Goal: Task Accomplishment & Management: Complete application form

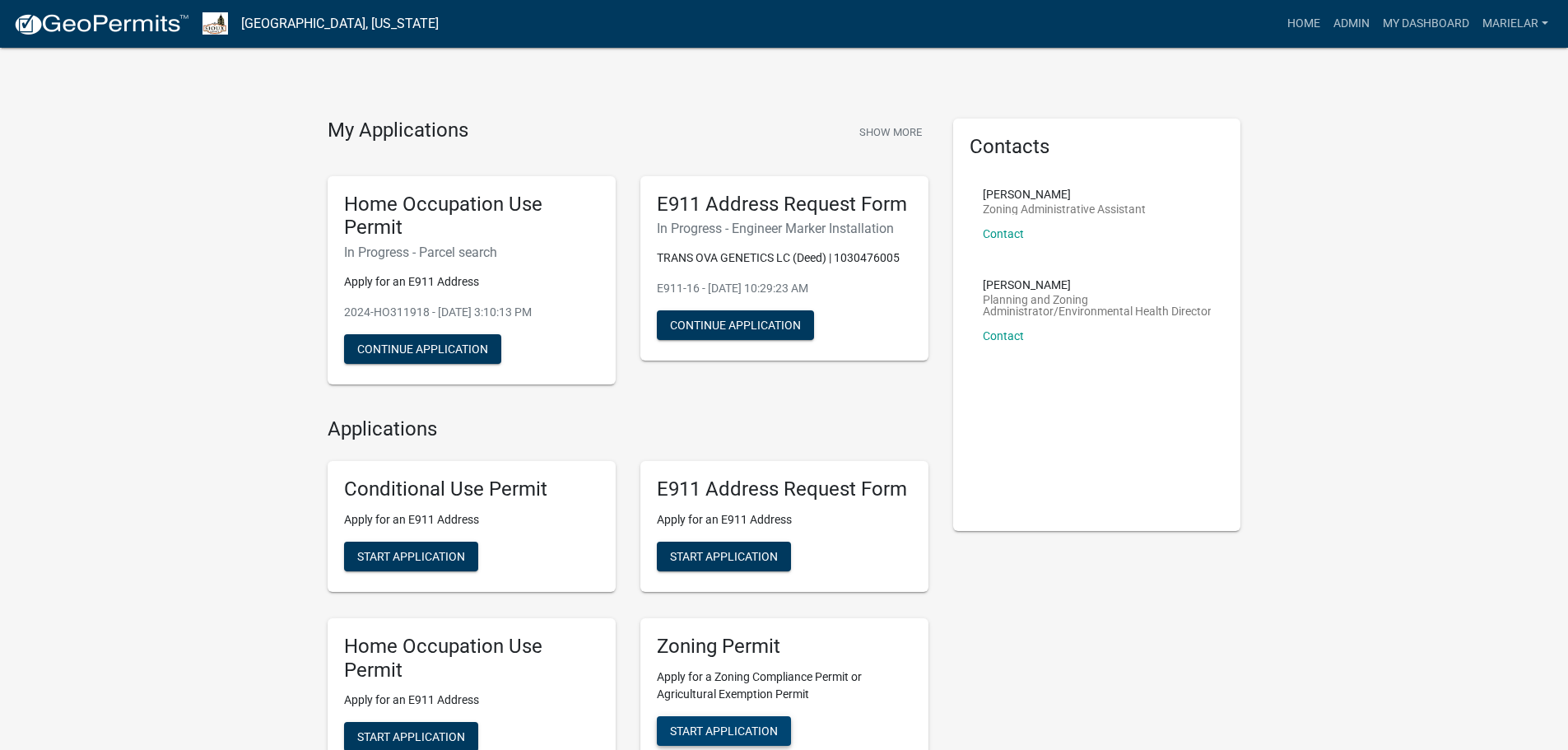
click at [735, 724] on span "Start Application" at bounding box center [724, 730] width 108 height 13
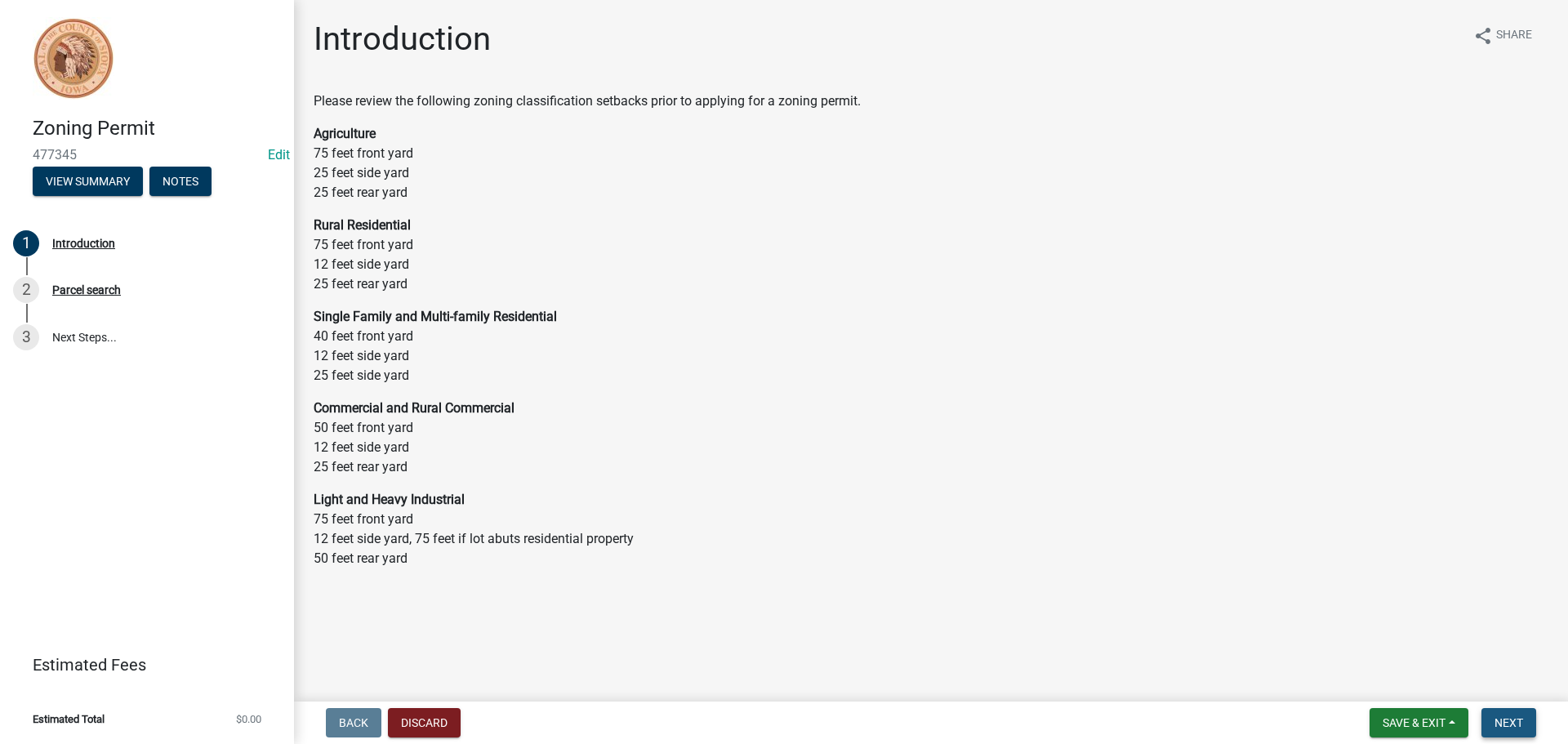
click at [1523, 726] on button "Next" at bounding box center [1509, 722] width 55 height 29
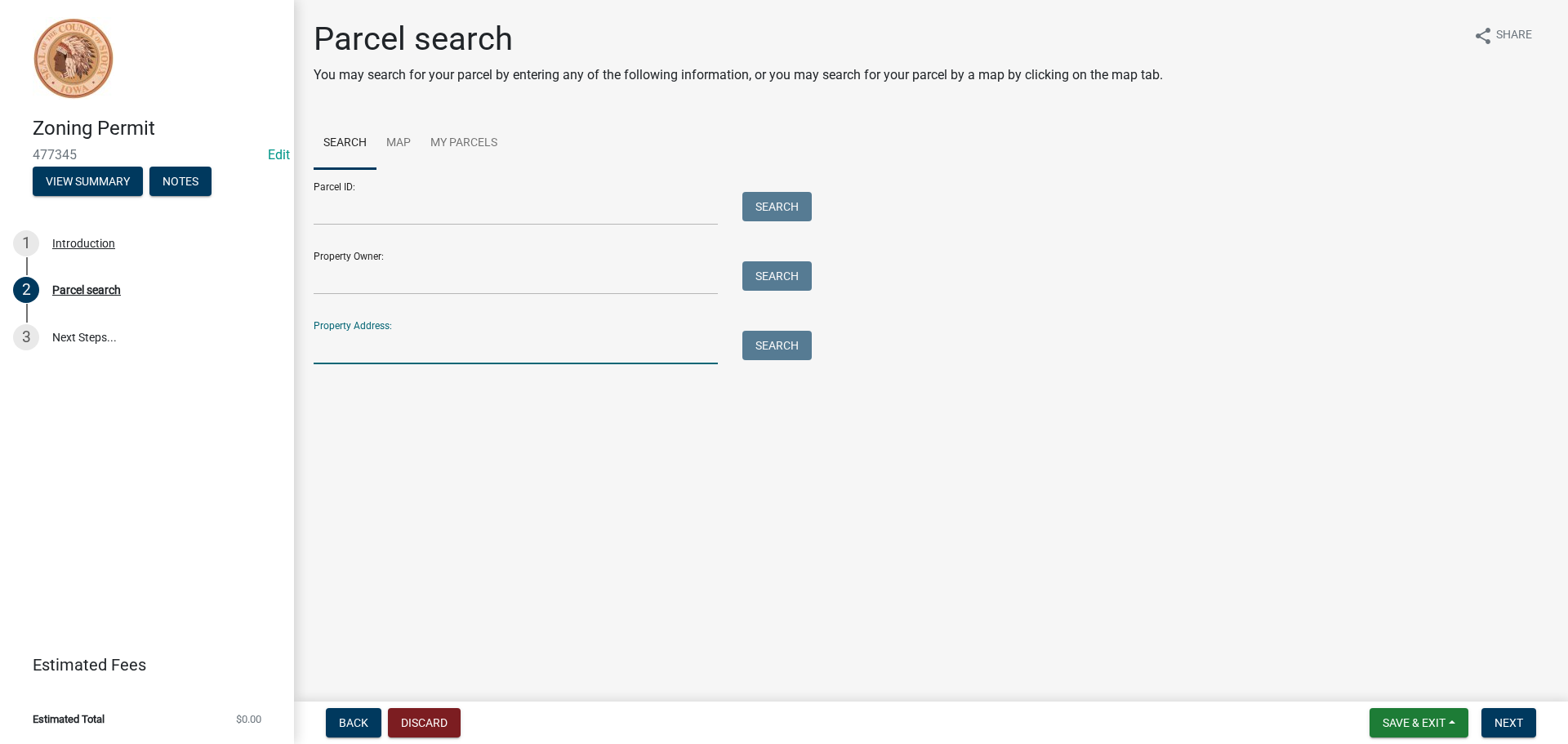
click at [368, 339] on input "Property Address:" at bounding box center [515, 347] width 404 height 34
type input "[STREET_ADDRESS]"
click at [763, 352] on button "Search" at bounding box center [777, 345] width 69 height 29
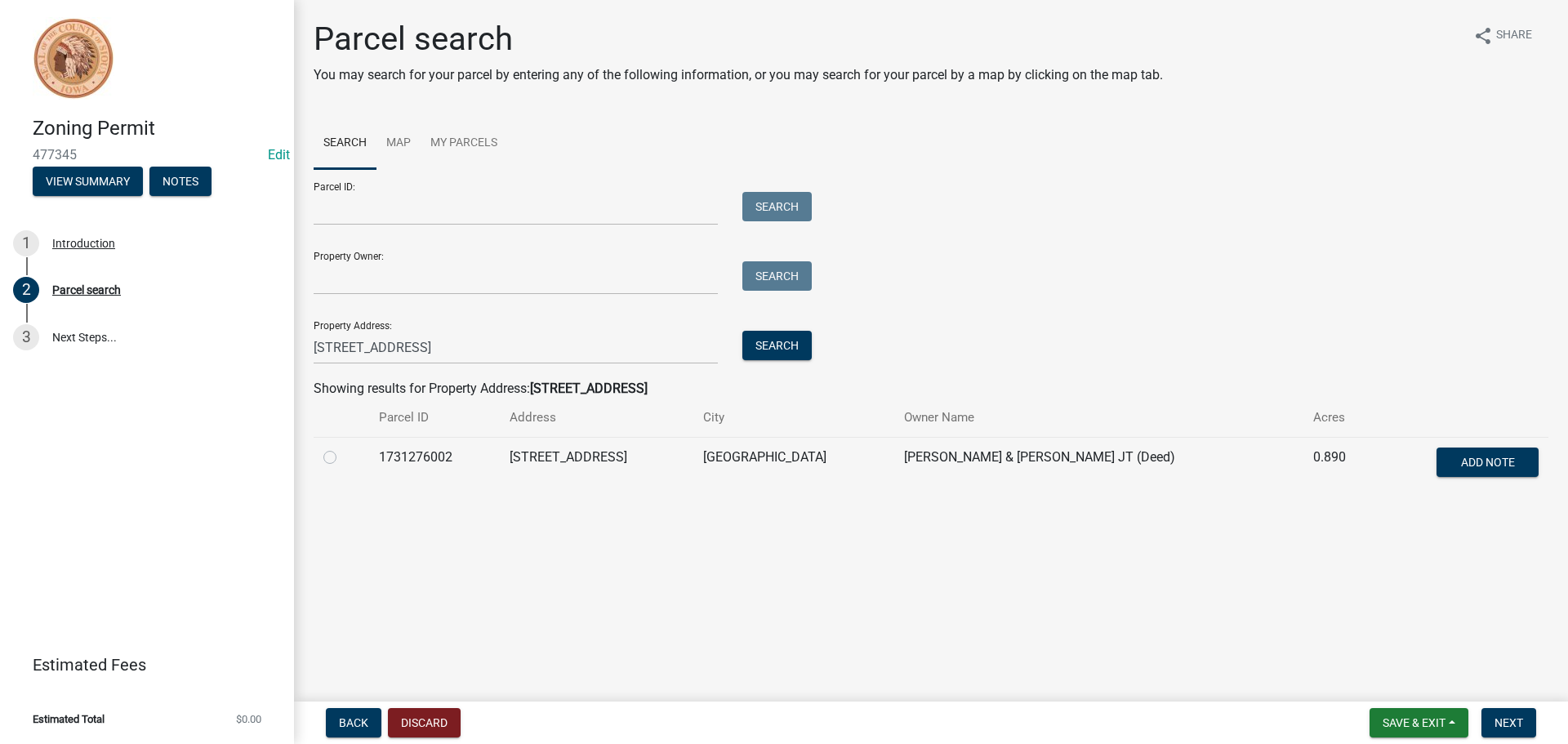
click at [343, 448] on label at bounding box center [343, 448] width 0 height 0
click at [343, 456] on input "radio" at bounding box center [349, 453] width 11 height 11
radio input "true"
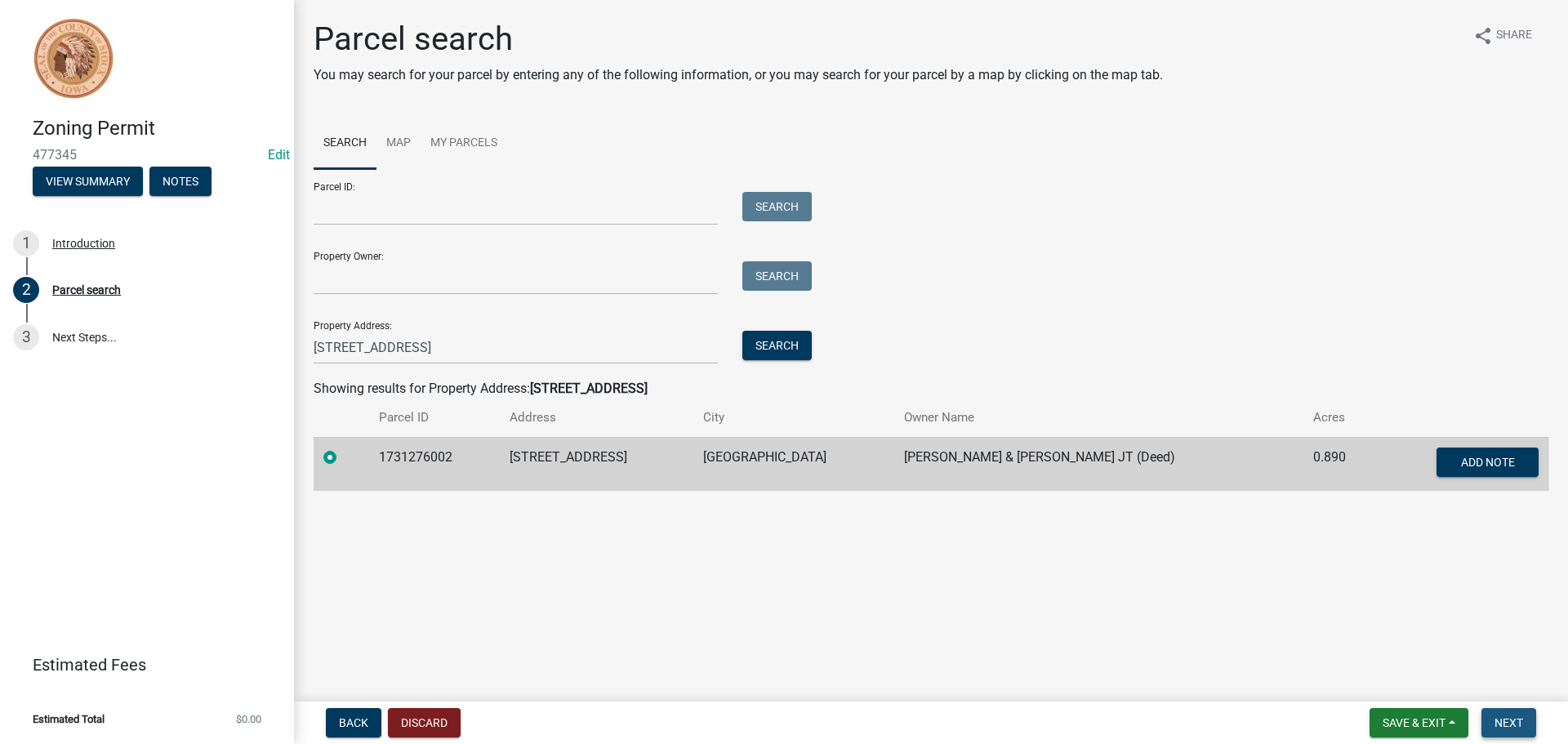
click at [1523, 725] on button "Next" at bounding box center [1509, 722] width 55 height 29
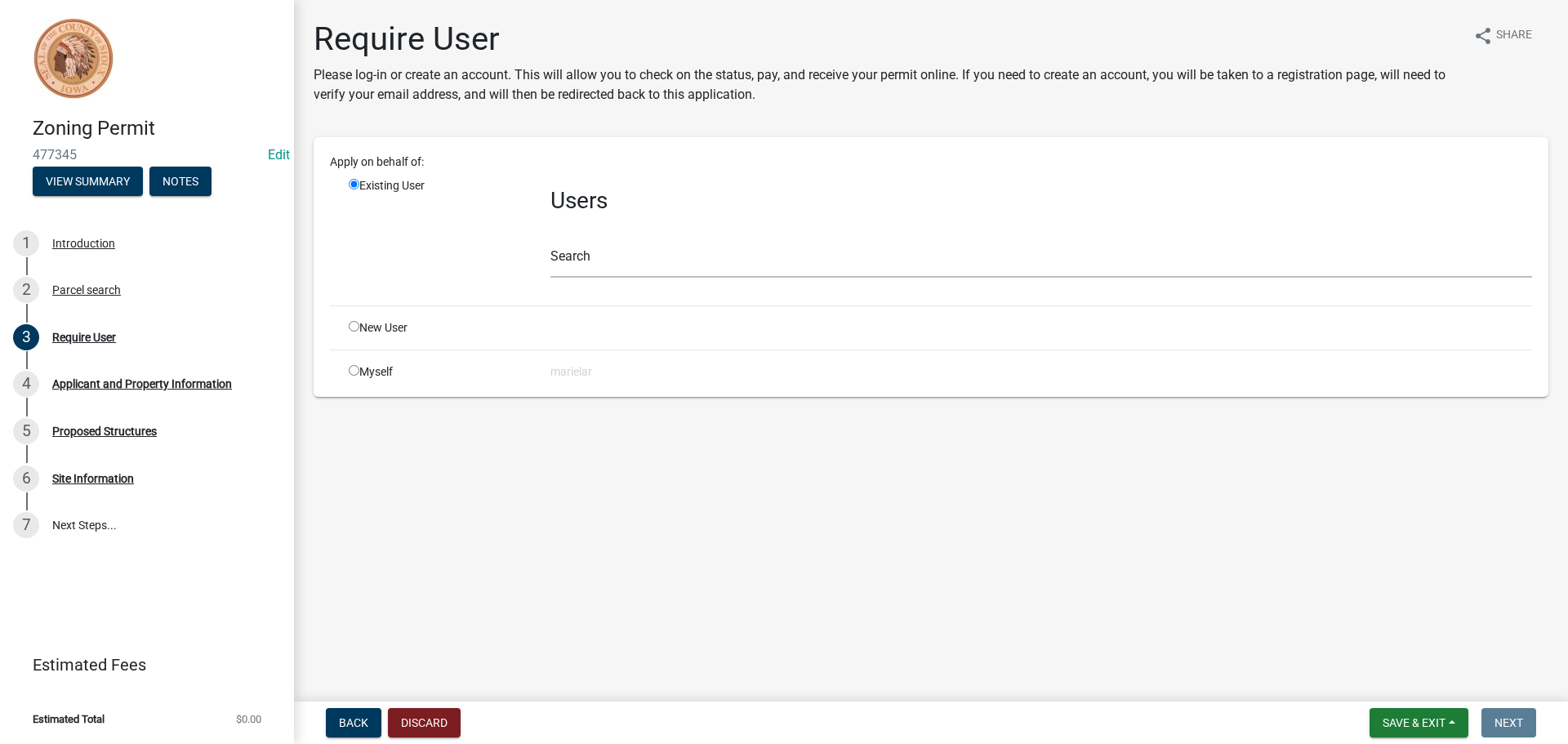
click at [354, 372] on input "radio" at bounding box center [354, 371] width 11 height 11
radio input "true"
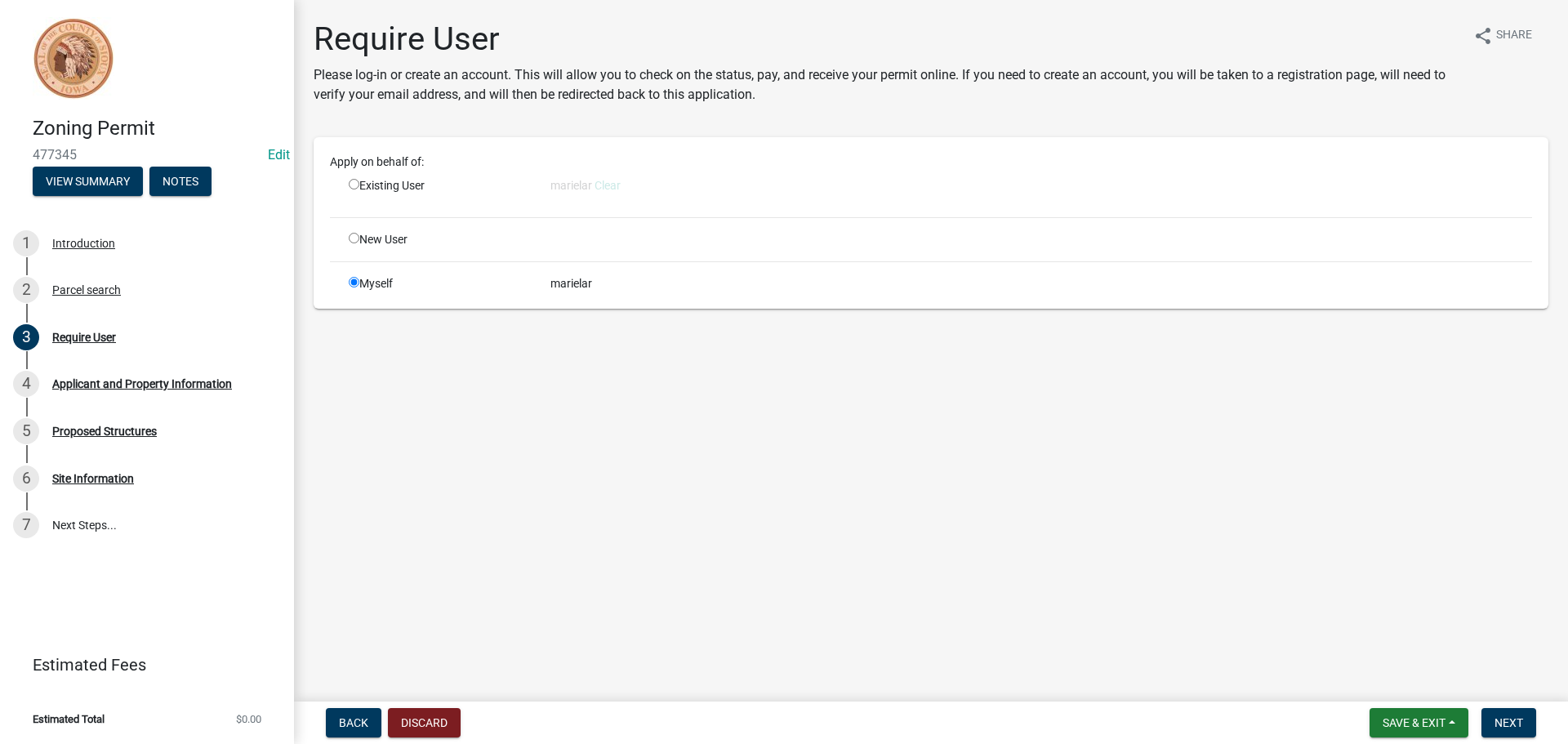
click at [550, 287] on div "marielar" at bounding box center [1040, 283] width 1006 height 17
click at [550, 284] on div "marielar" at bounding box center [1040, 283] width 1006 height 17
click at [591, 286] on div "marielar" at bounding box center [1040, 283] width 1006 height 17
click at [593, 283] on div "marielar" at bounding box center [1040, 283] width 1006 height 17
click at [590, 278] on div "marielar" at bounding box center [1040, 283] width 1006 height 17
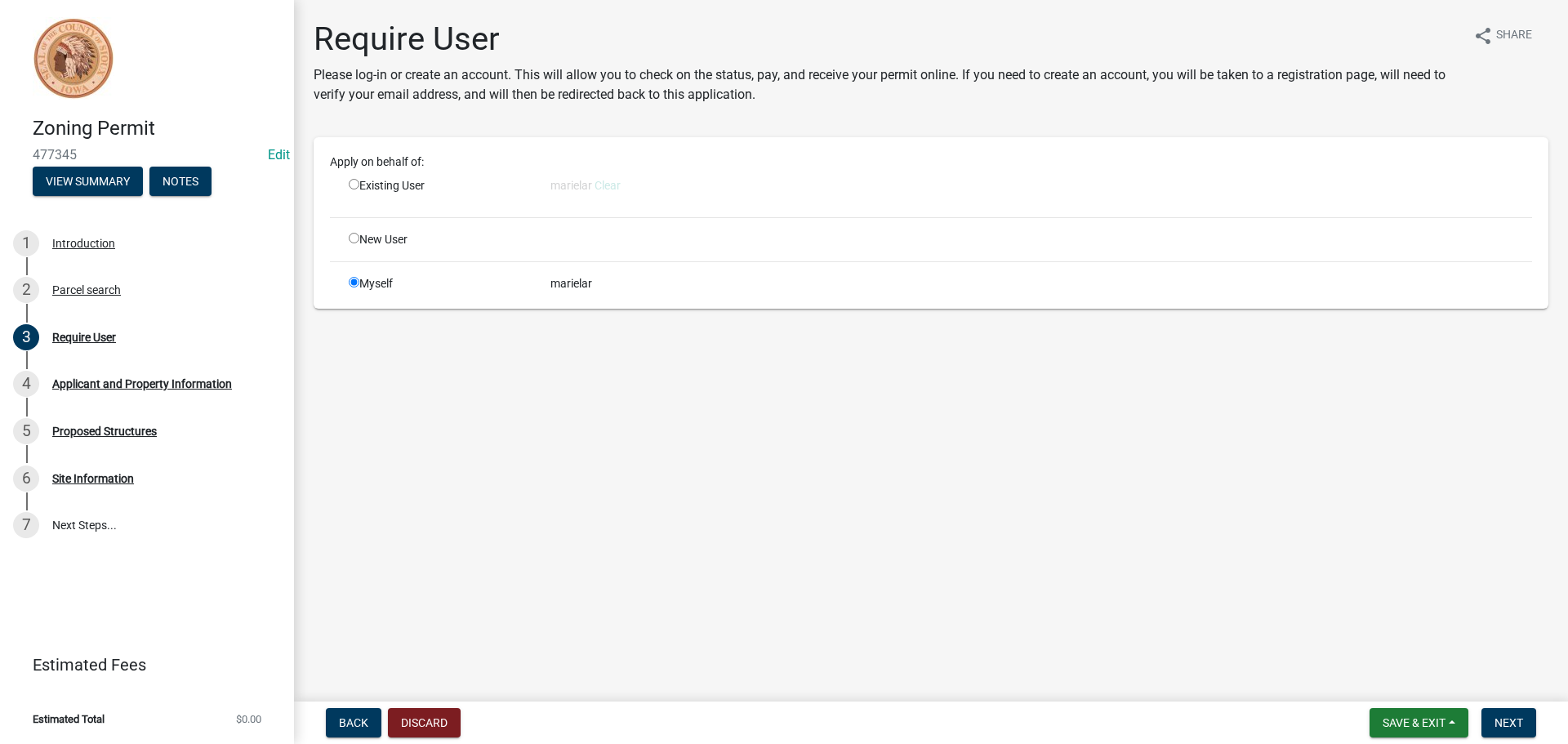
click at [545, 276] on div "marielar" at bounding box center [1040, 283] width 1006 height 17
click at [354, 279] on input "radio" at bounding box center [354, 283] width 11 height 11
click at [355, 183] on input "radio" at bounding box center [354, 184] width 11 height 11
radio input "true"
radio input "false"
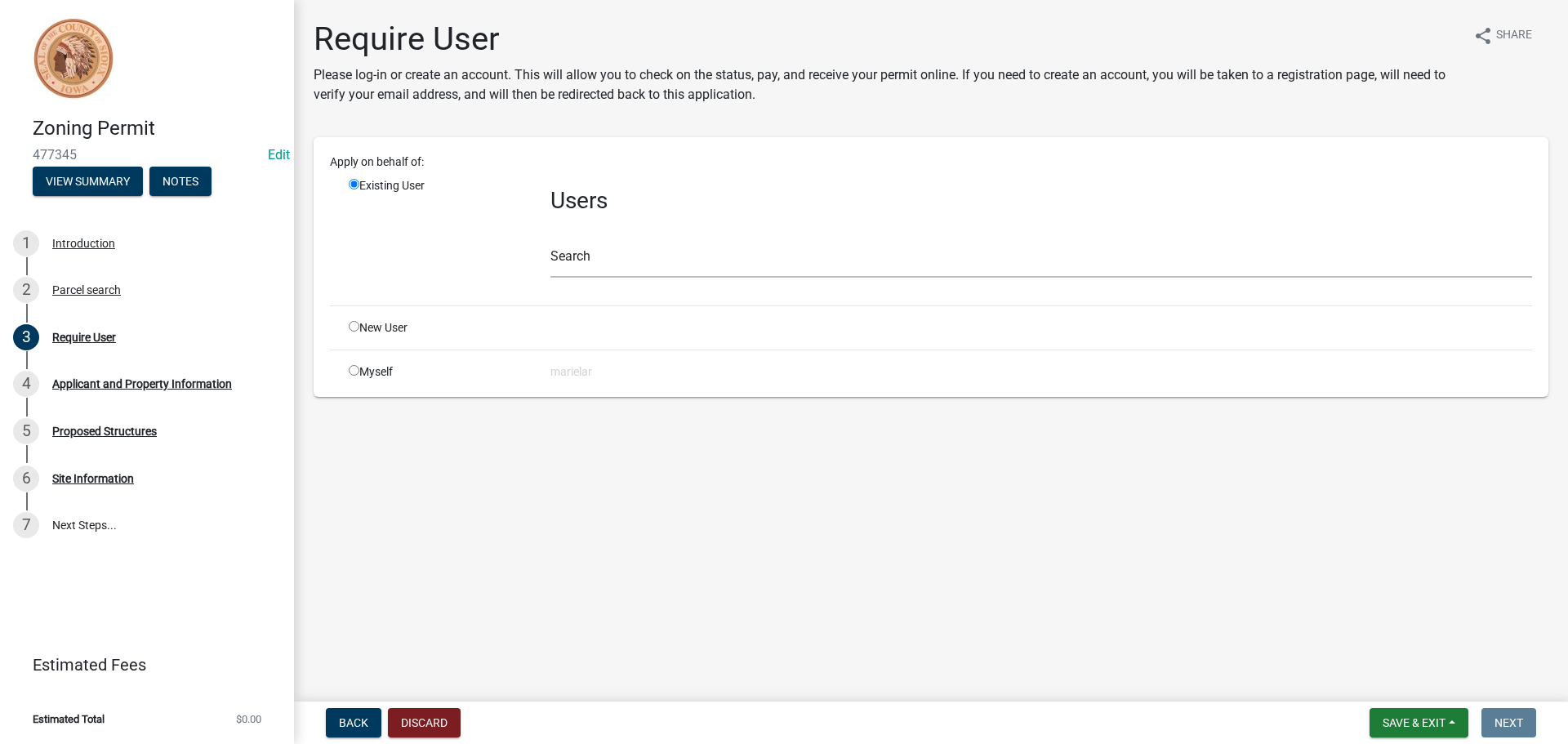
click at [353, 327] on input "radio" at bounding box center [354, 326] width 11 height 11
radio input "true"
radio input "false"
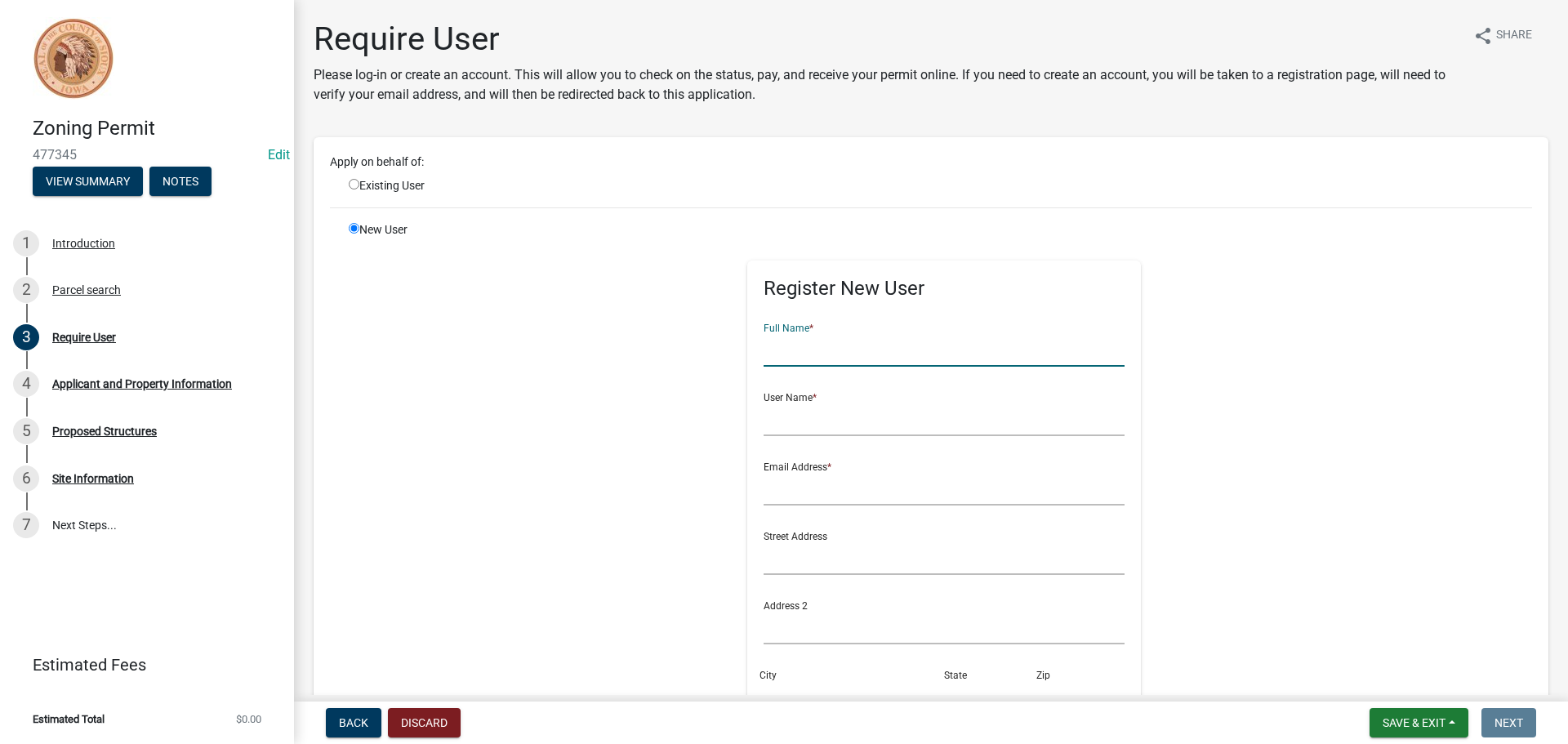
click at [776, 356] on input "text" at bounding box center [944, 350] width 362 height 34
type input "[PERSON_NAME]"
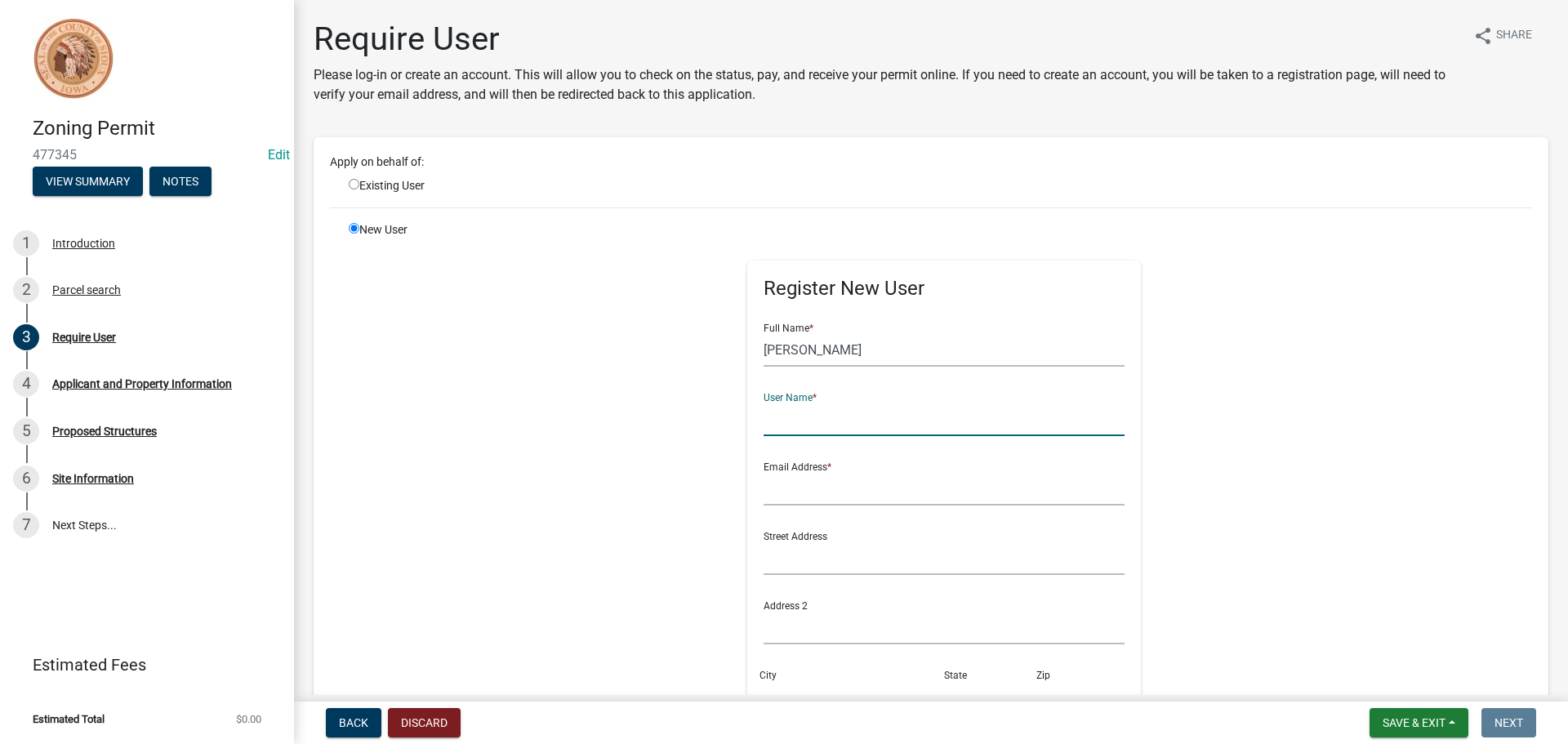
click at [807, 425] on input "text" at bounding box center [944, 419] width 362 height 34
type input "DaleB"
click at [775, 496] on input "text" at bounding box center [944, 489] width 362 height 34
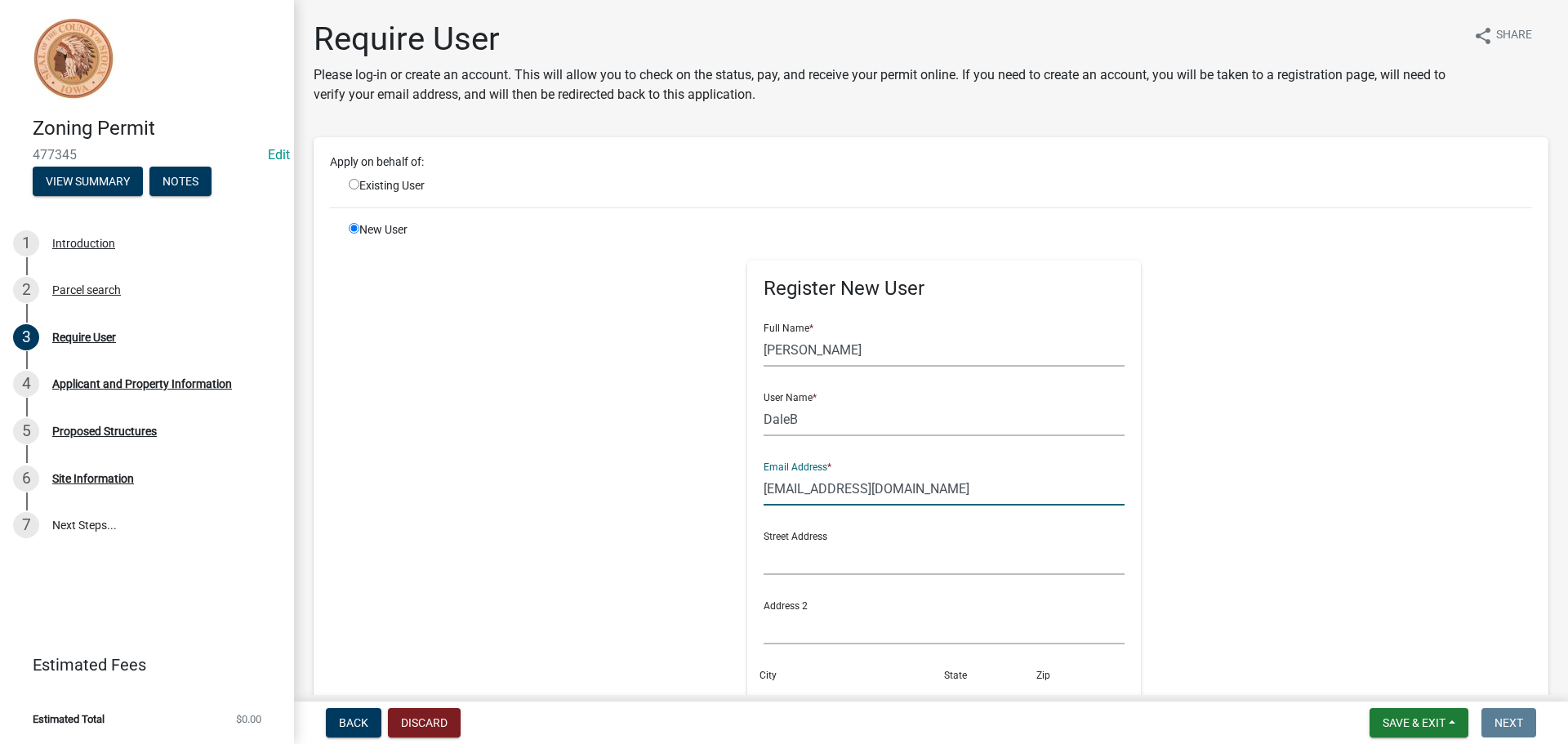
type input "[EMAIL_ADDRESS][DOMAIN_NAME]"
click at [785, 560] on input "text" at bounding box center [944, 558] width 362 height 34
type input "[STREET_ADDRESS]"
click at [807, 679] on div "City" at bounding box center [851, 686] width 184 height 56
click at [796, 681] on input "City" at bounding box center [851, 697] width 176 height 34
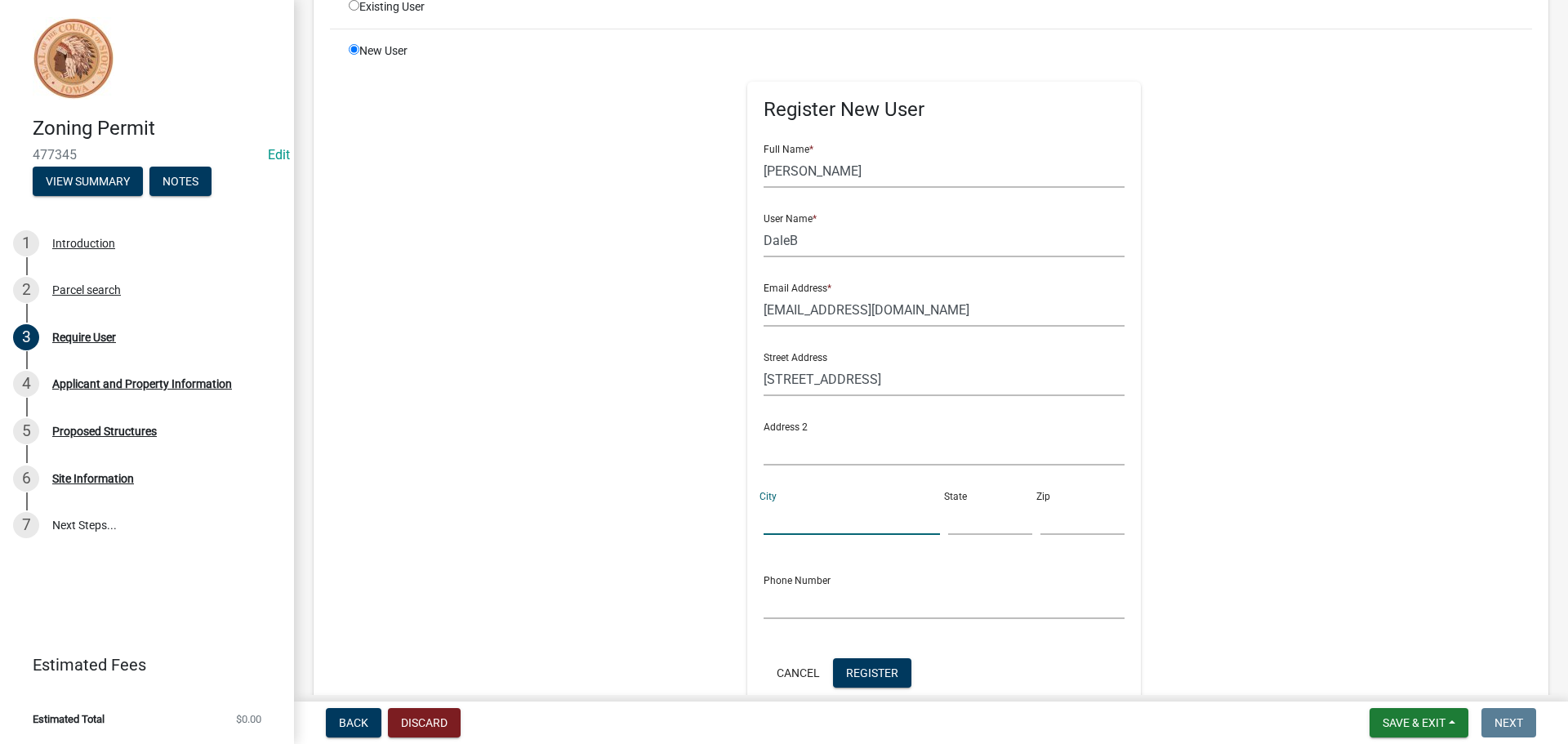
scroll to position [198, 0]
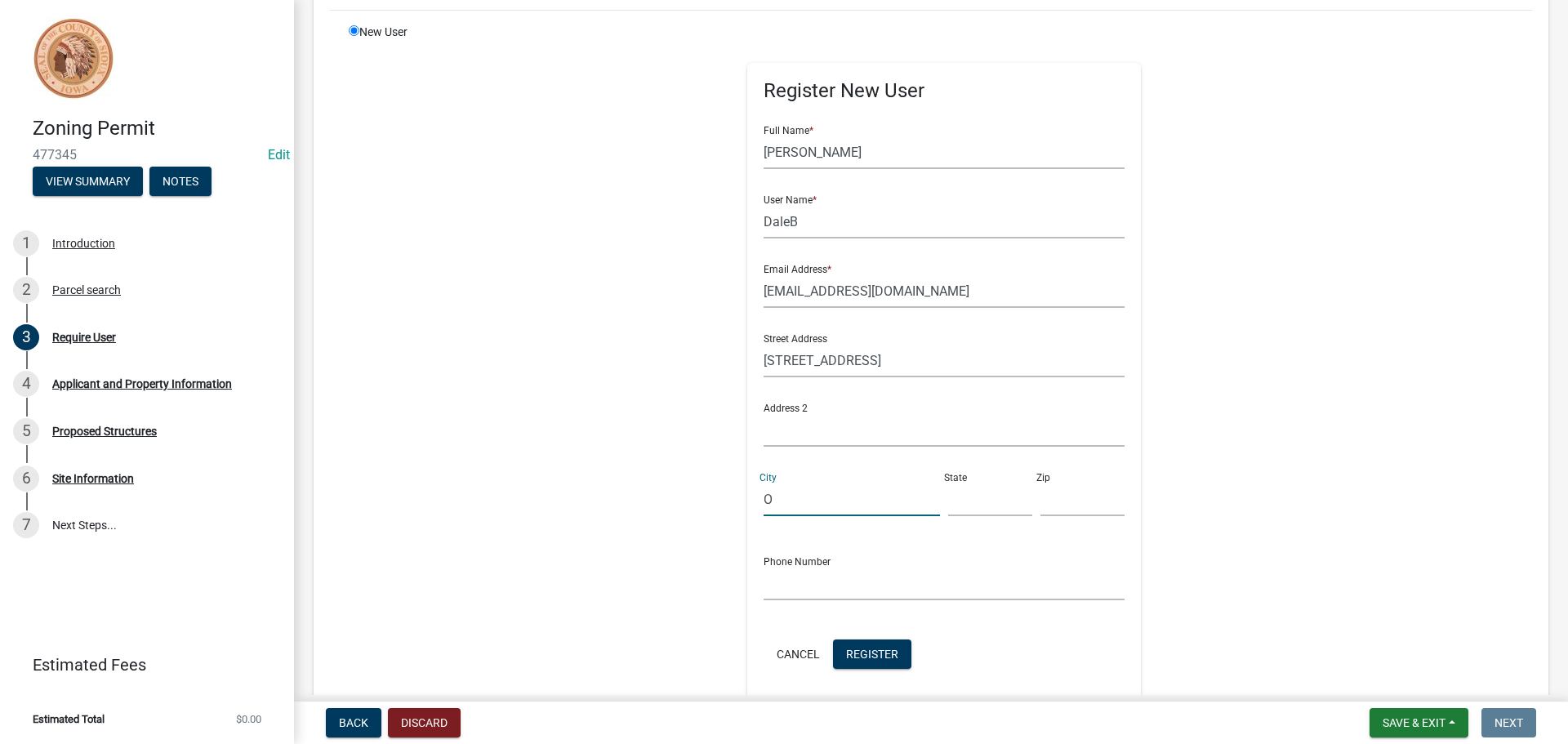
type input "[GEOGRAPHIC_DATA]"
click at [948, 501] on input "text" at bounding box center [990, 499] width 84 height 34
type input "IA"
type input "51027"
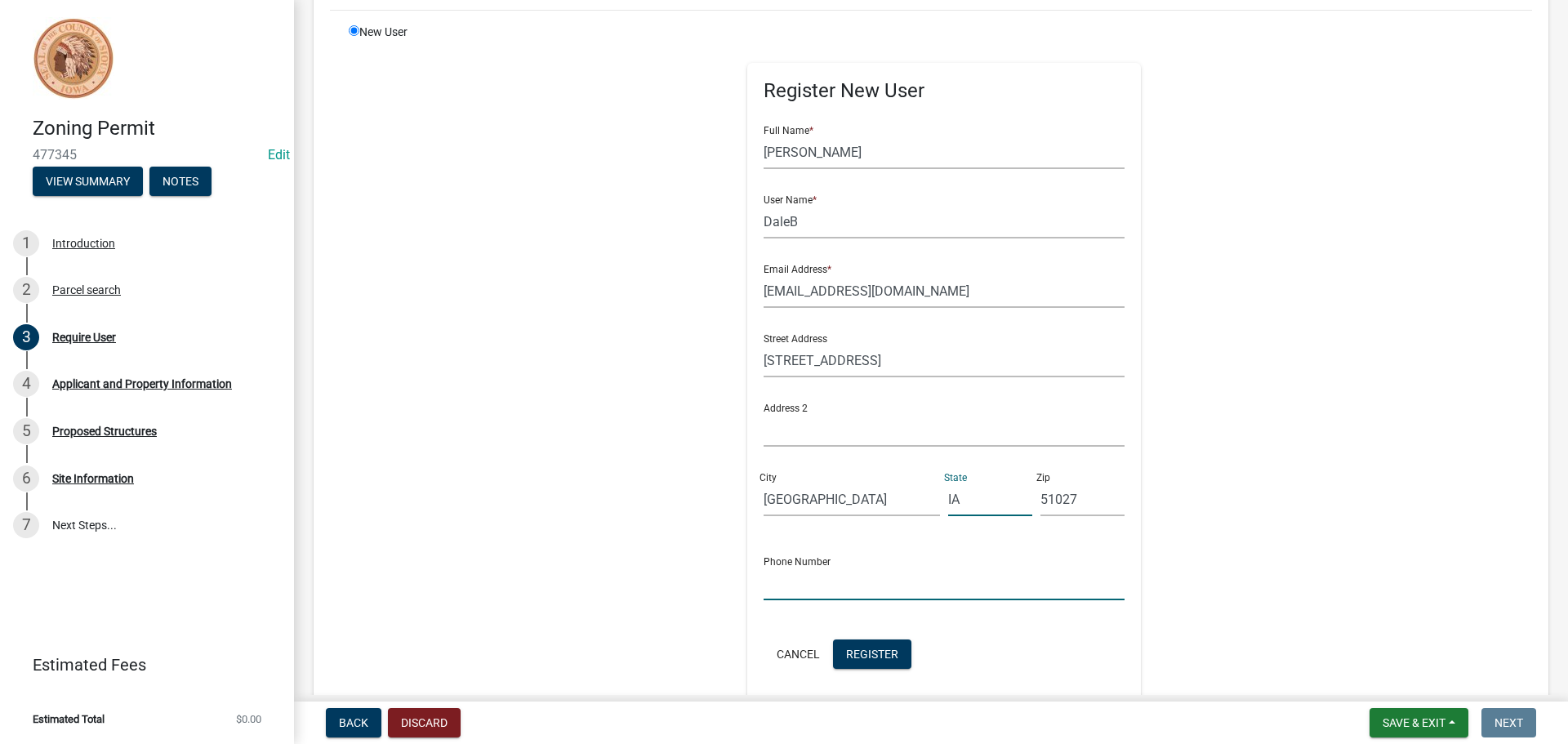
type input "7124495360"
click at [1067, 499] on input "51027" at bounding box center [1082, 499] width 84 height 34
type input "51041"
click at [841, 587] on input "7124495360" at bounding box center [944, 583] width 362 height 34
type input "7125418972"
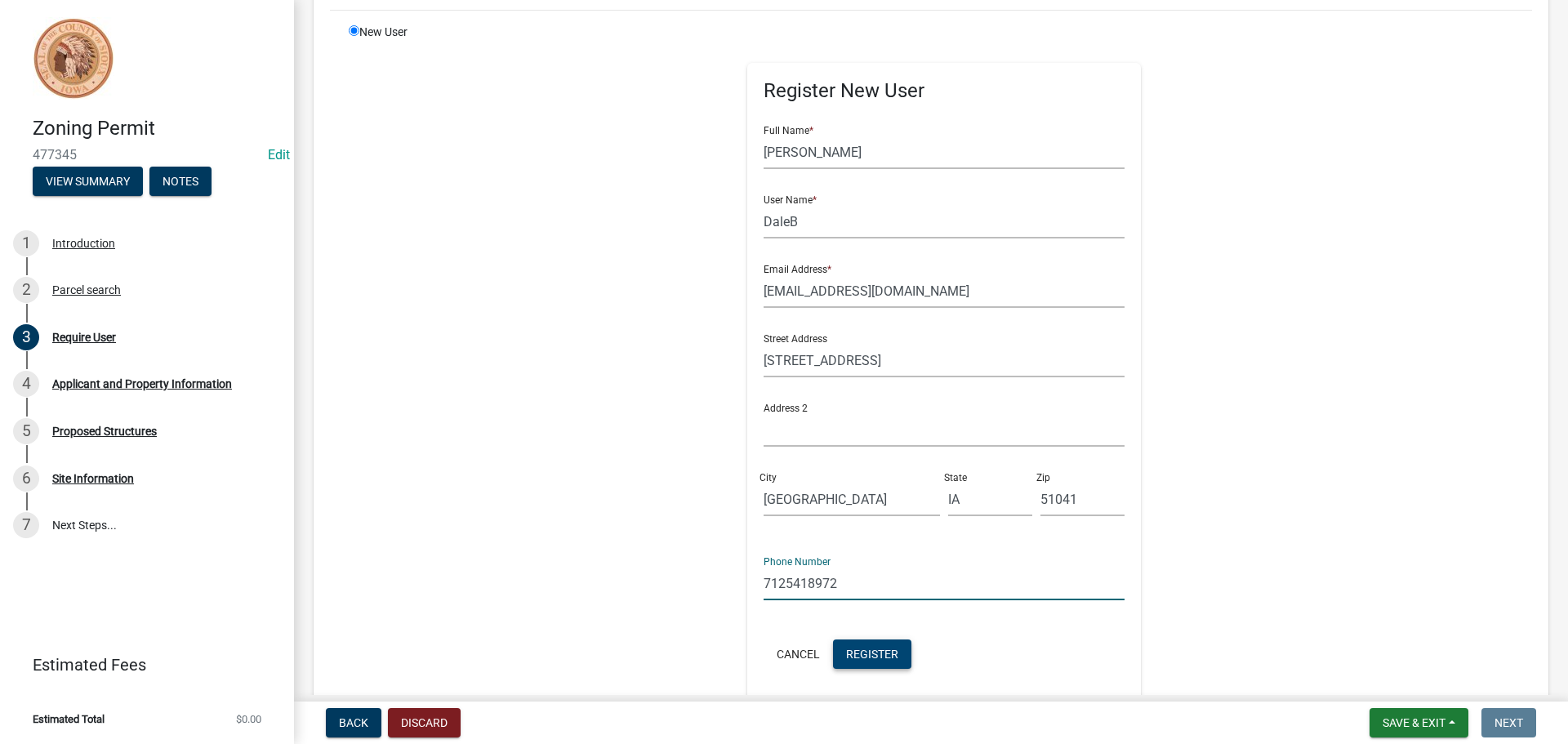
click at [868, 657] on span "Register" at bounding box center [872, 653] width 53 height 13
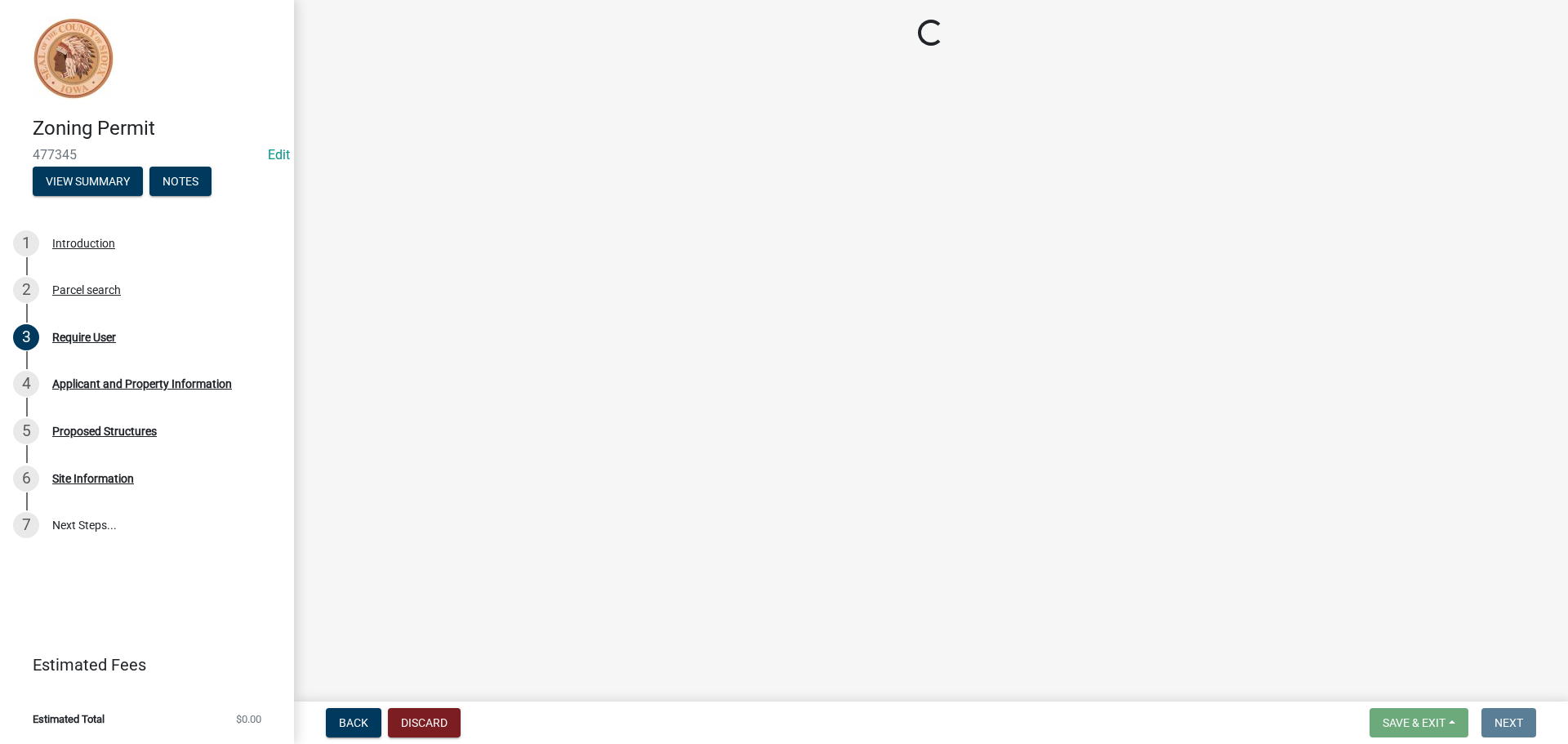
scroll to position [0, 0]
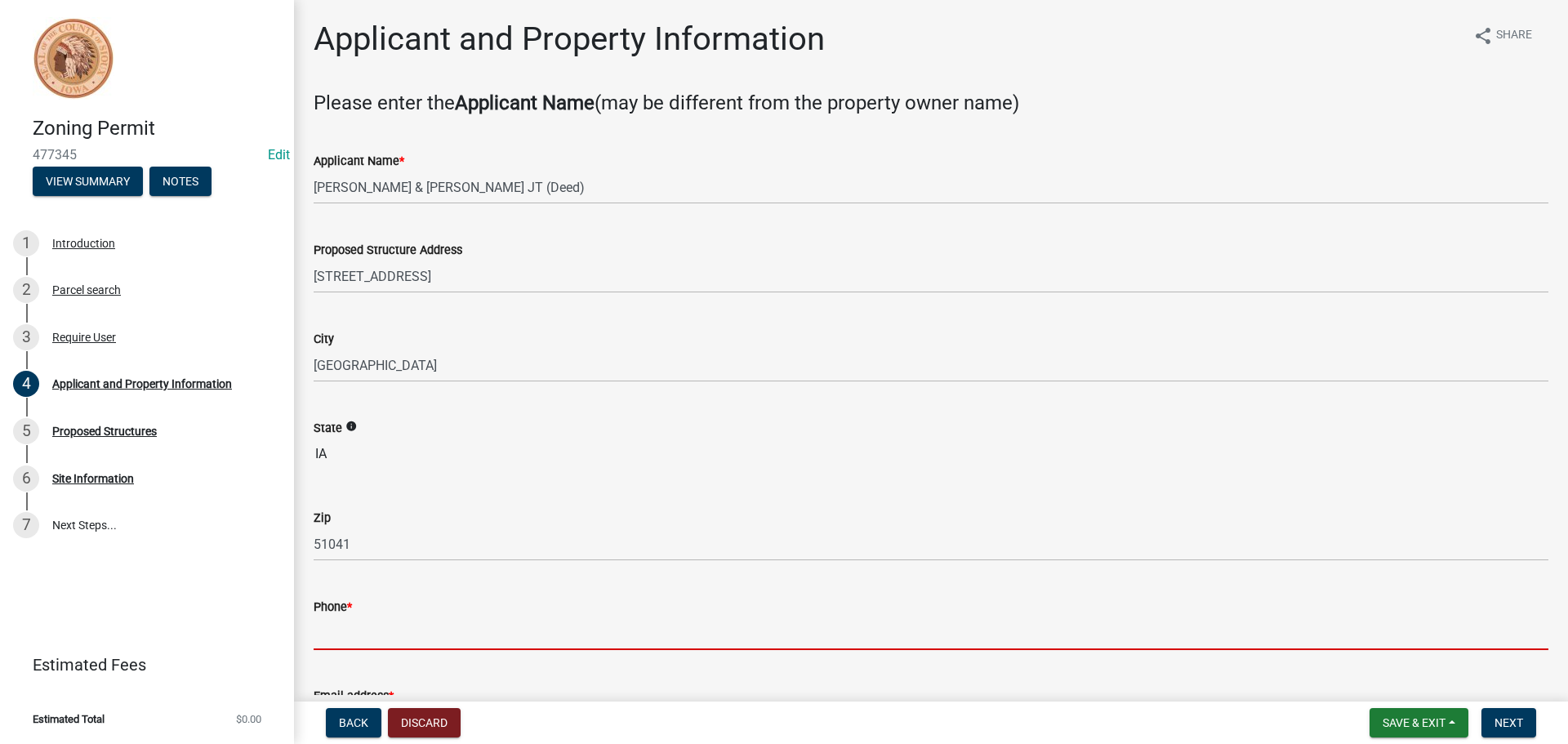
click at [362, 634] on input "Phone *" at bounding box center [930, 633] width 1235 height 34
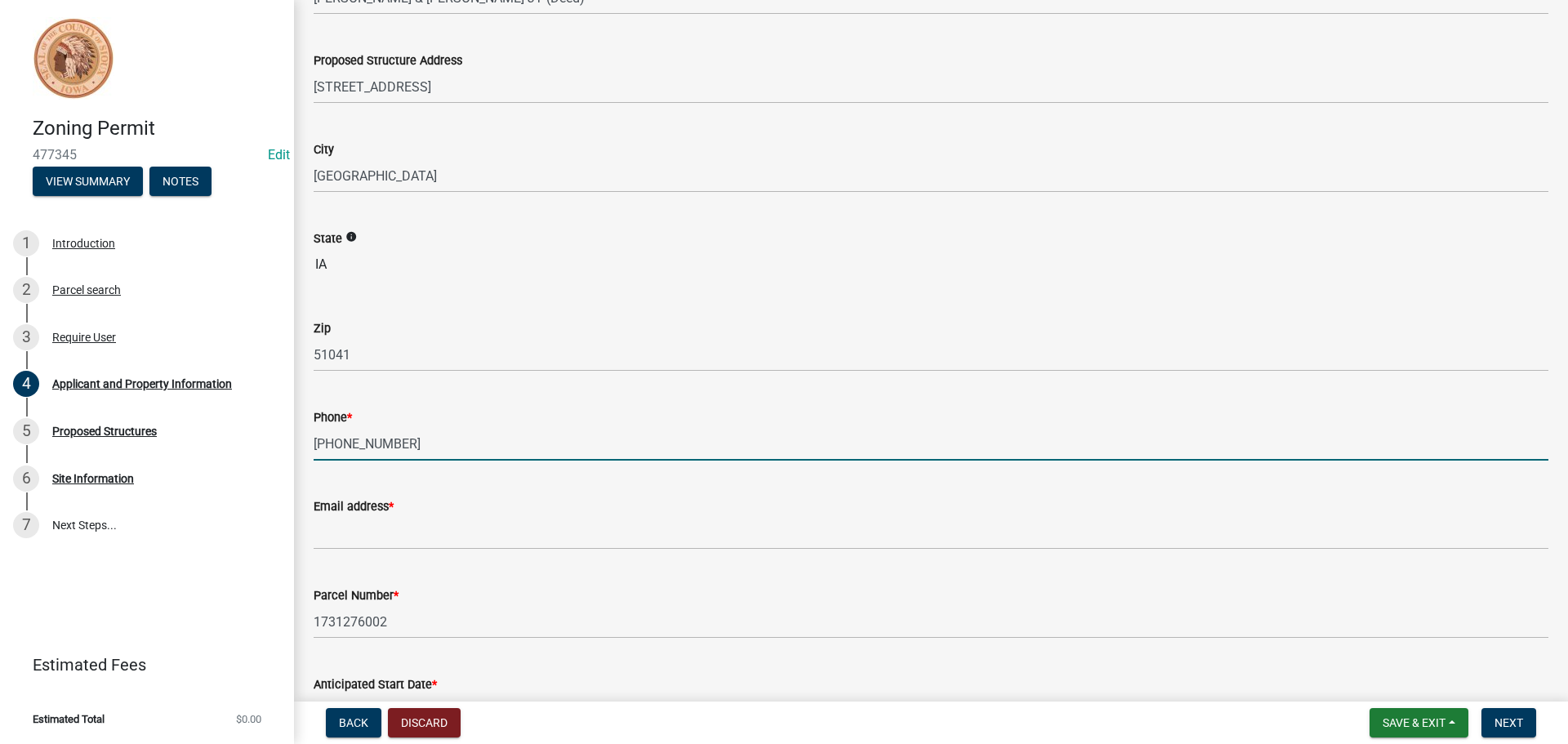
scroll to position [242, 0]
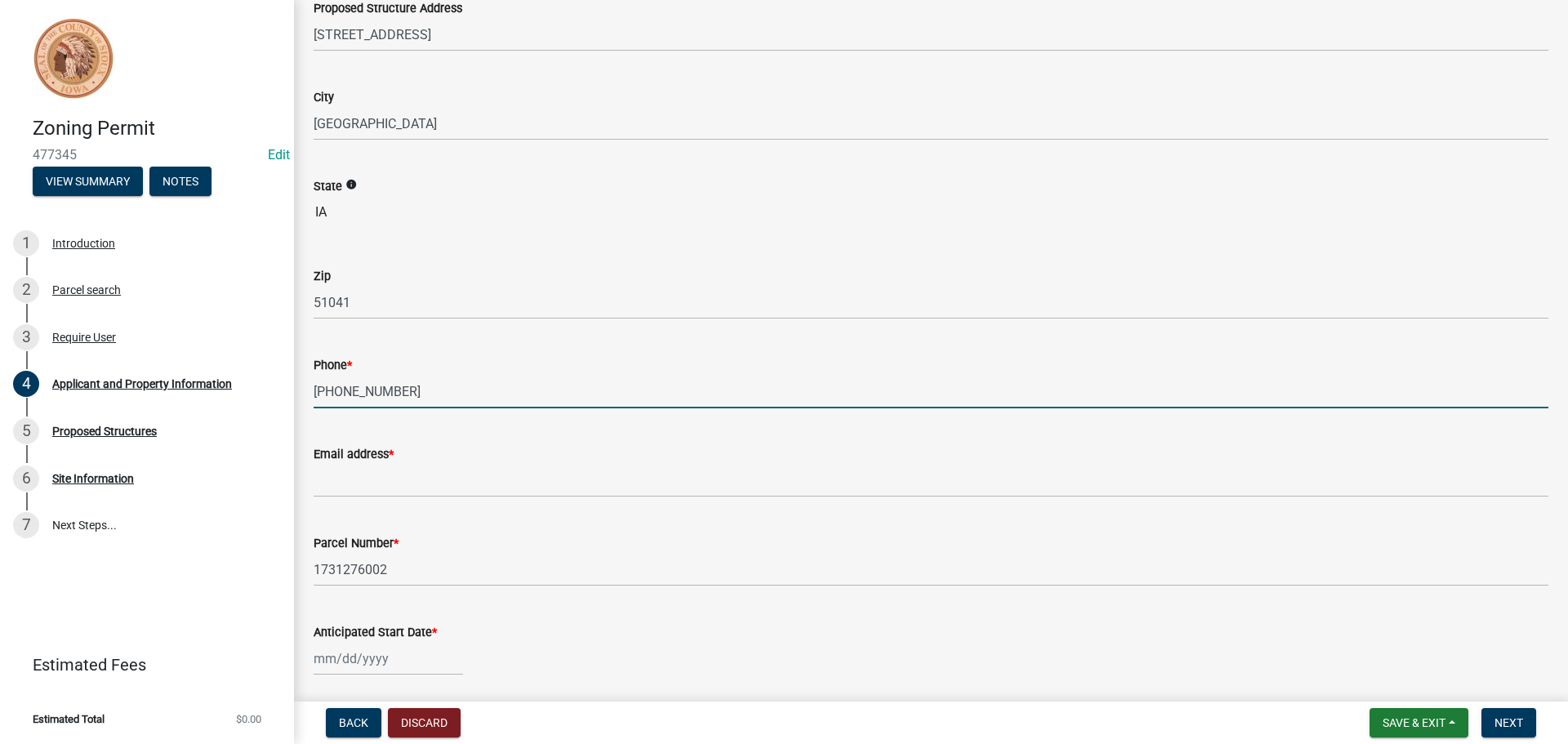
type input "[PHONE_NUMBER]"
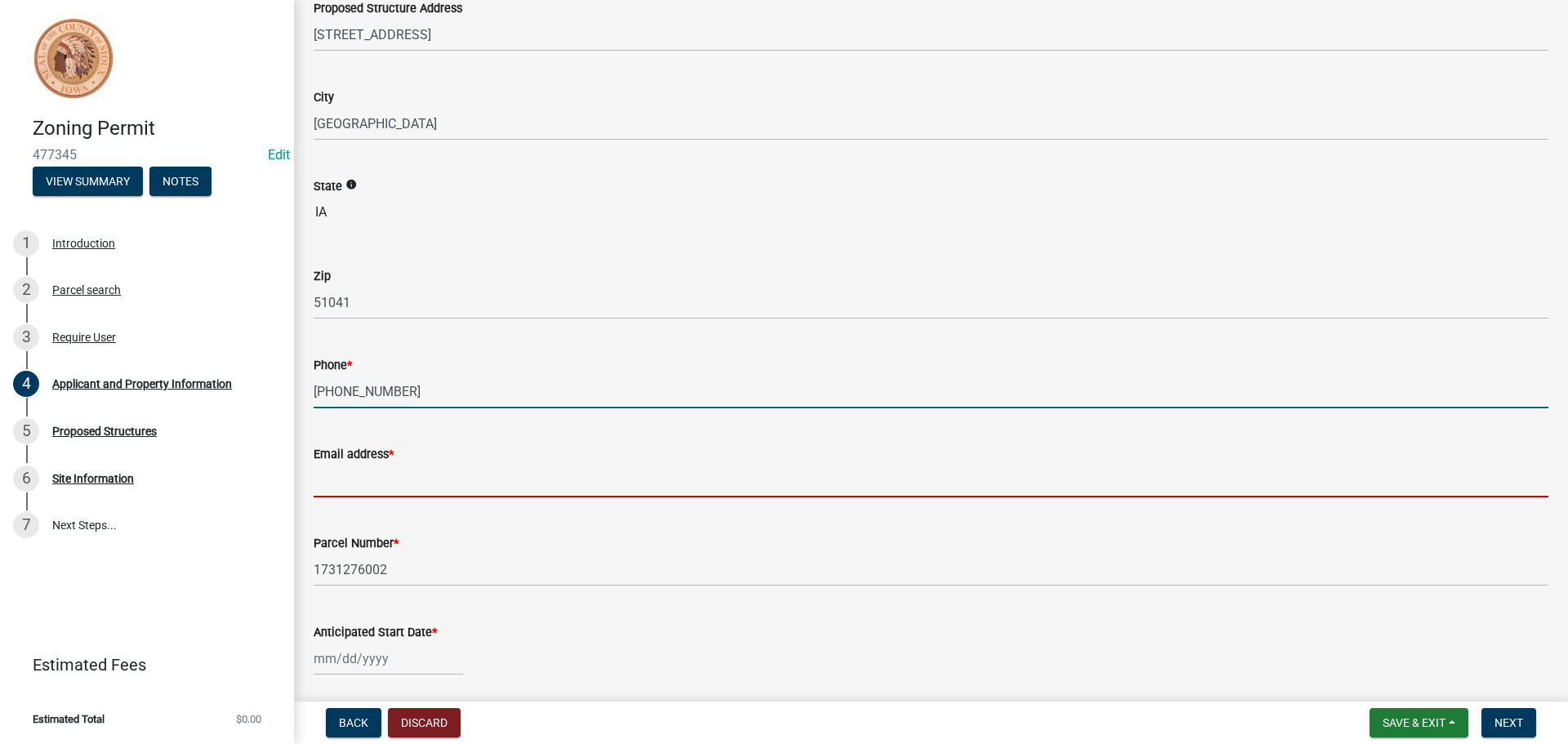
click at [401, 489] on input "Email address *" at bounding box center [930, 481] width 1235 height 34
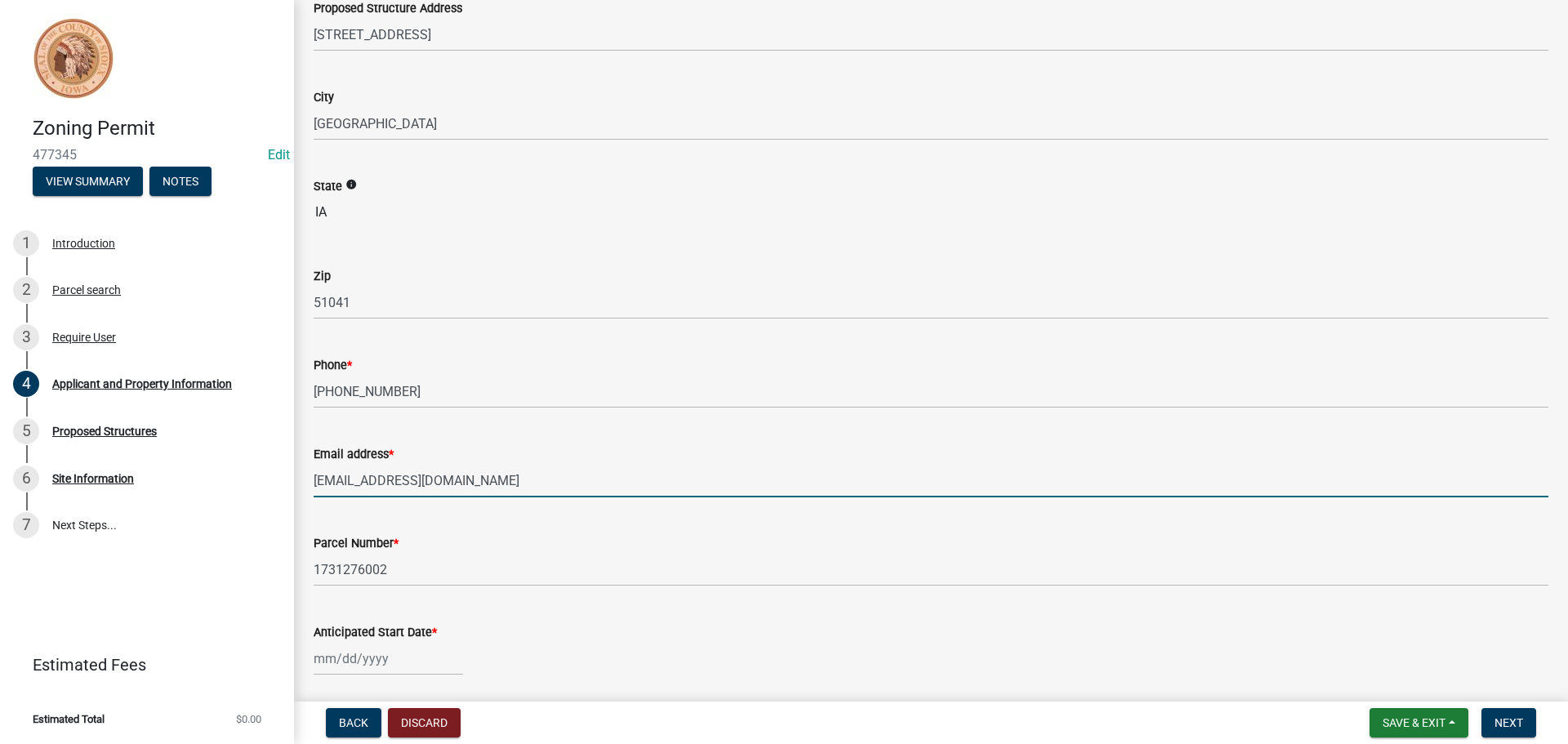
type input "[EMAIL_ADDRESS][DOMAIN_NAME]"
select select "9"
select select "2025"
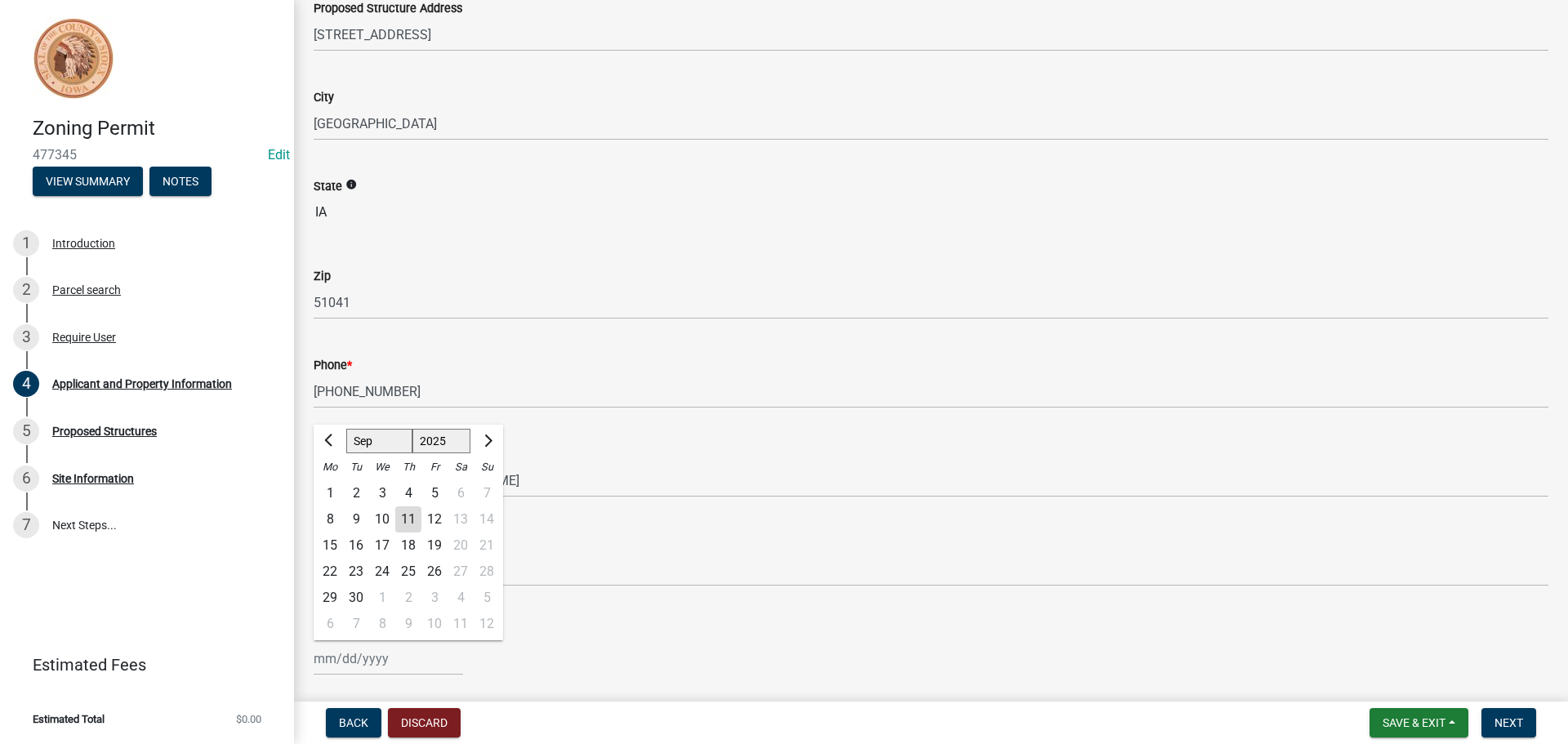
click at [326, 656] on div "[PERSON_NAME] Feb Mar Apr [PERSON_NAME][DATE] Oct Nov [DATE] 1526 1527 1528 152…" at bounding box center [388, 659] width 150 height 34
click at [407, 511] on div "11" at bounding box center [408, 519] width 26 height 26
type input "[DATE]"
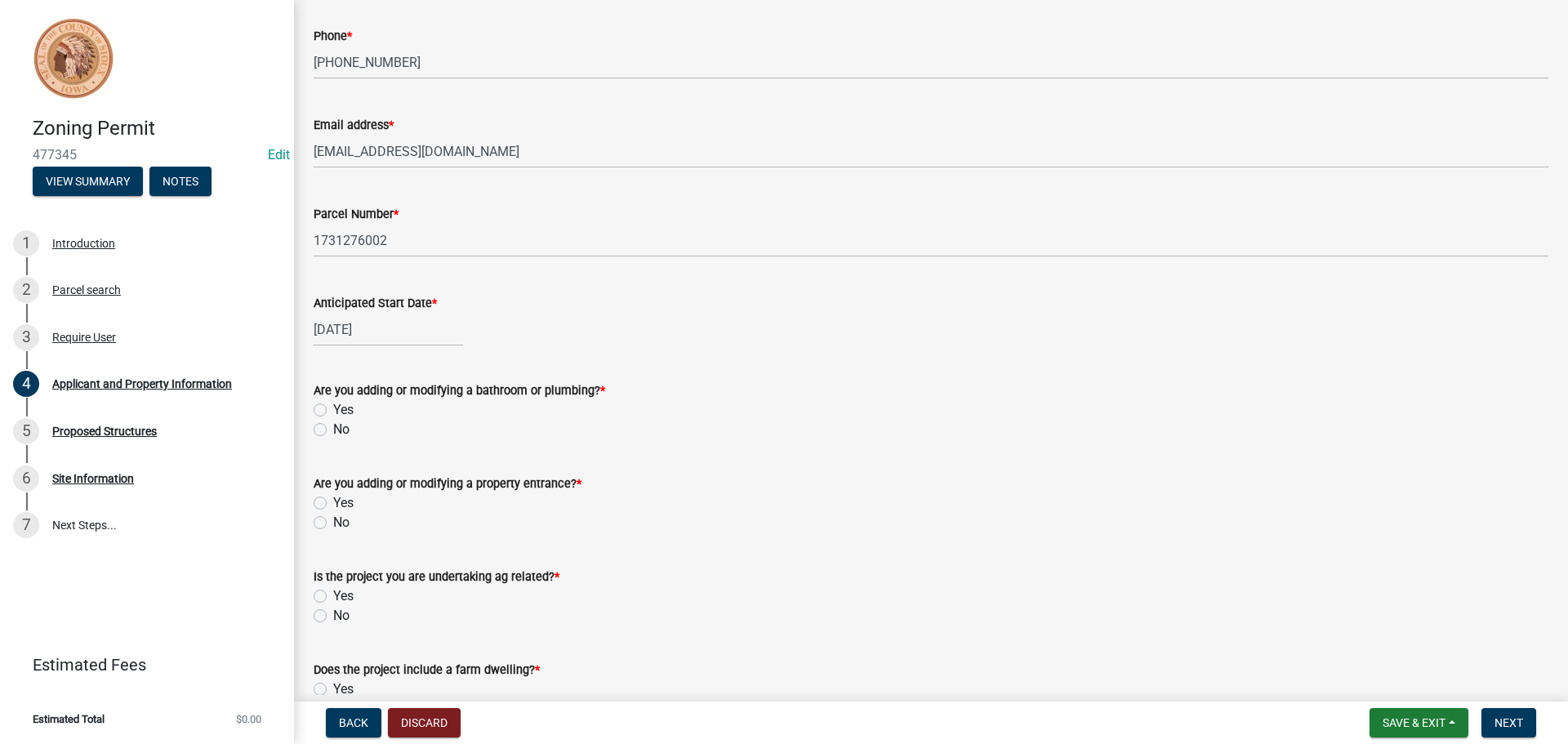
scroll to position [570, 0]
click at [333, 431] on label "No" at bounding box center [342, 432] width 16 height 20
click at [333, 431] on input "No" at bounding box center [339, 427] width 11 height 11
radio input "true"
click at [333, 522] on label "No" at bounding box center [342, 524] width 16 height 20
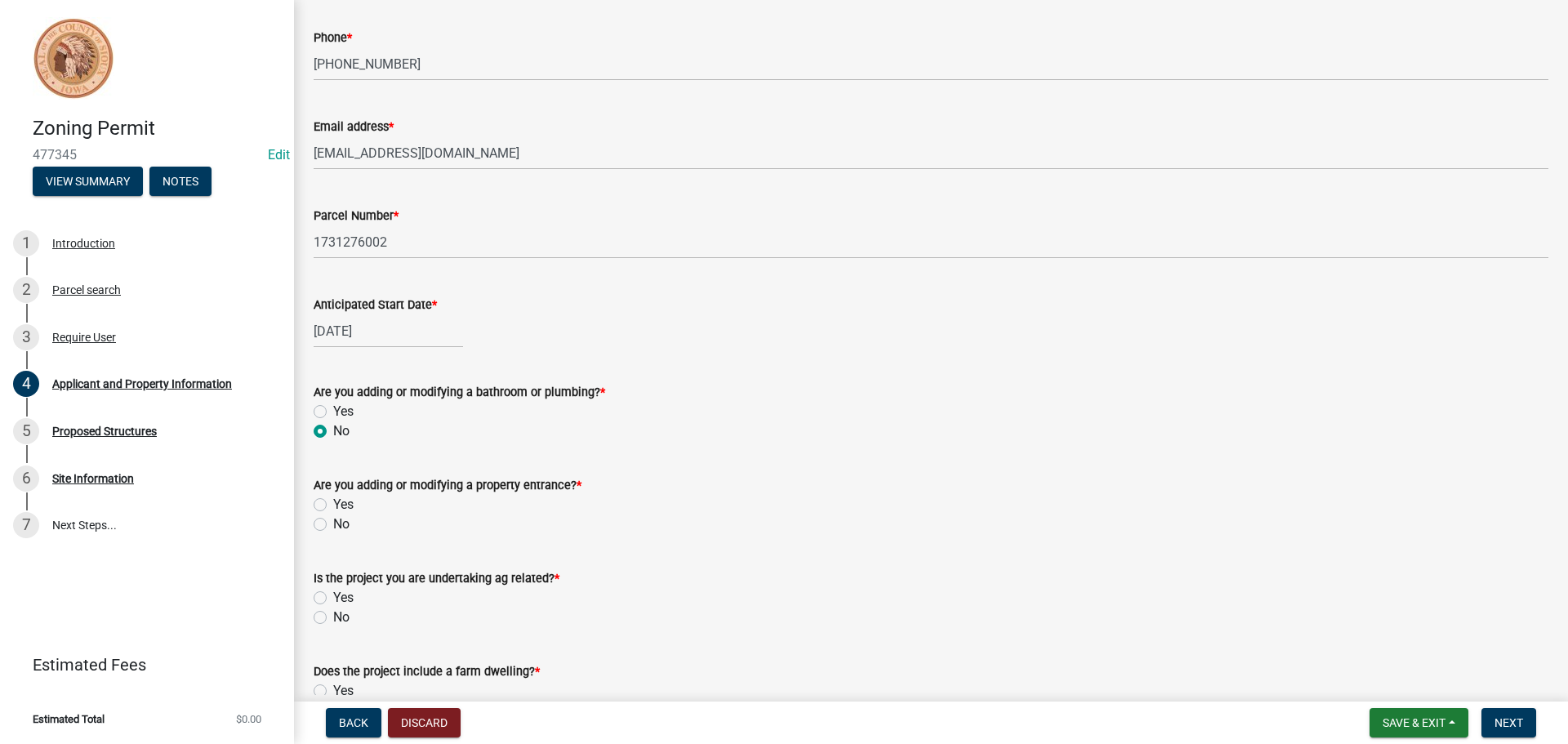
click at [333, 522] on input "No" at bounding box center [339, 520] width 11 height 11
radio input "true"
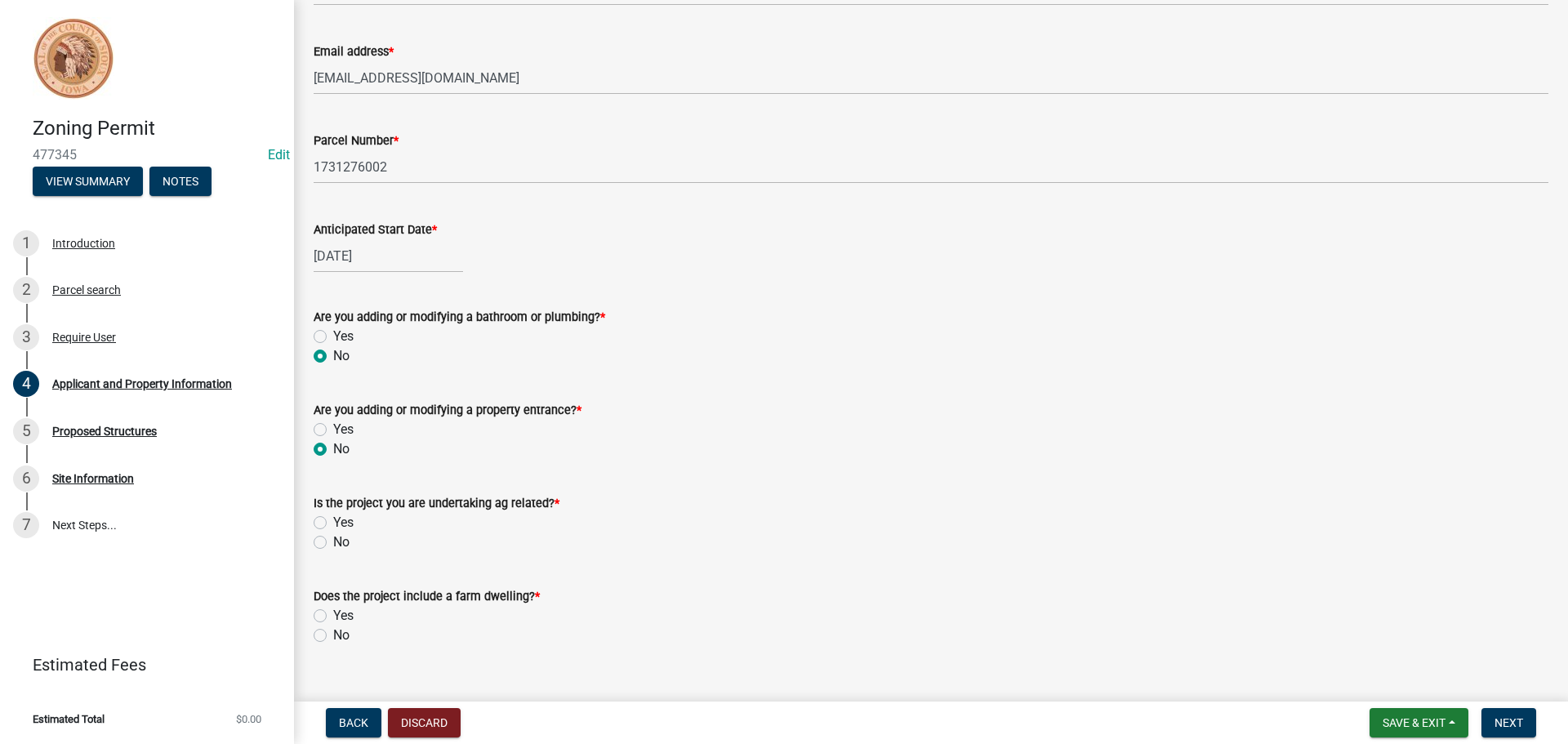
scroll to position [673, 0]
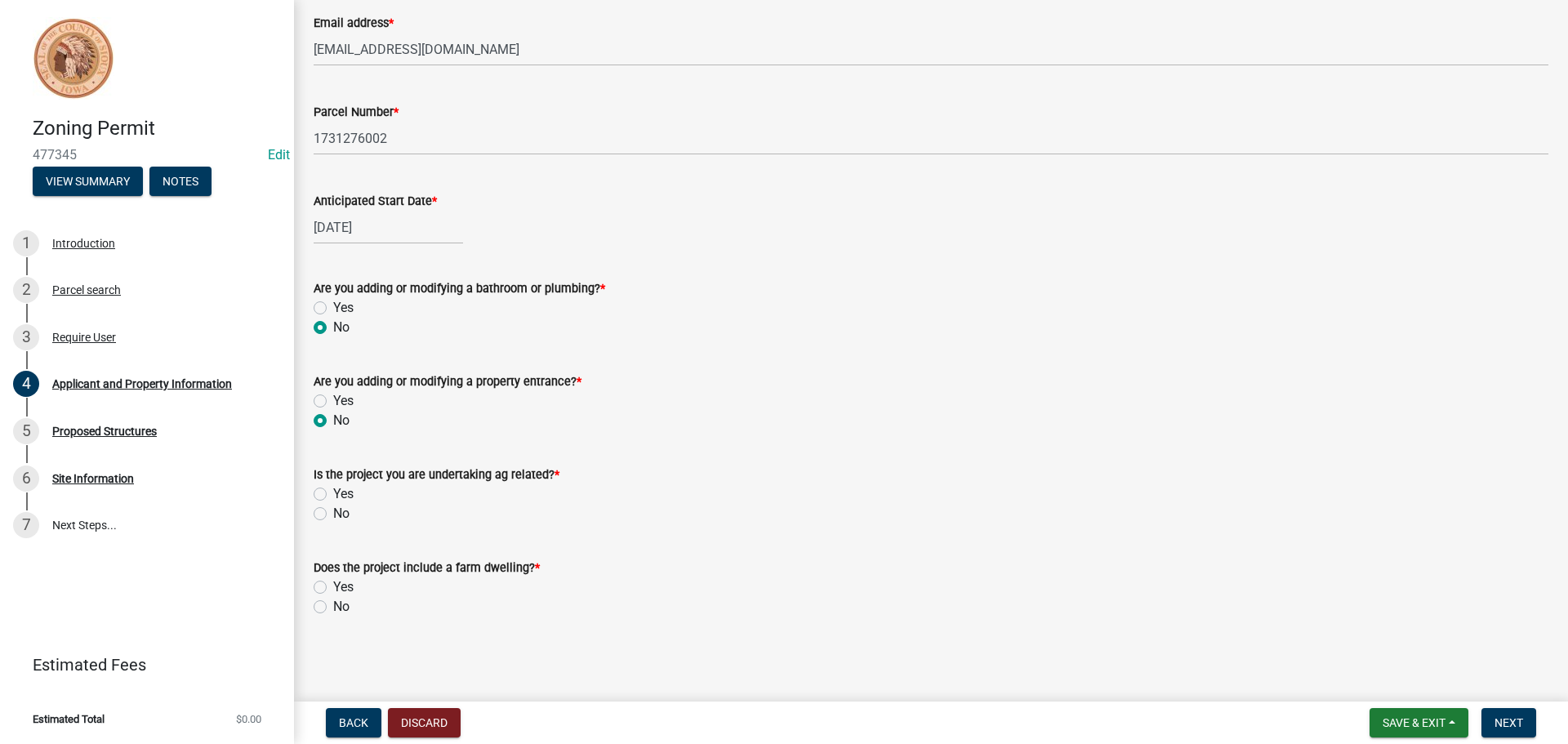
click at [333, 515] on label "No" at bounding box center [342, 514] width 16 height 20
click at [333, 514] on input "No" at bounding box center [339, 510] width 11 height 11
radio input "true"
click at [333, 607] on label "No" at bounding box center [342, 607] width 16 height 20
click at [333, 607] on input "No" at bounding box center [339, 602] width 11 height 11
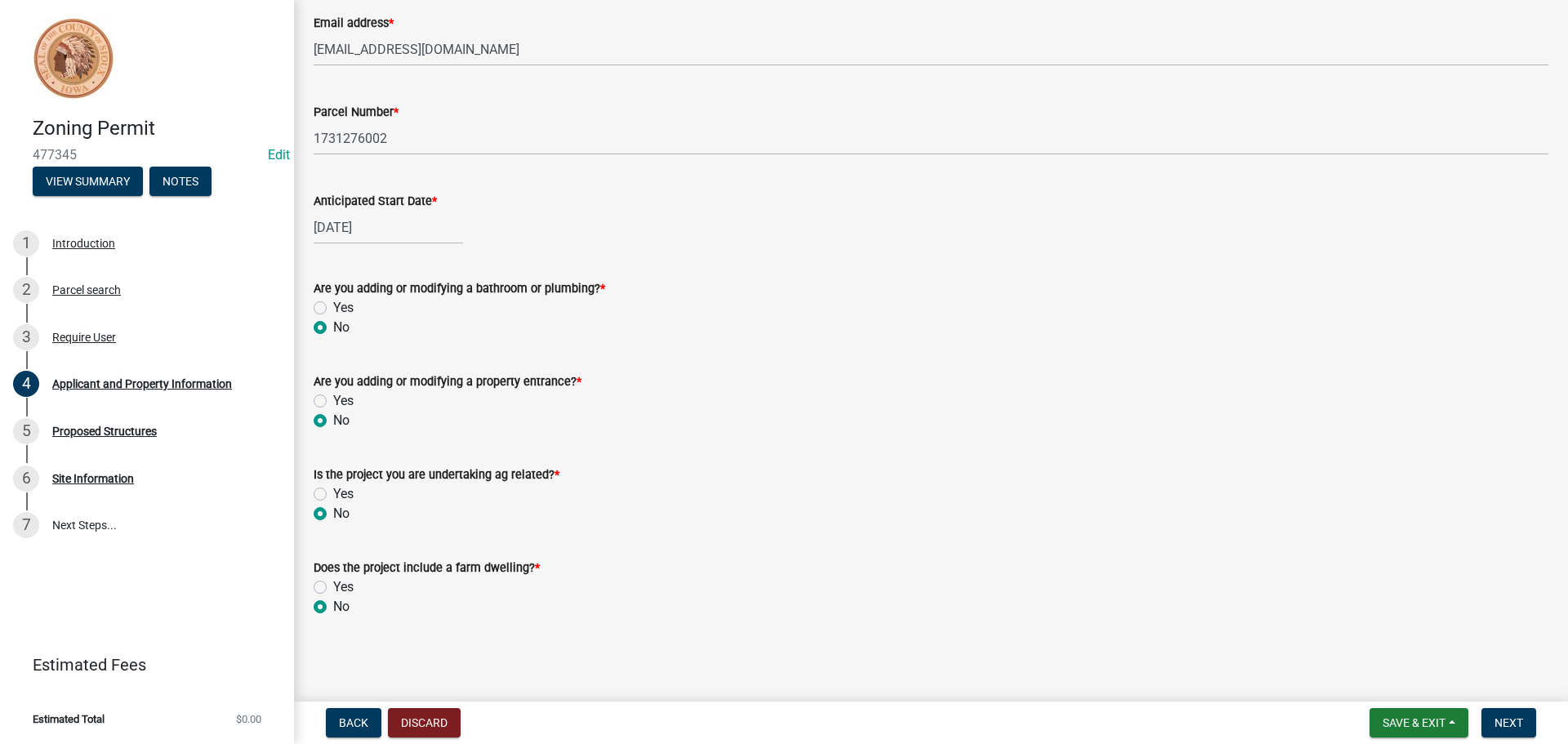
radio input "true"
click at [1442, 714] on button "Save & Exit" at bounding box center [1418, 722] width 99 height 29
click at [1383, 643] on button "Save" at bounding box center [1403, 640] width 131 height 39
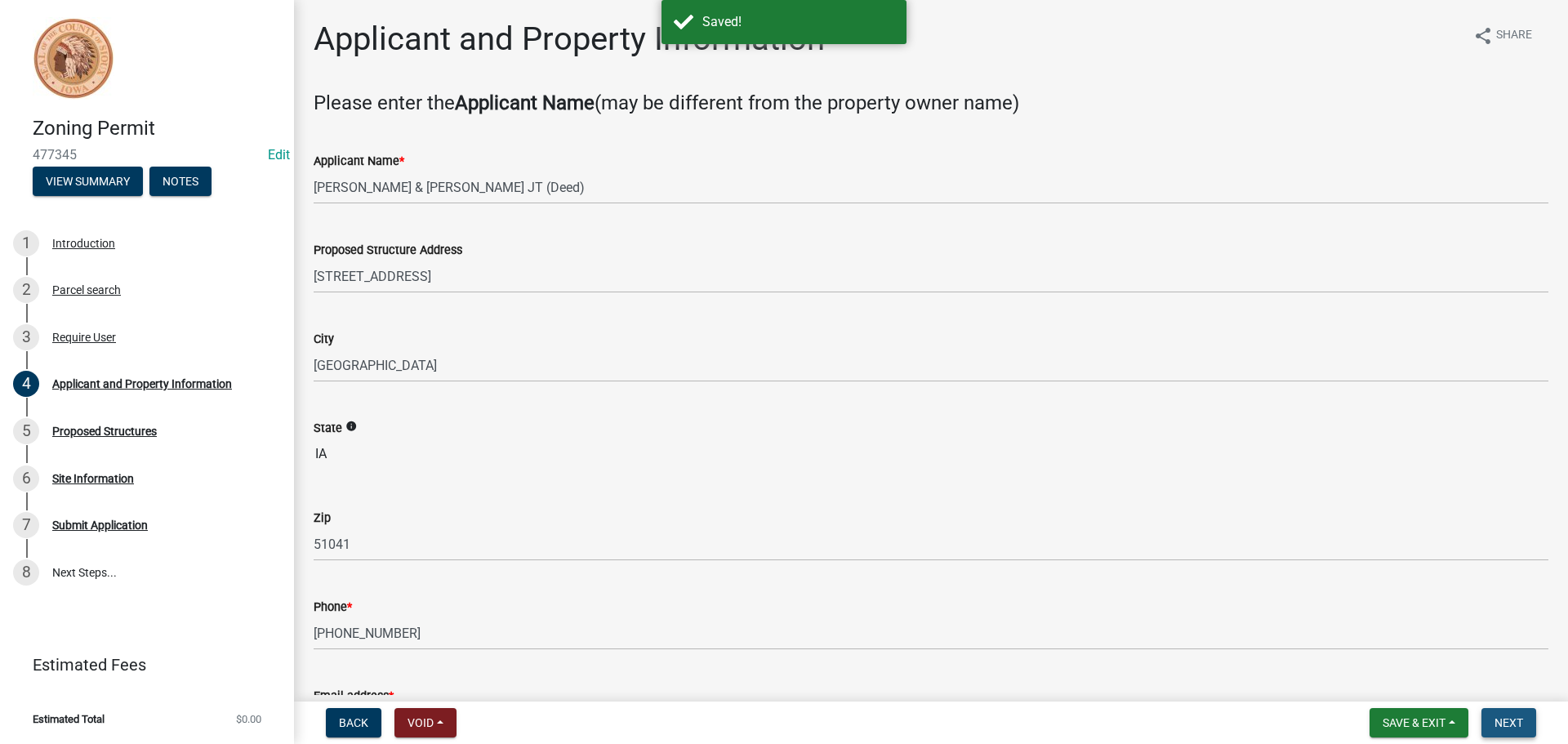
click at [1506, 713] on button "Next" at bounding box center [1509, 722] width 55 height 29
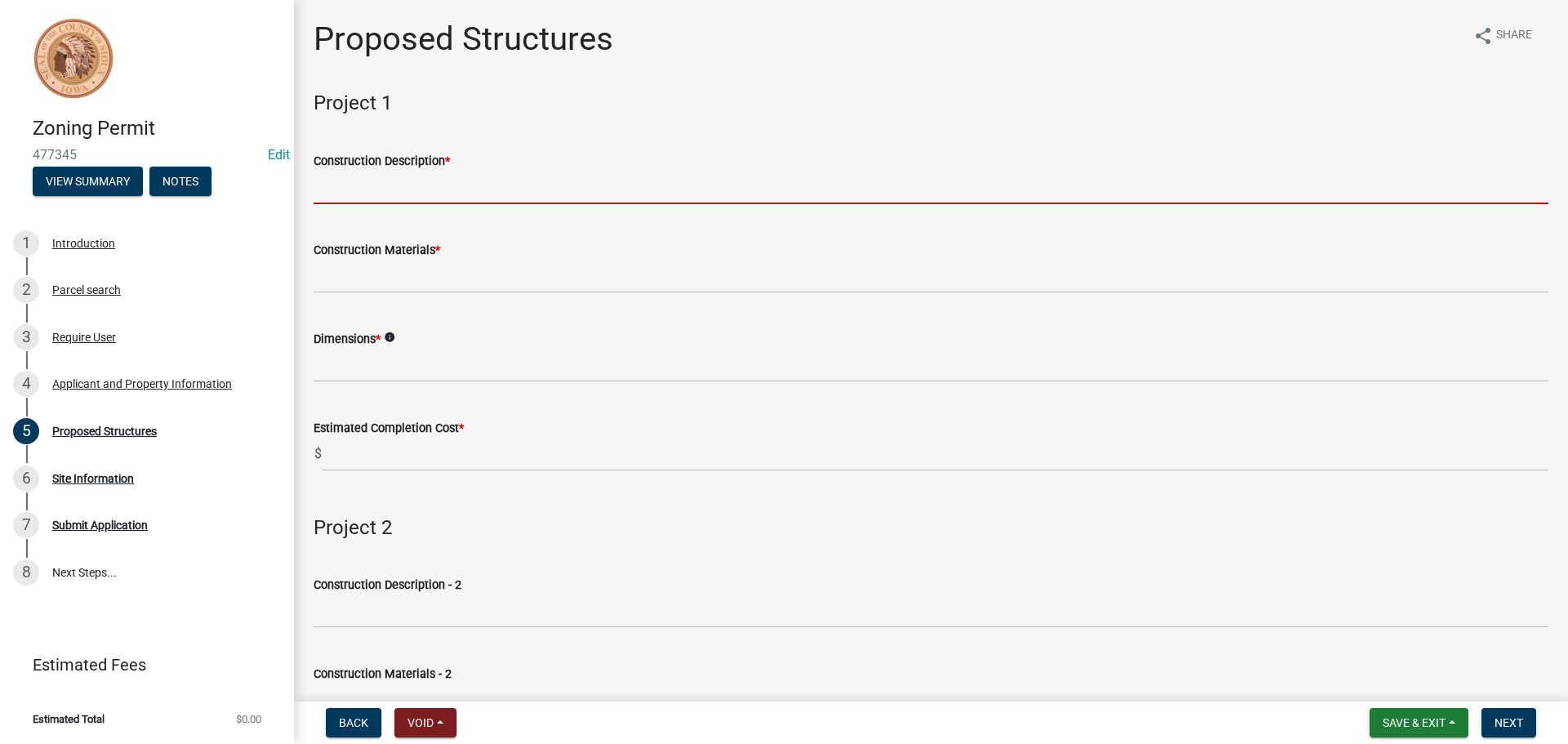
click at [342, 191] on input "Construction Description *" at bounding box center [930, 187] width 1235 height 34
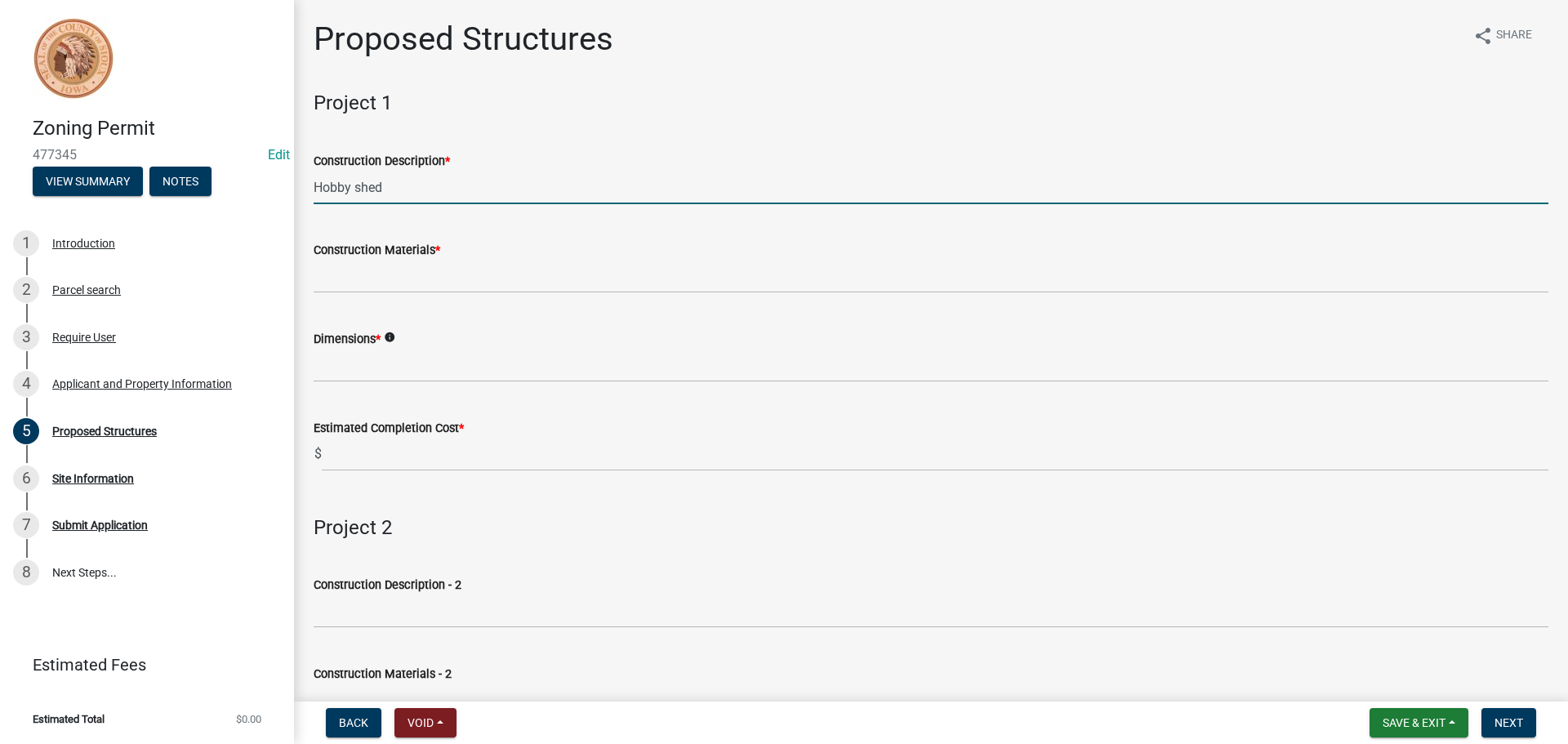
type input "Hobby shed"
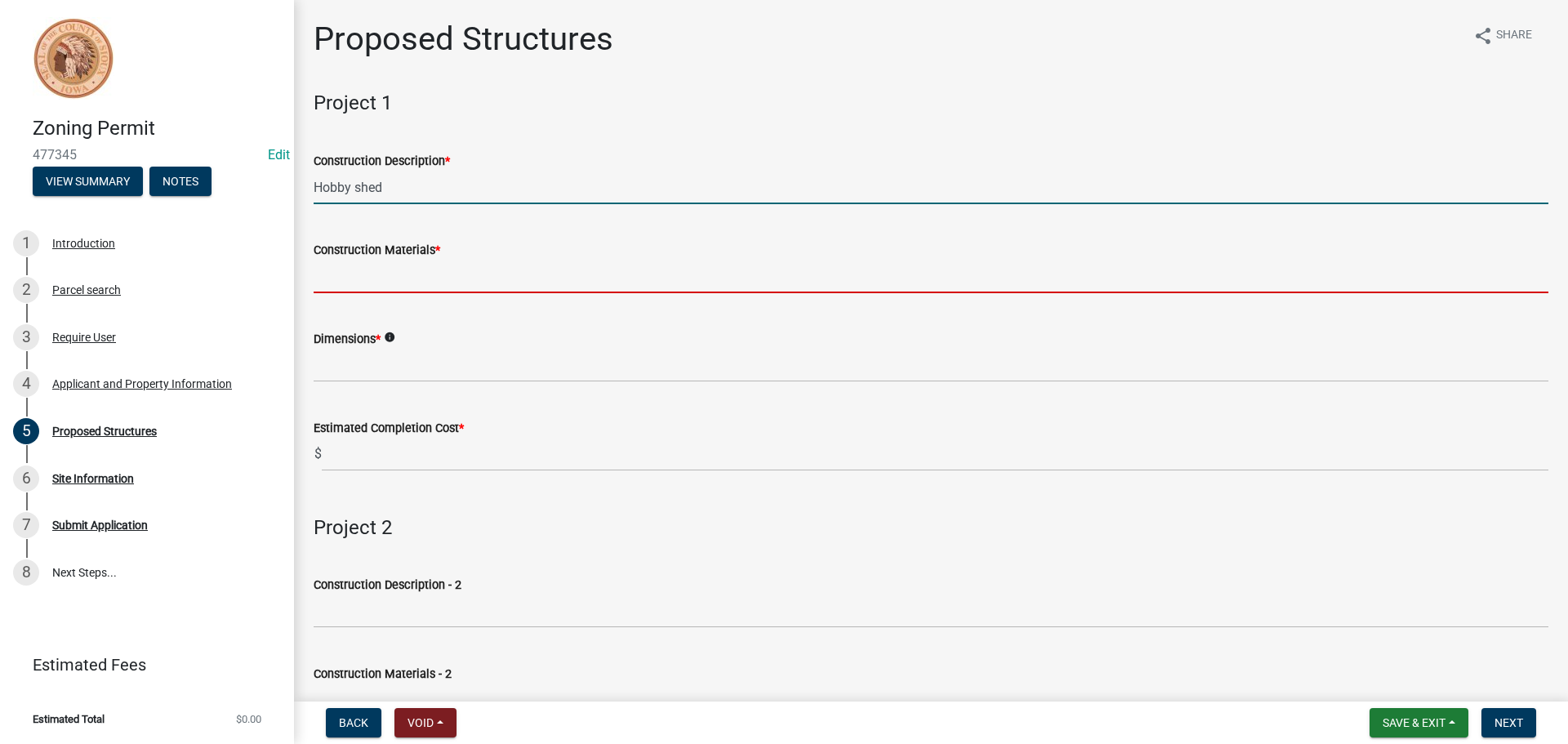
click at [319, 279] on input "Construction Materials *" at bounding box center [930, 276] width 1235 height 34
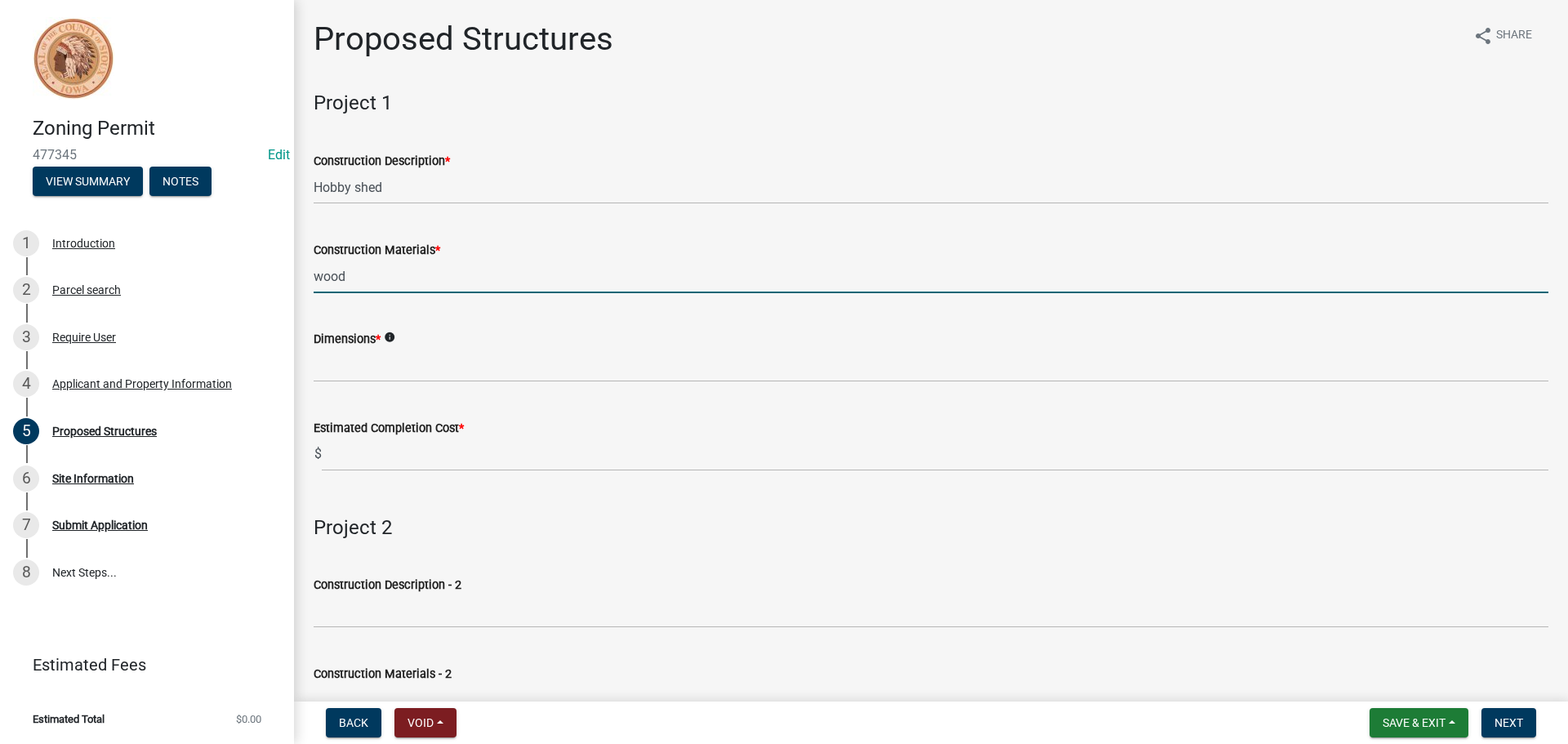
type input "Wood and Steel"
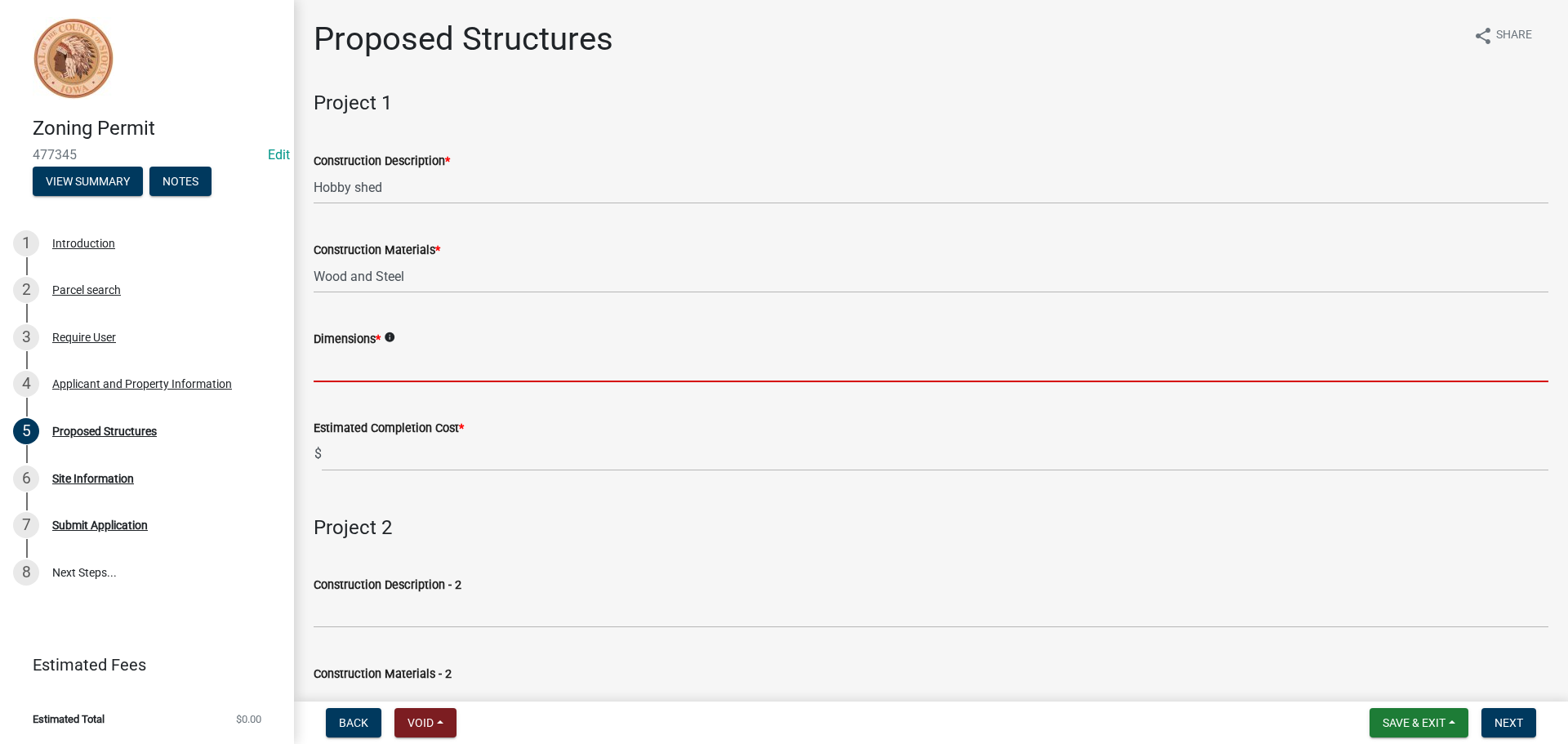
click at [368, 373] on input "Dimensions *" at bounding box center [930, 365] width 1235 height 34
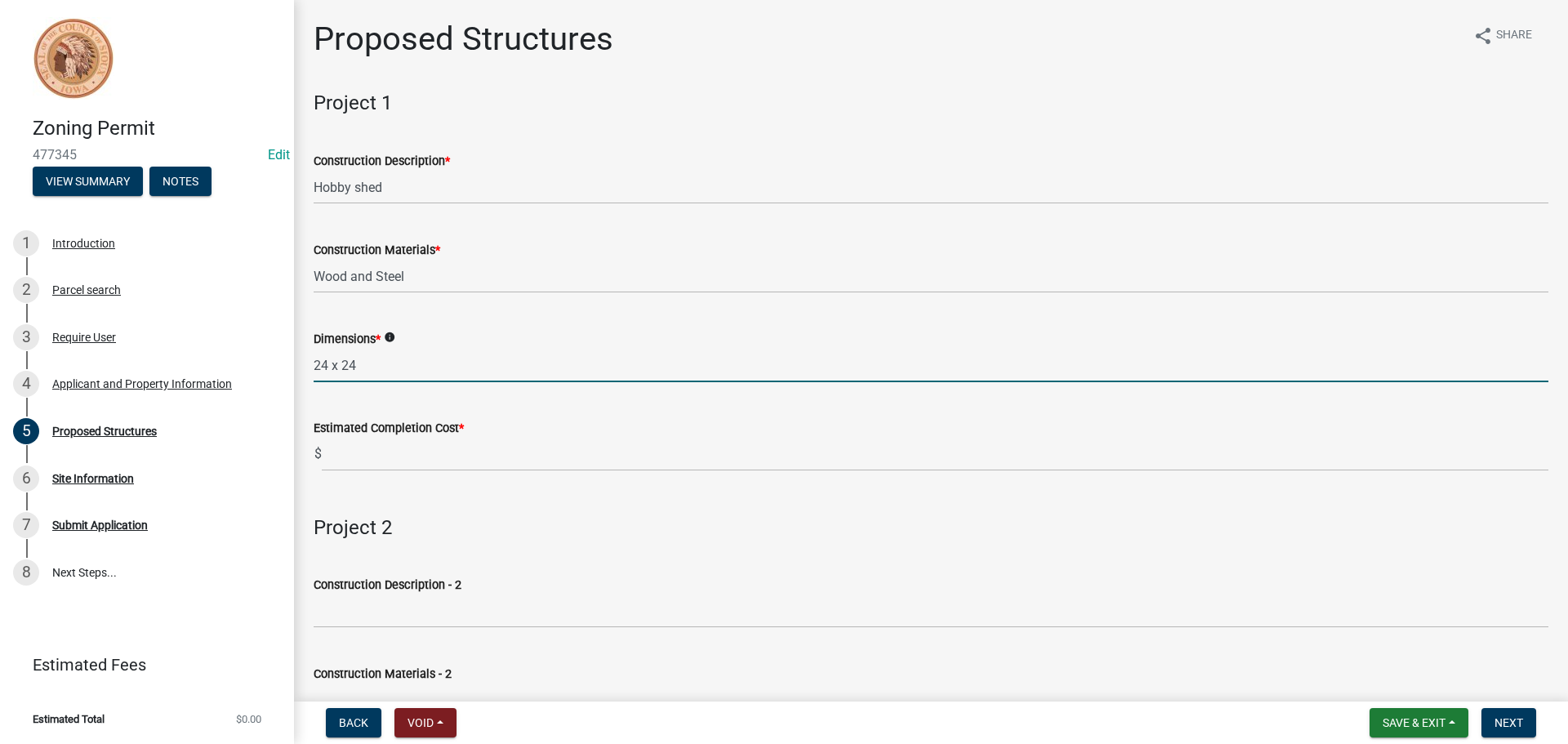
type input "24 x 24"
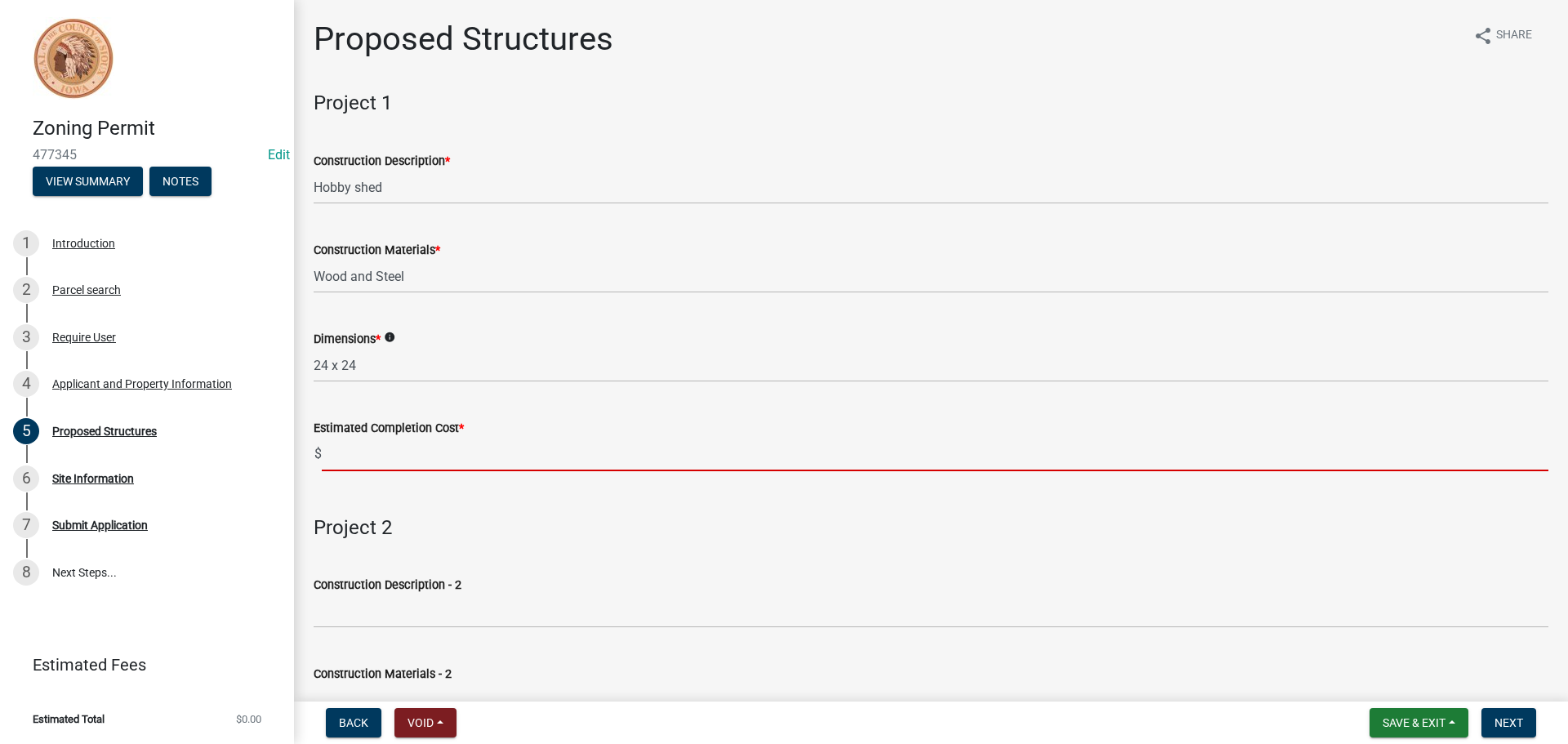
click at [352, 450] on input "text" at bounding box center [935, 454] width 1226 height 34
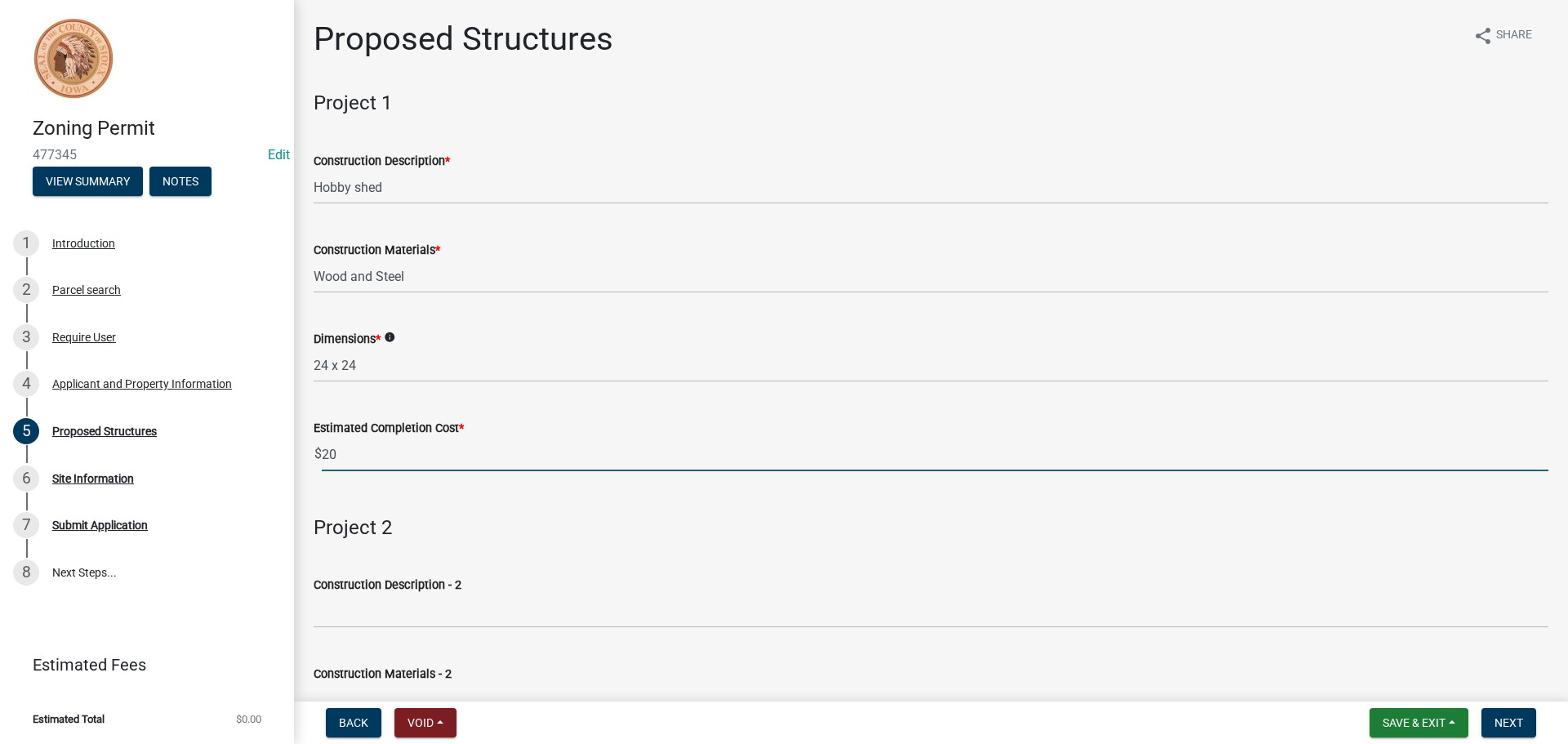
type input "2"
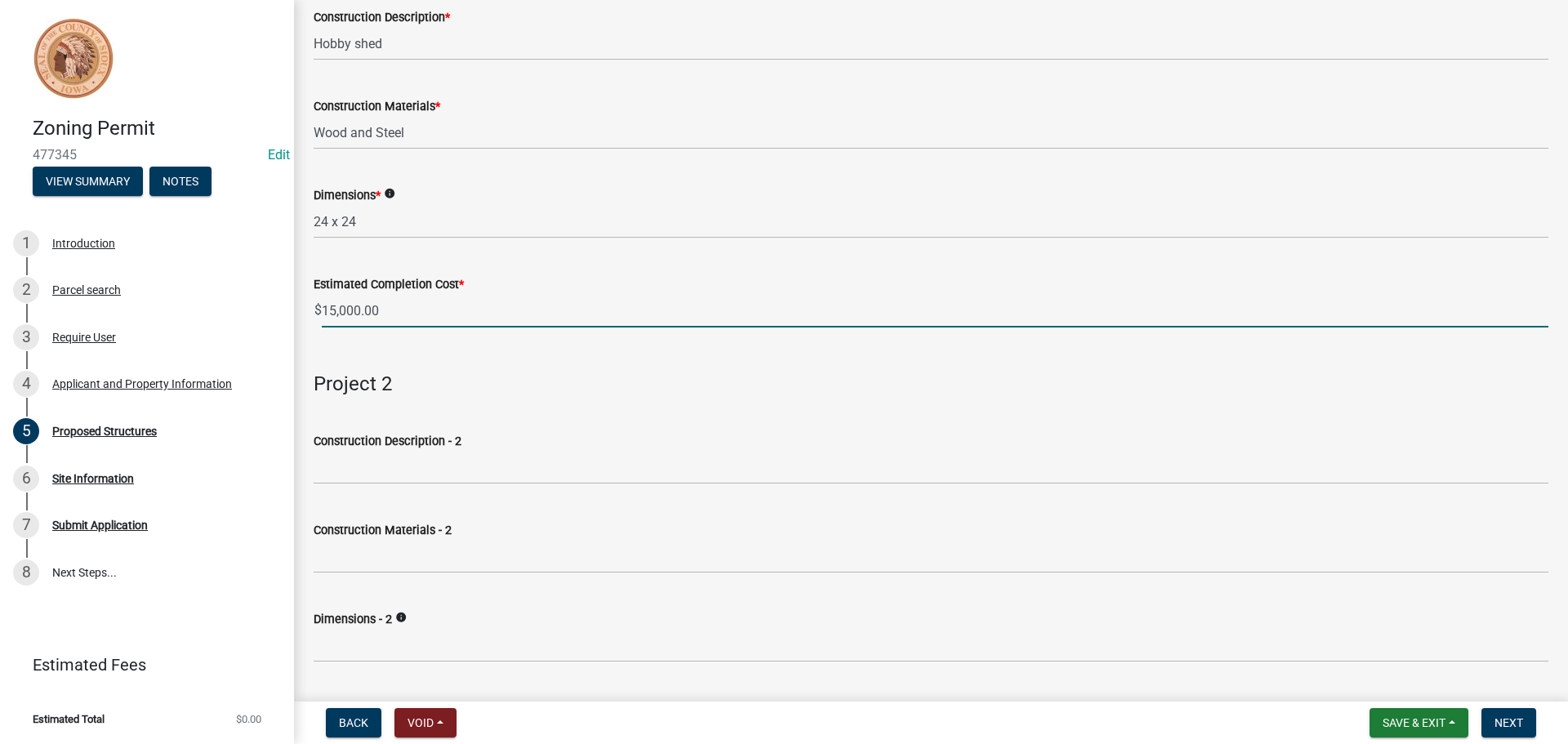
scroll to position [157, 0]
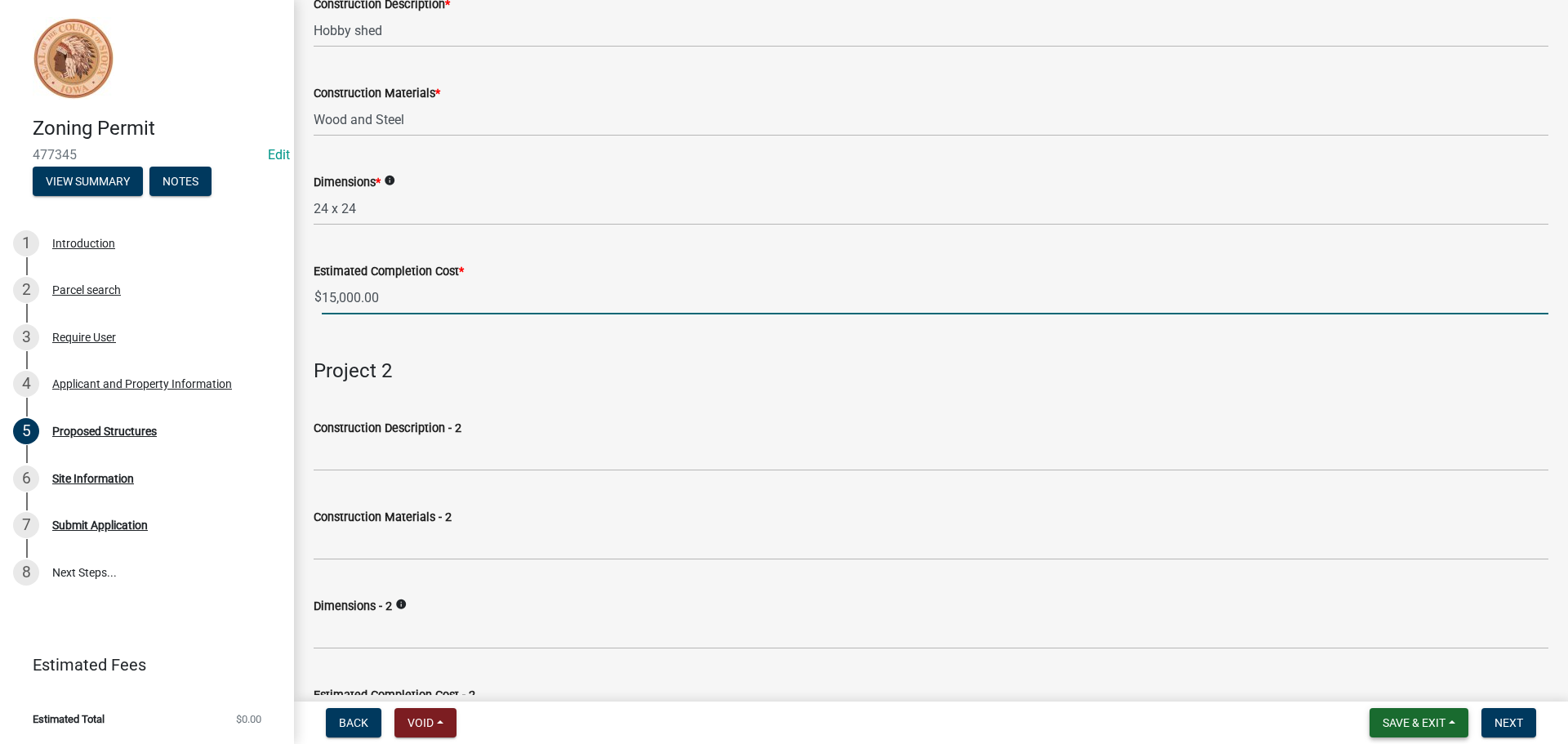
type input "15000"
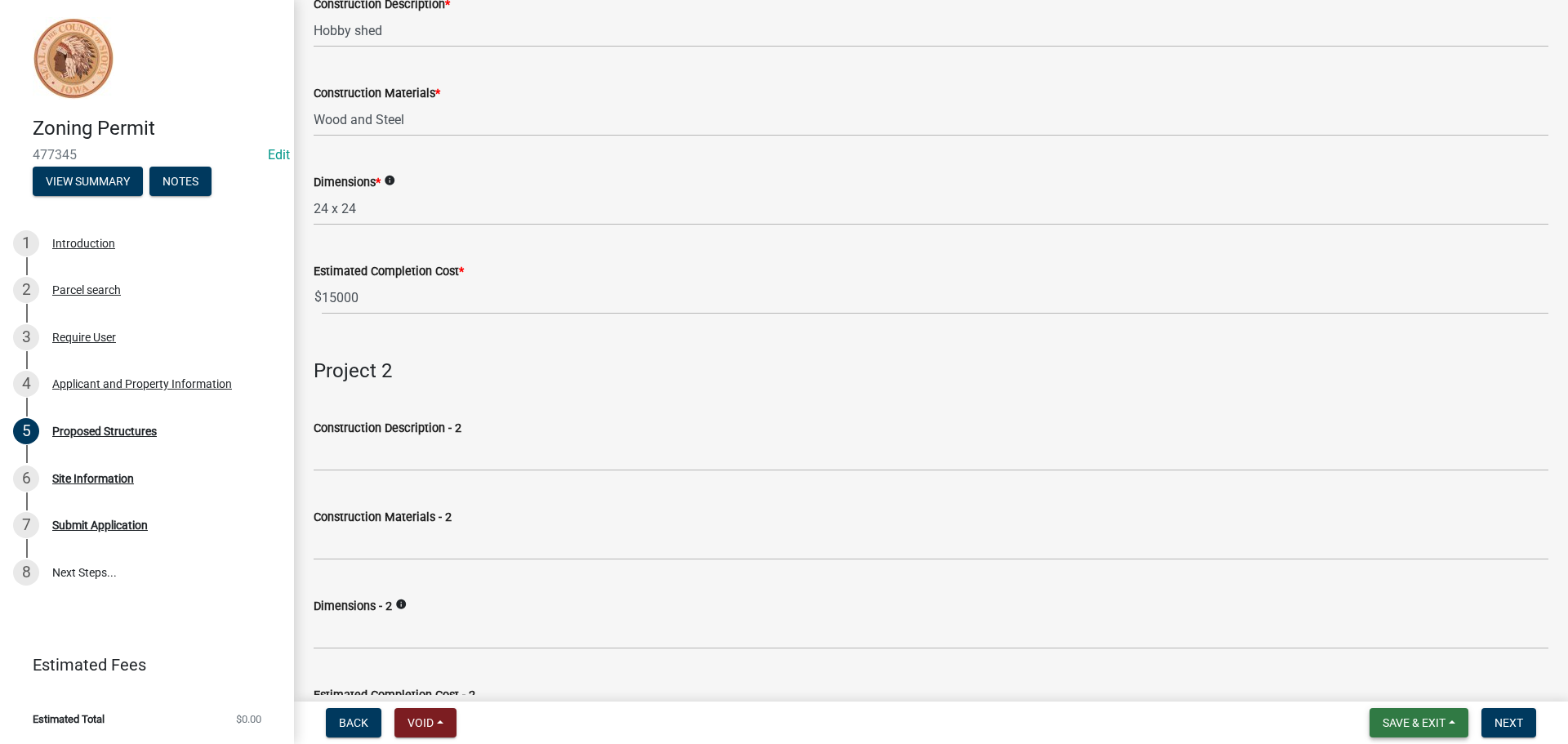
click at [1396, 723] on span "Save & Exit" at bounding box center [1414, 722] width 63 height 13
click at [1365, 643] on button "Save" at bounding box center [1403, 640] width 131 height 39
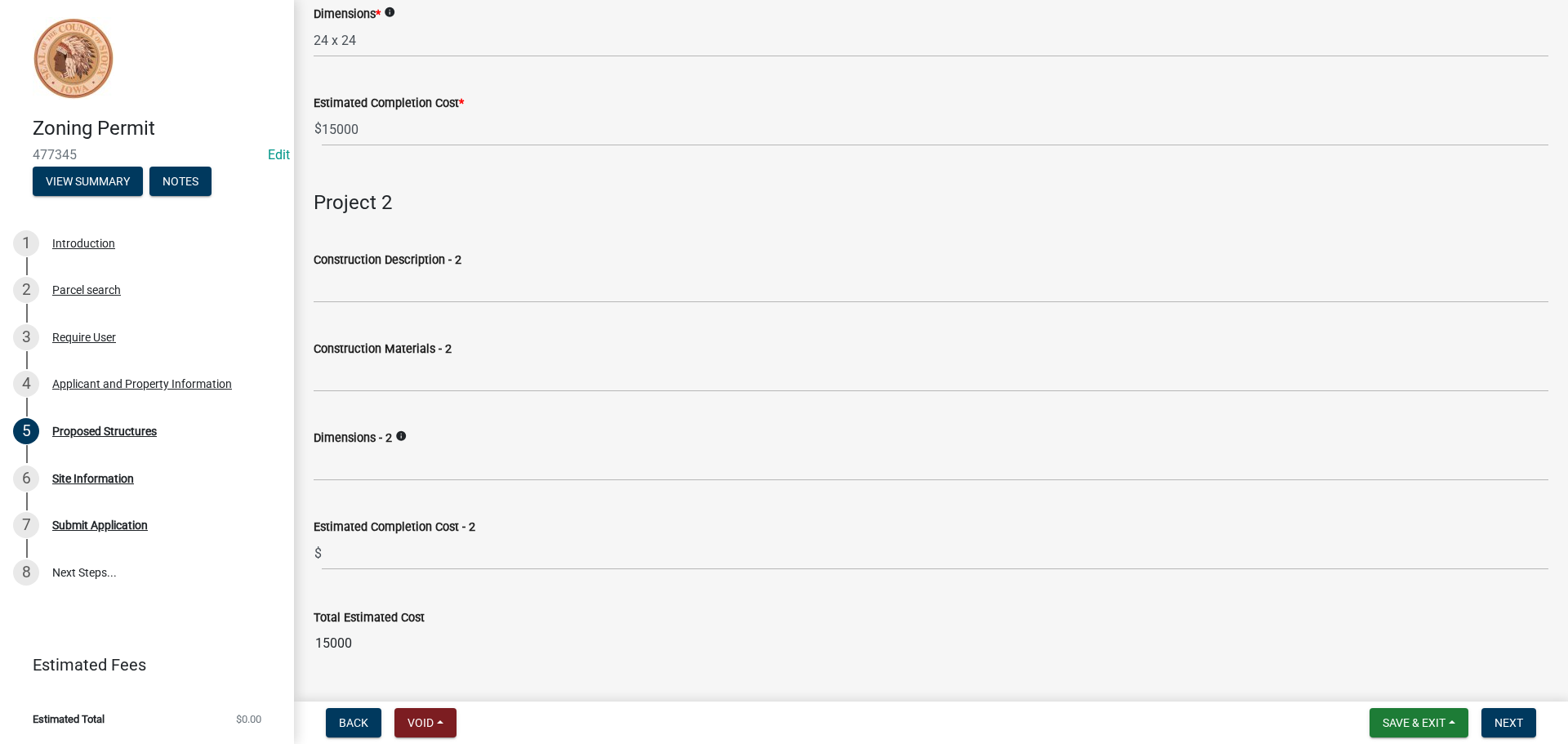
scroll to position [368, 0]
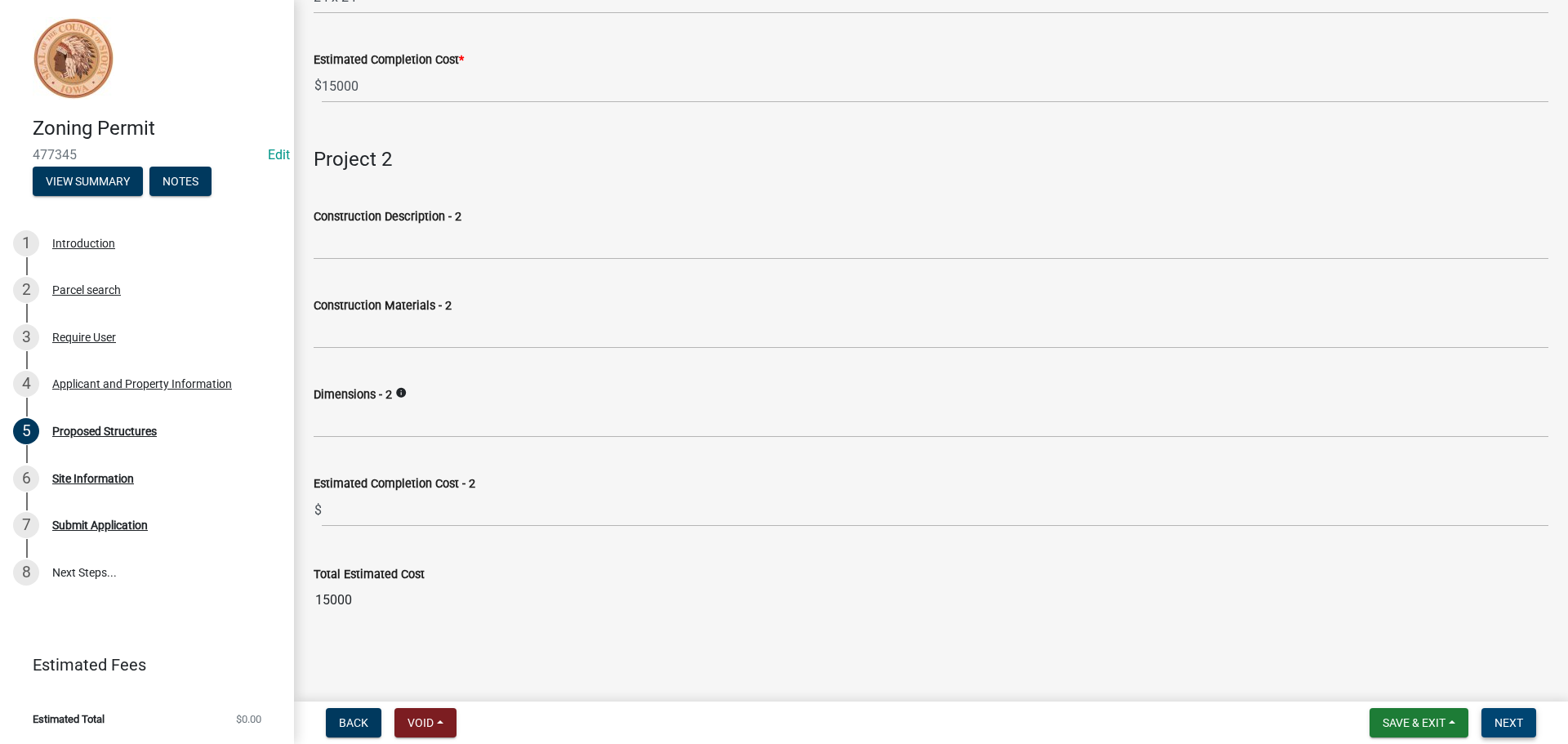
click at [1503, 720] on span "Next" at bounding box center [1508, 722] width 28 height 13
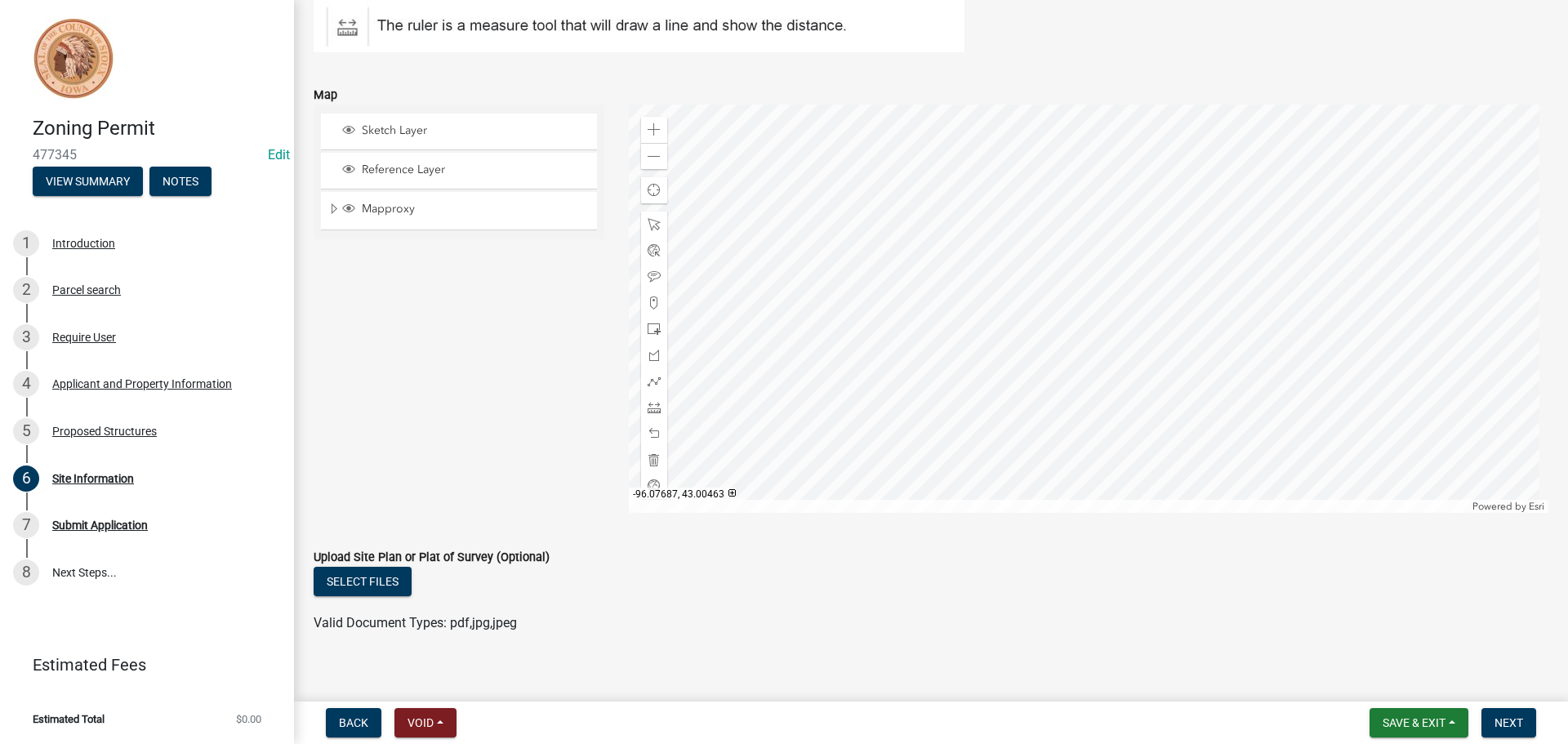
scroll to position [312, 0]
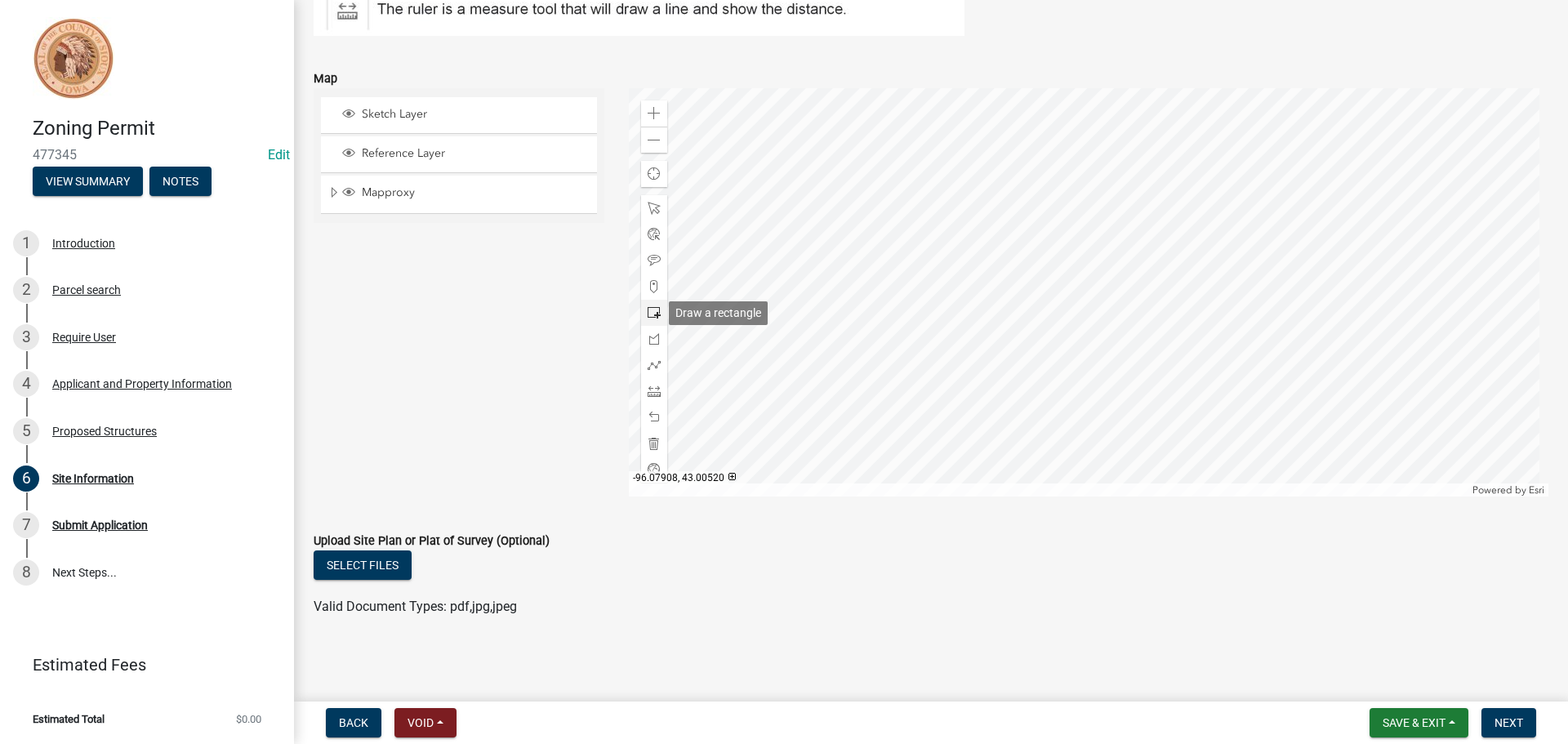
click at [655, 310] on span at bounding box center [654, 312] width 13 height 13
click at [1104, 481] on div at bounding box center [1088, 292] width 920 height 408
click at [1403, 716] on span "Save & Exit" at bounding box center [1414, 722] width 63 height 13
click at [1370, 646] on button "Save" at bounding box center [1403, 640] width 131 height 39
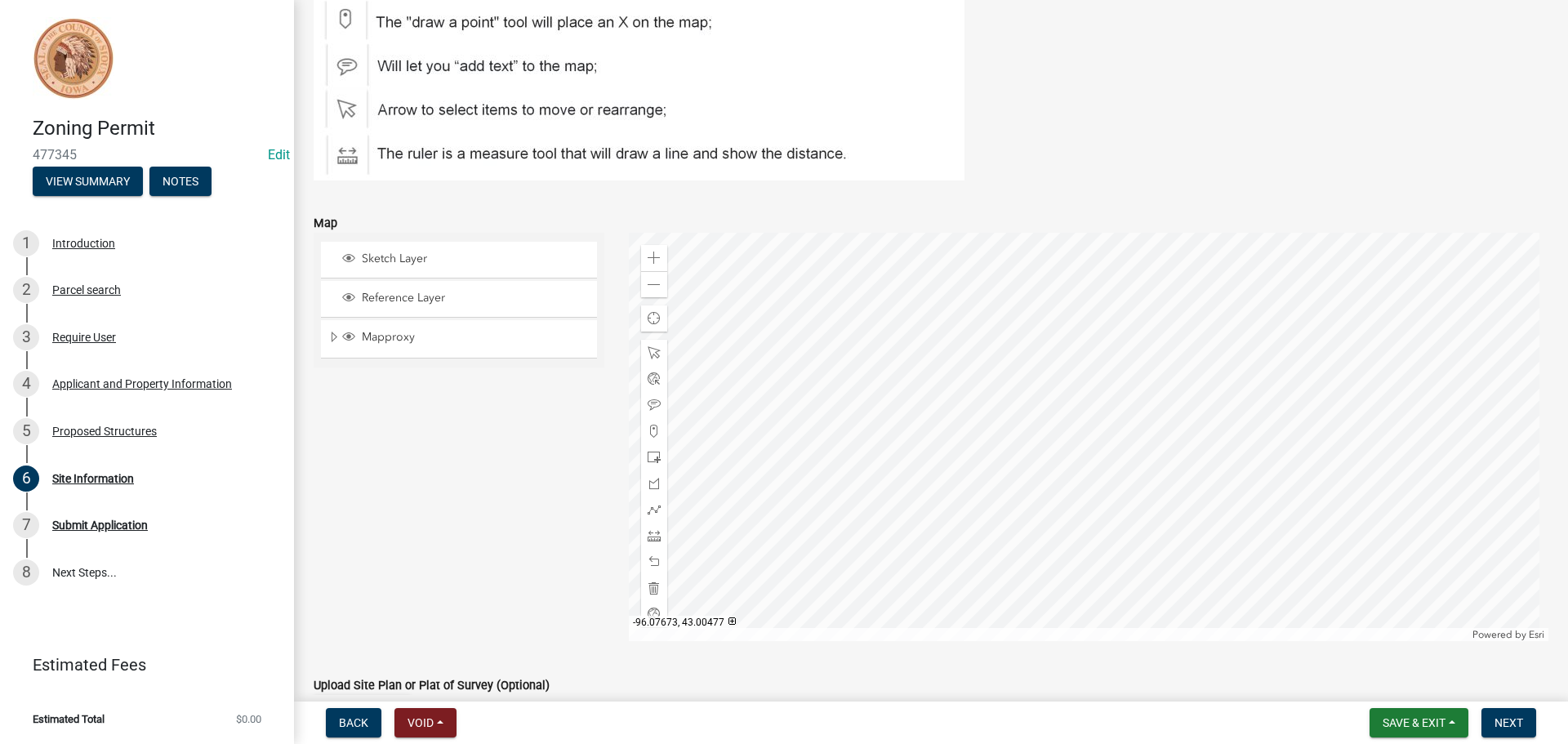
scroll to position [168, 0]
click at [1506, 721] on span "Next" at bounding box center [1508, 722] width 28 height 13
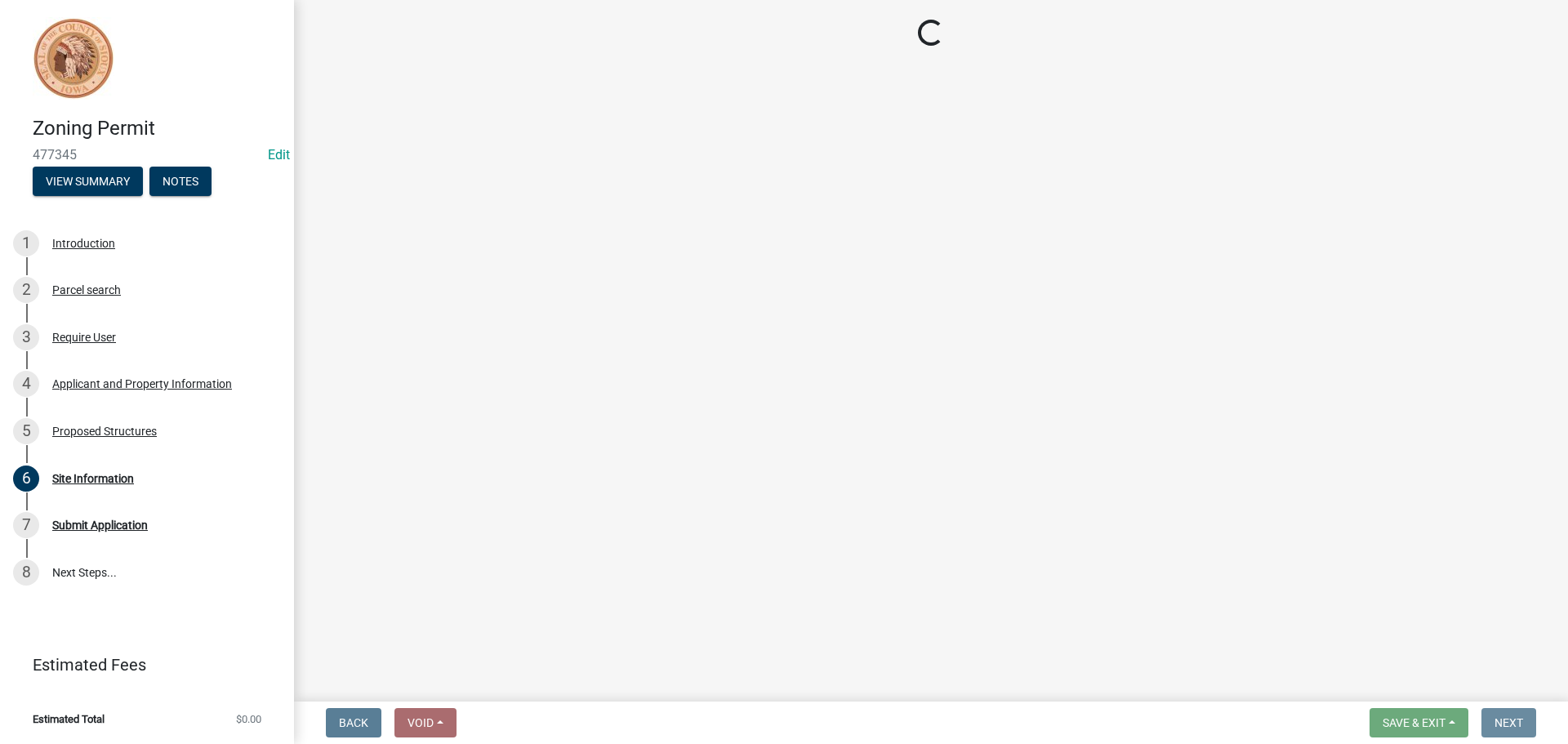
scroll to position [0, 0]
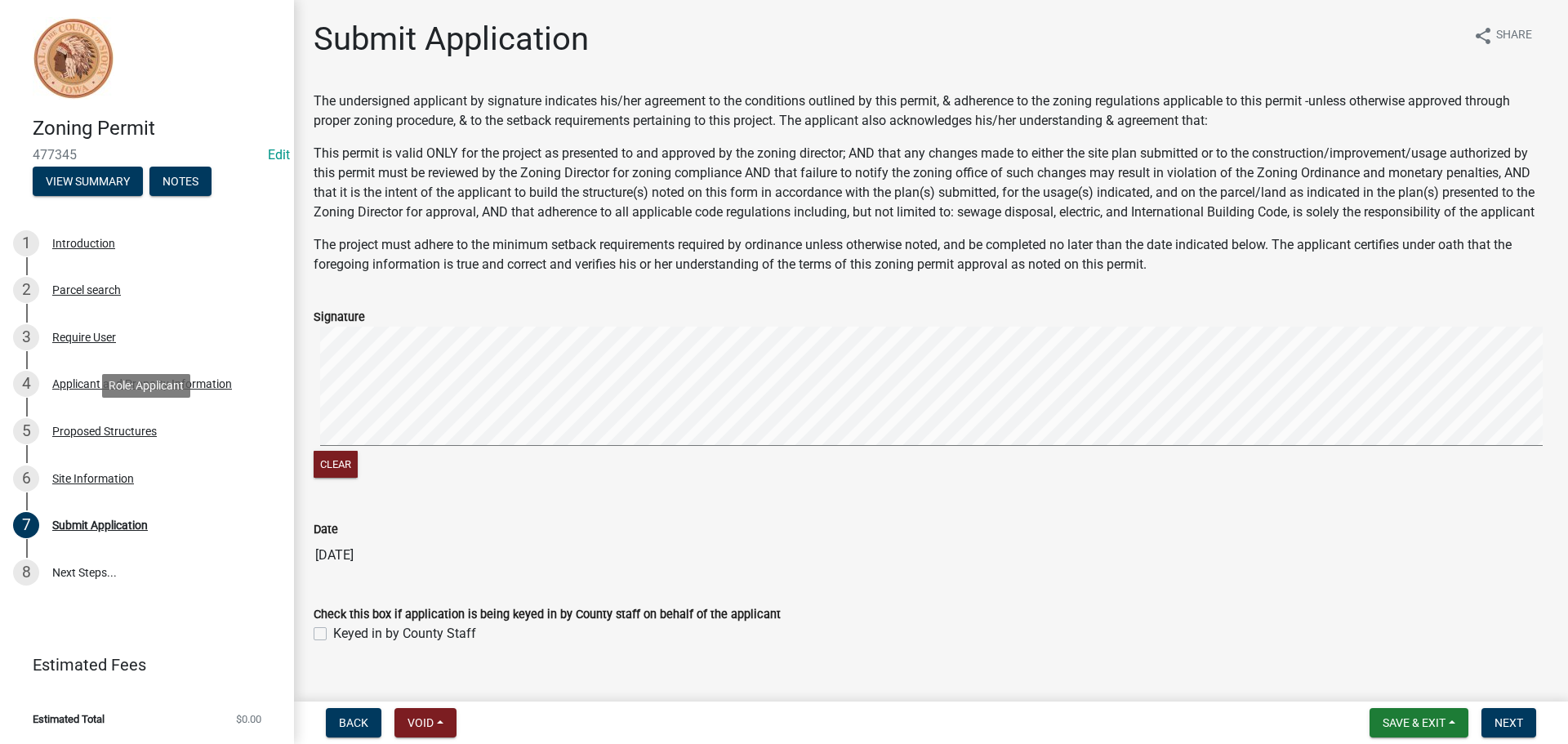
click at [273, 451] on div "Zoning Permit 477345 Edit View Summary Notes 1 Introduction 2 Parcel search 3 R…" at bounding box center [784, 372] width 1568 height 744
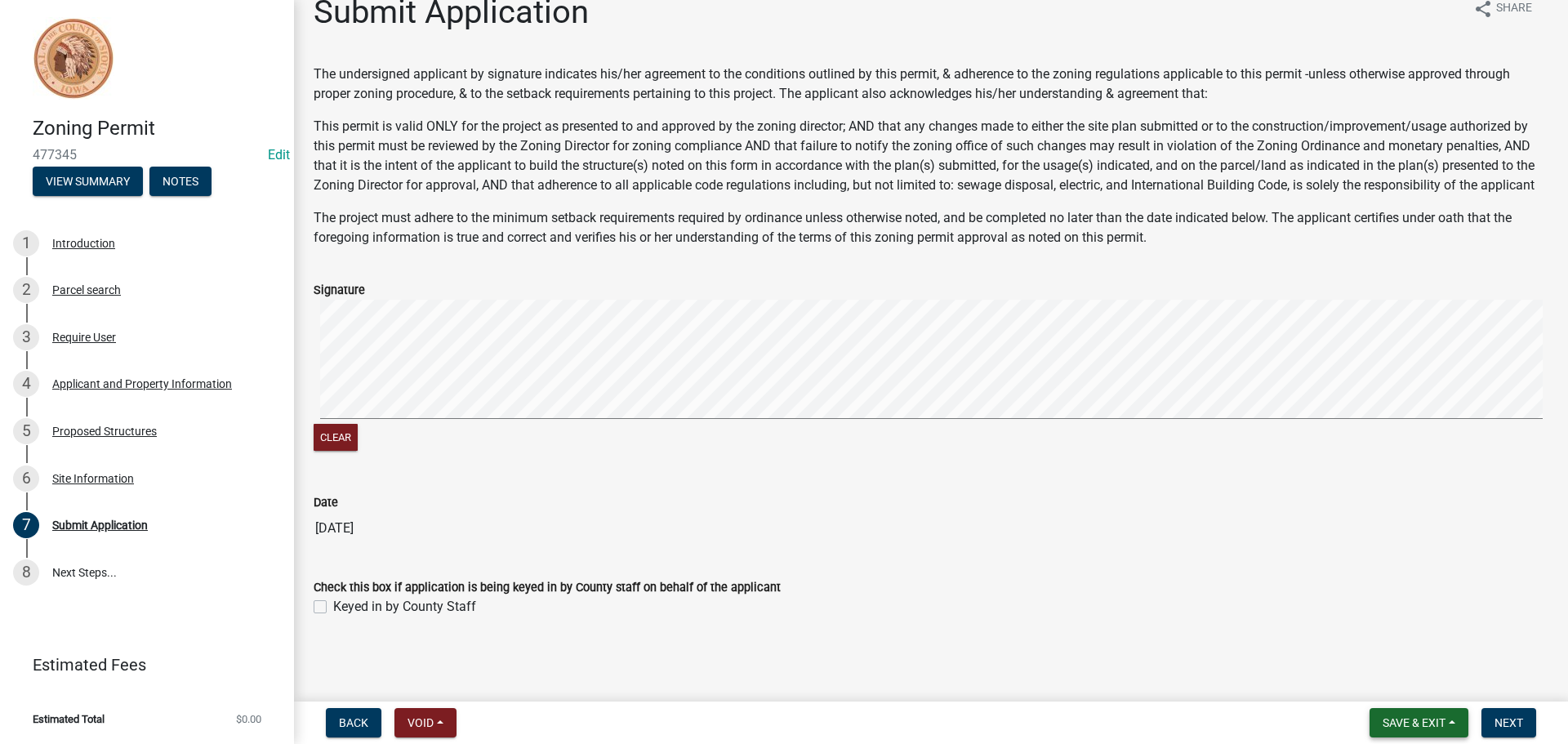
click at [1413, 716] on span "Save & Exit" at bounding box center [1414, 722] width 63 height 13
click at [1390, 642] on button "Save" at bounding box center [1403, 640] width 131 height 39
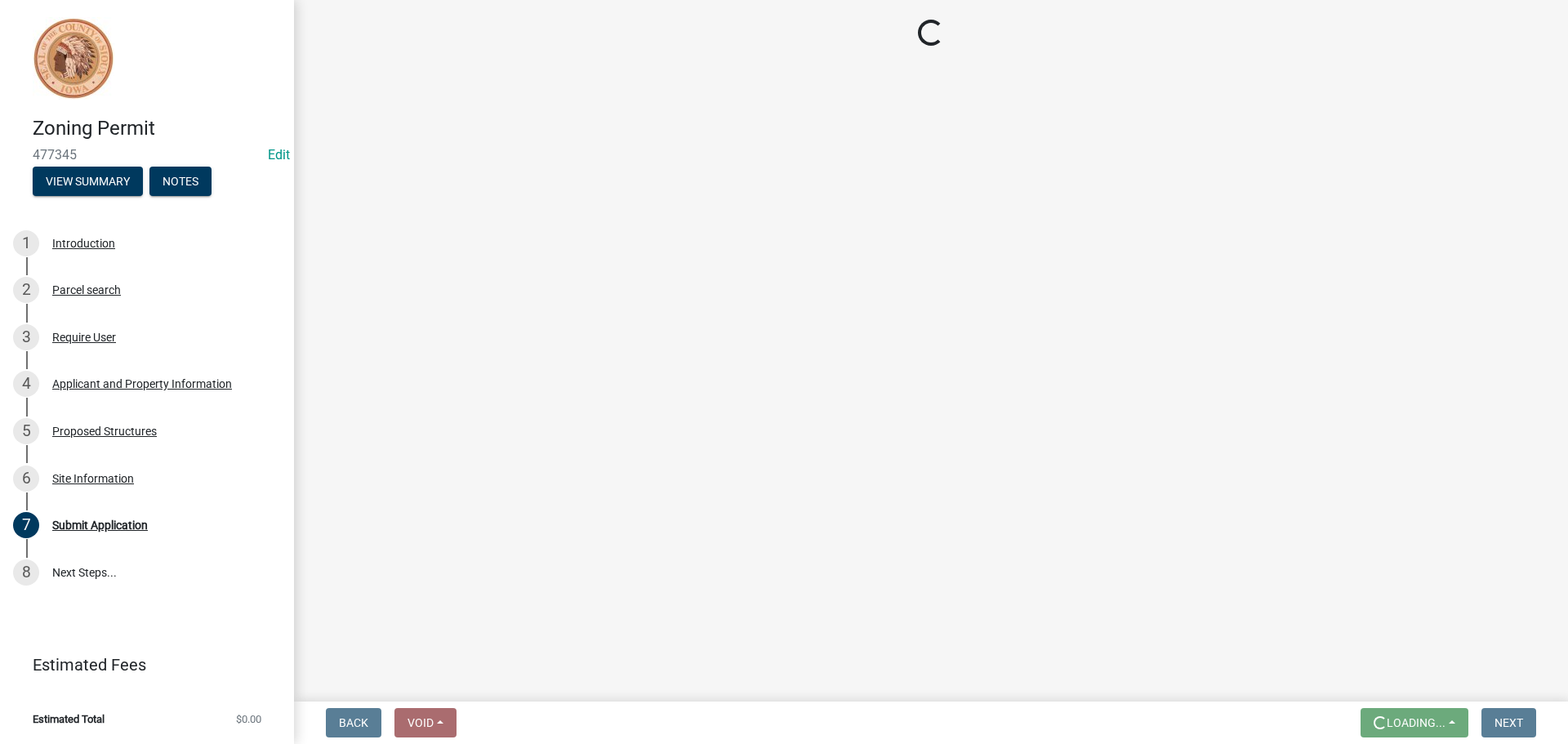
scroll to position [0, 0]
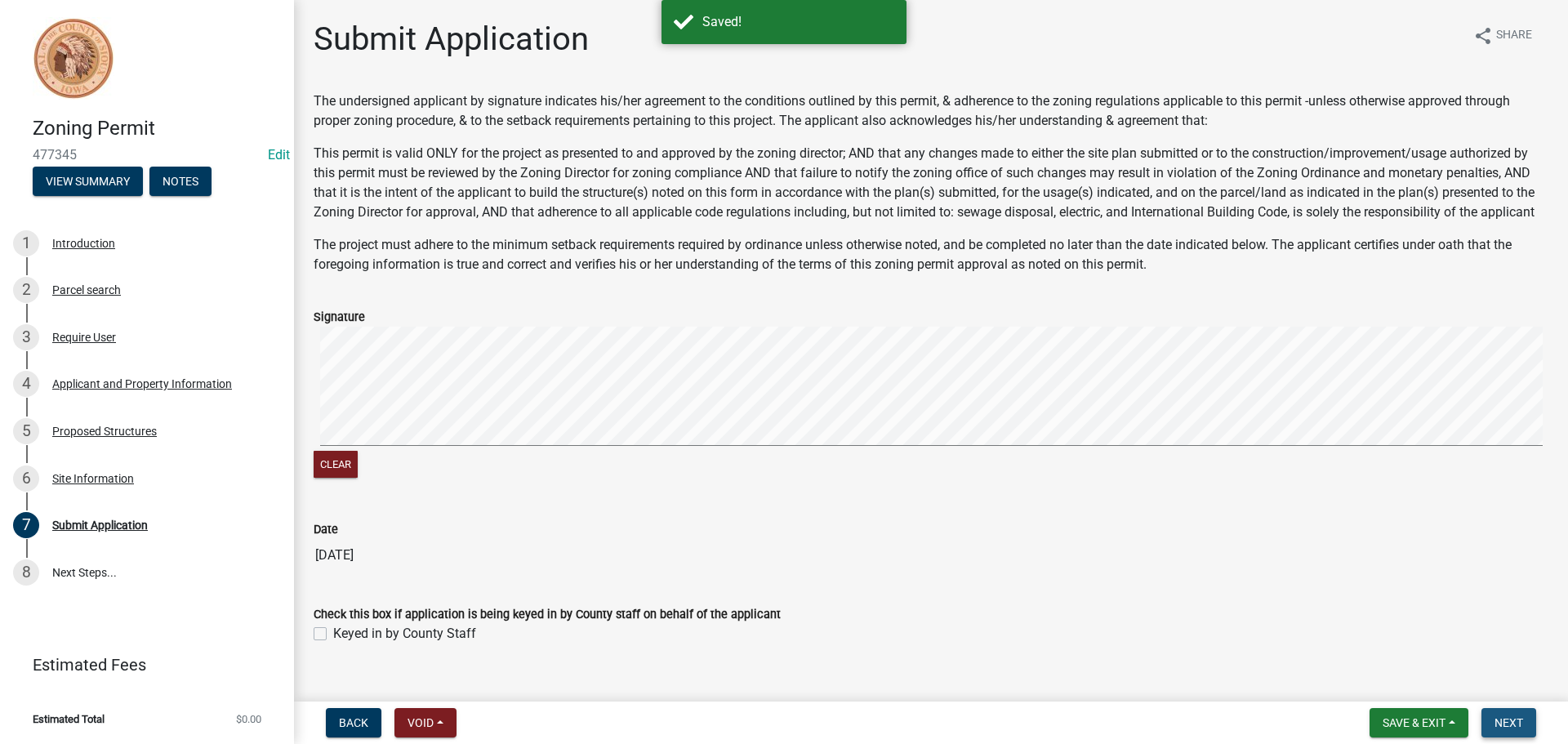
click at [1504, 720] on span "Next" at bounding box center [1508, 722] width 28 height 13
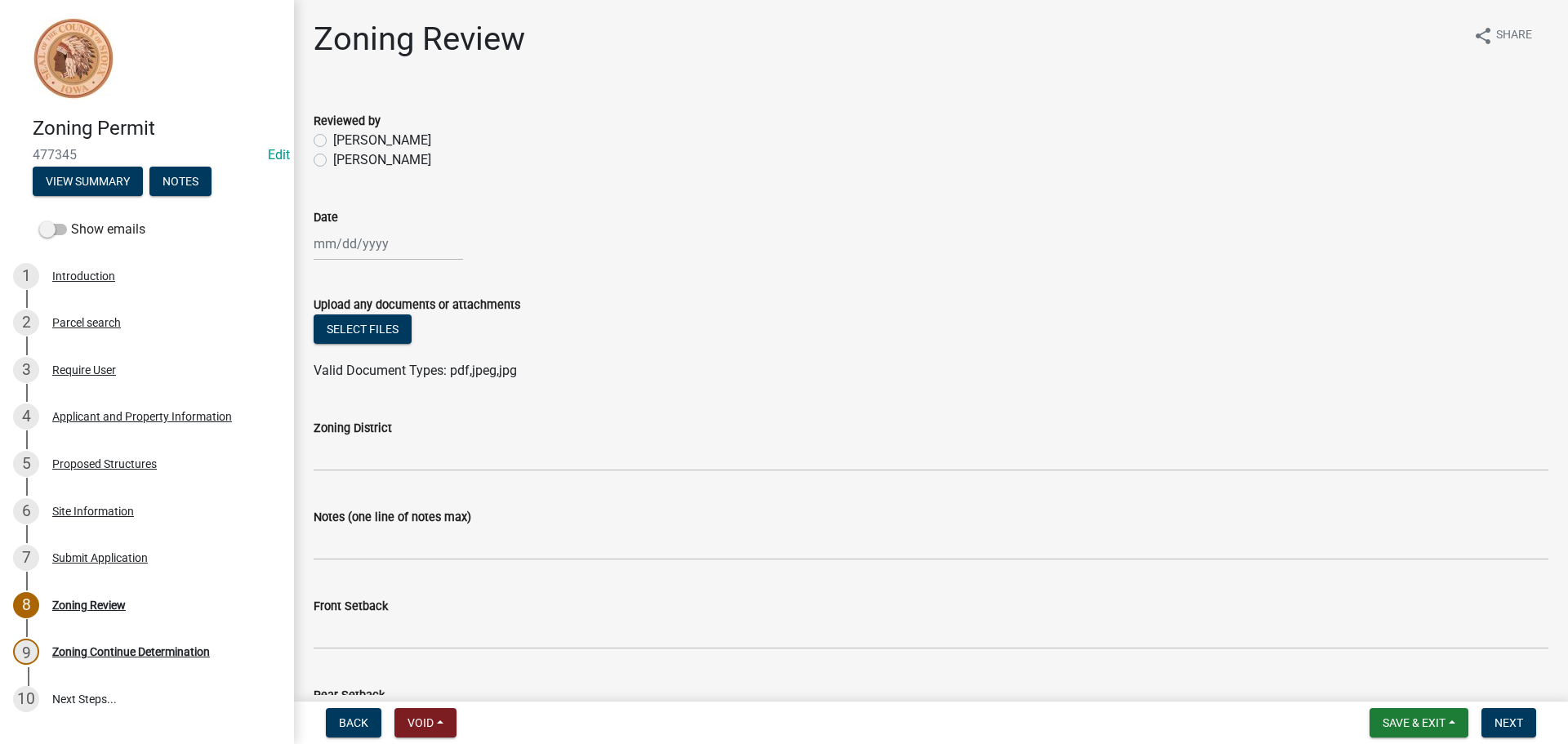
click at [333, 137] on label "[PERSON_NAME]" at bounding box center [382, 141] width 98 height 20
click at [333, 137] on input "[PERSON_NAME]" at bounding box center [339, 136] width 11 height 11
radio input "true"
select select "9"
select select "2025"
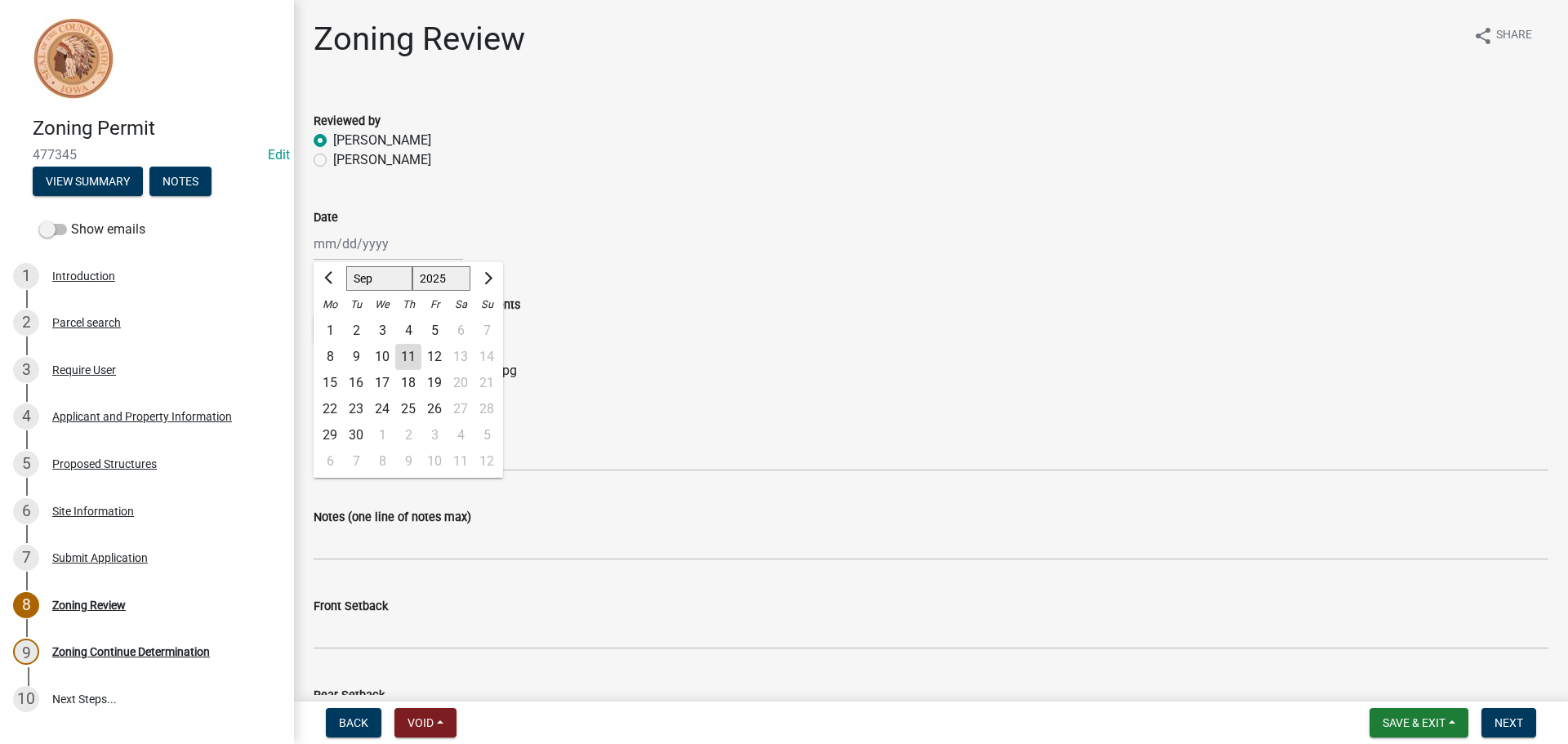
click at [325, 243] on div "[PERSON_NAME] Feb Mar Apr [PERSON_NAME][DATE] Oct Nov [DATE] 1526 1527 1528 152…" at bounding box center [388, 243] width 150 height 34
click at [403, 350] on div "11" at bounding box center [408, 356] width 26 height 26
type input "[DATE]"
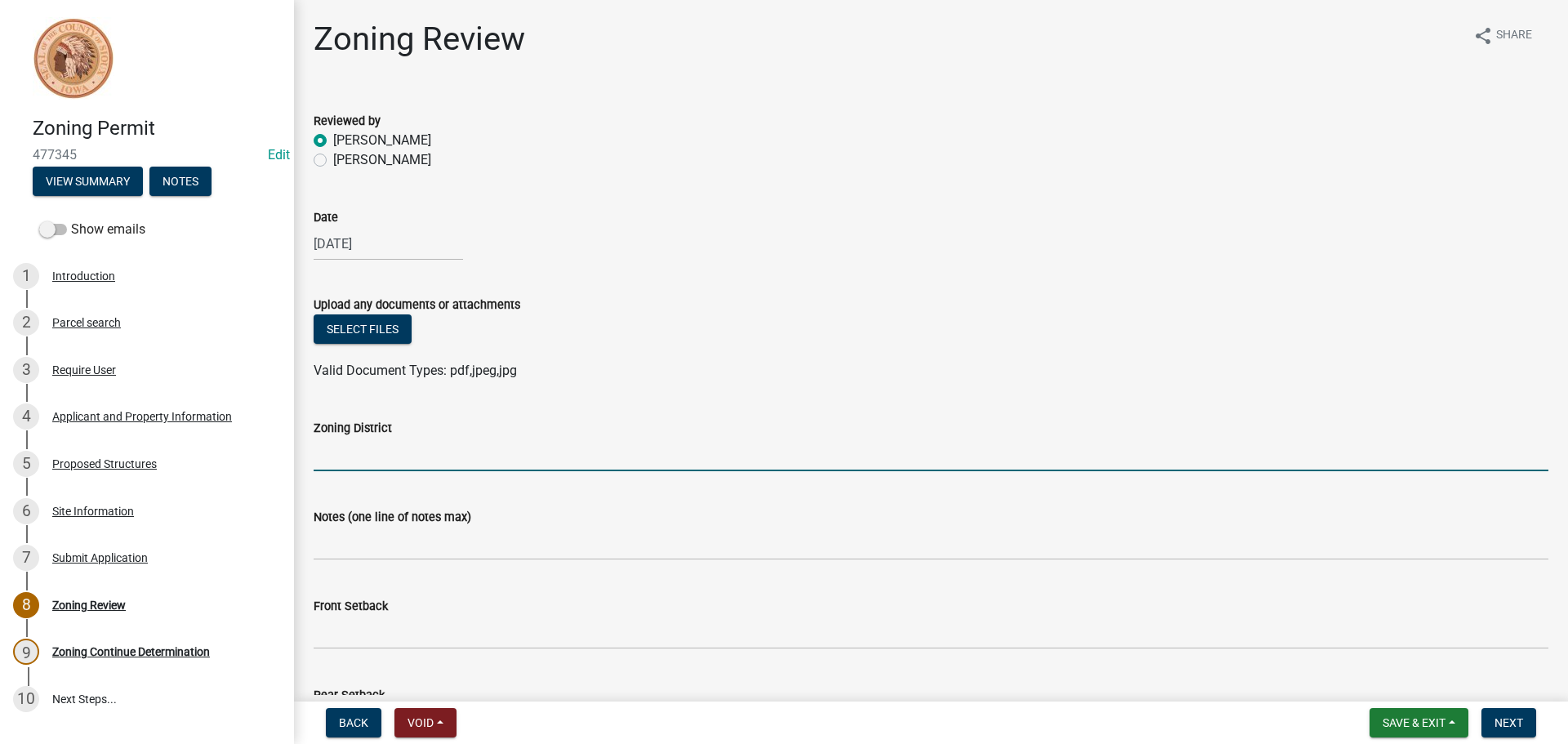
click at [382, 448] on input "Zoning District" at bounding box center [930, 454] width 1235 height 34
type input "RR"
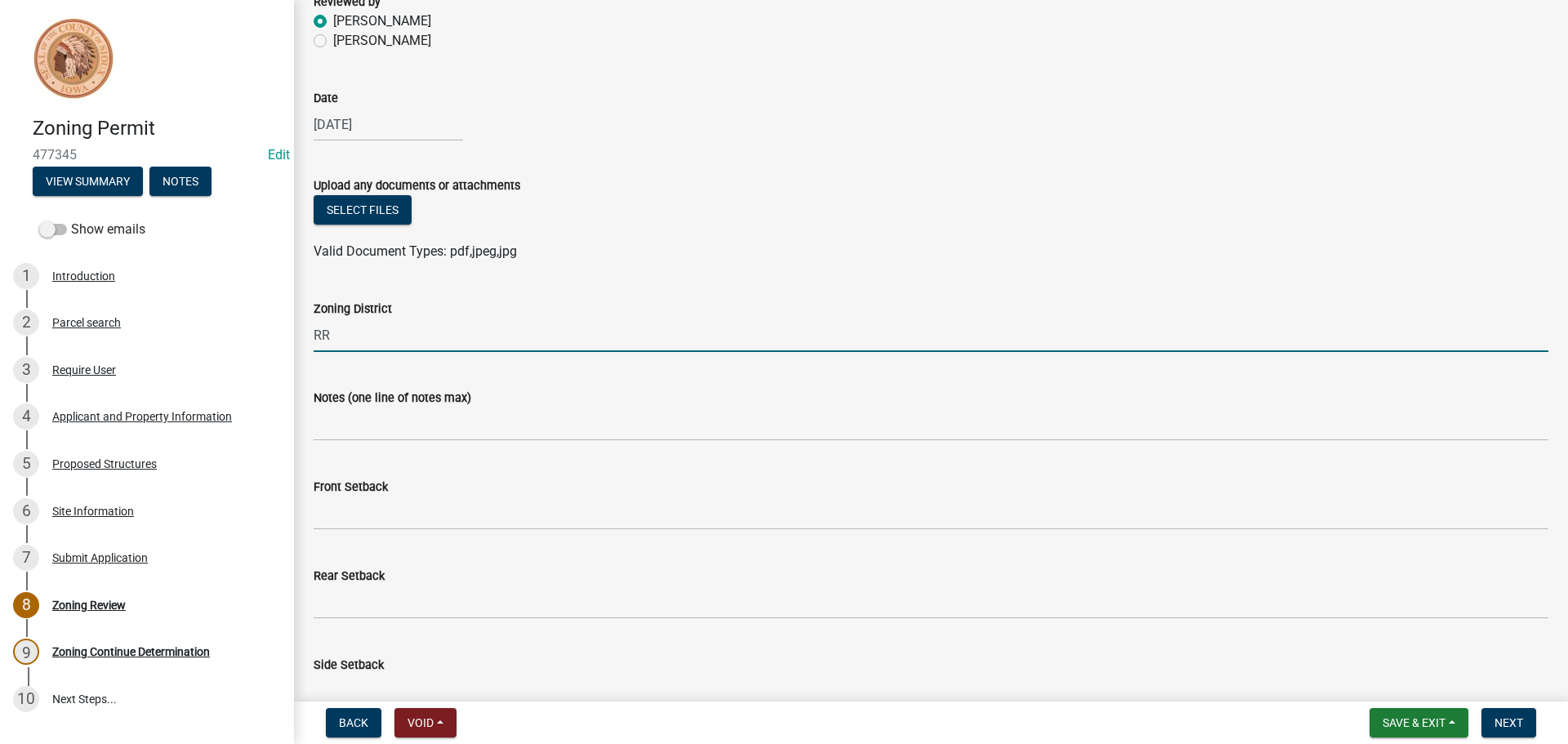
scroll to position [163, 0]
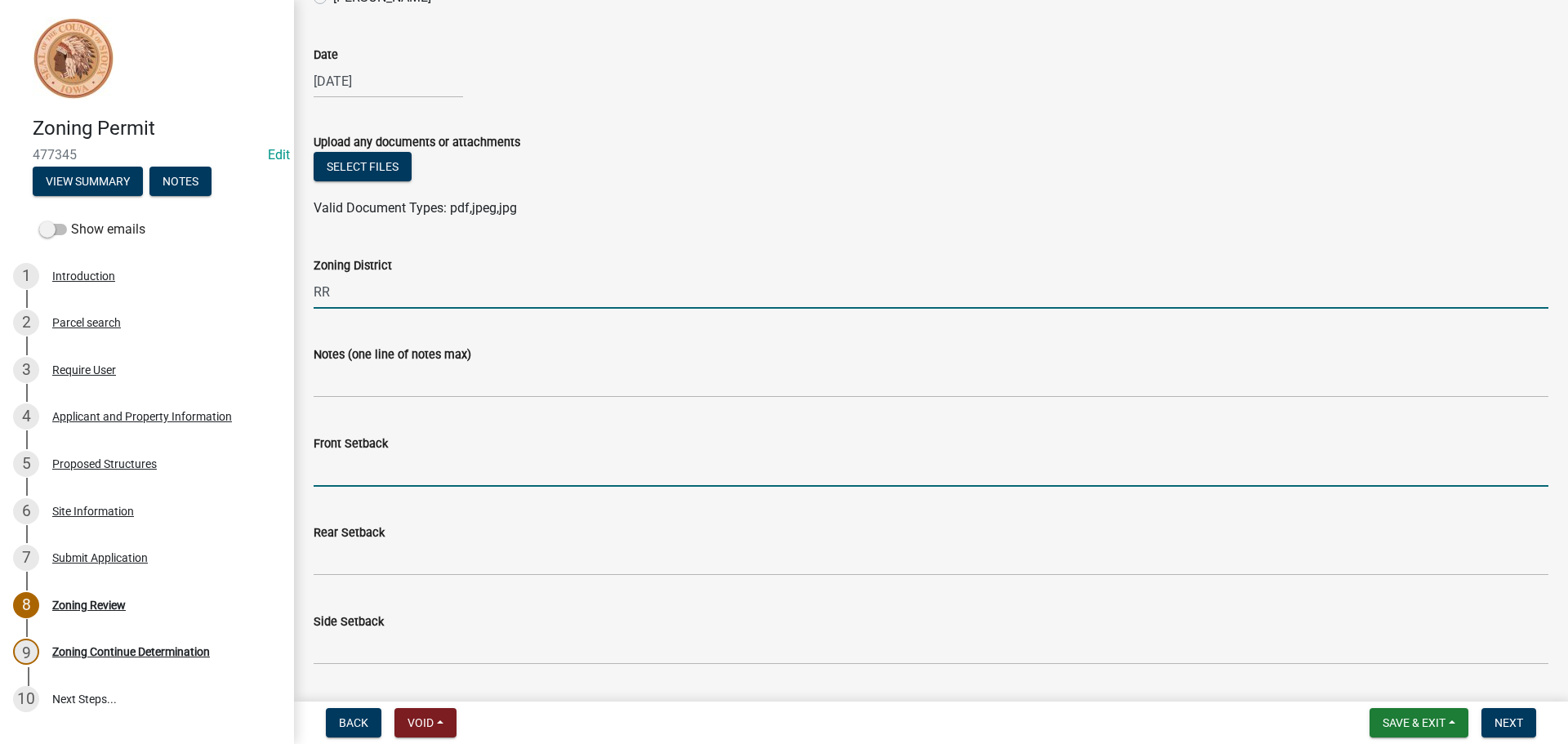
click at [346, 472] on input "Front Setback" at bounding box center [930, 470] width 1235 height 34
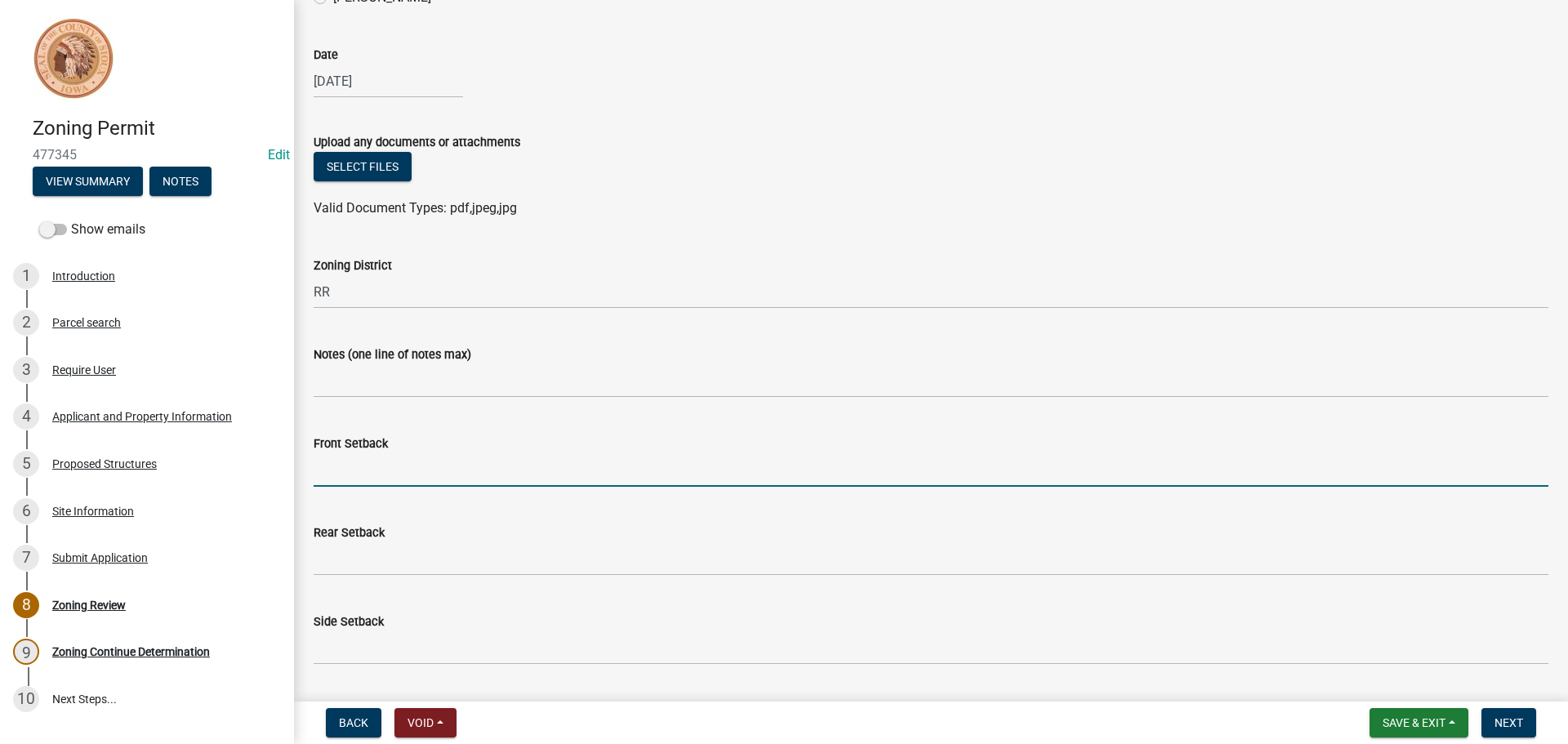
type input "75"
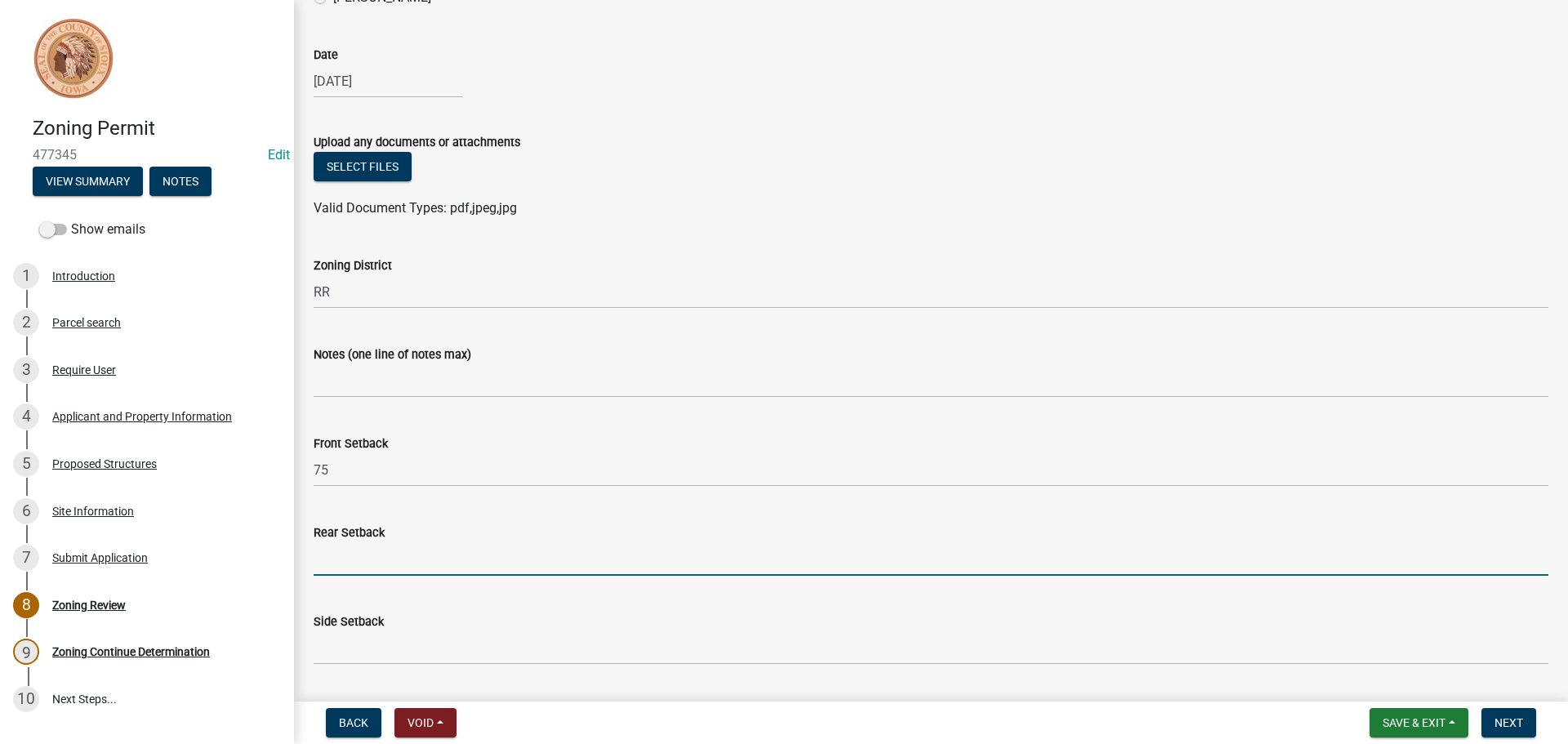
click at [360, 556] on input "Rear Setback" at bounding box center [930, 559] width 1235 height 34
type input "25"
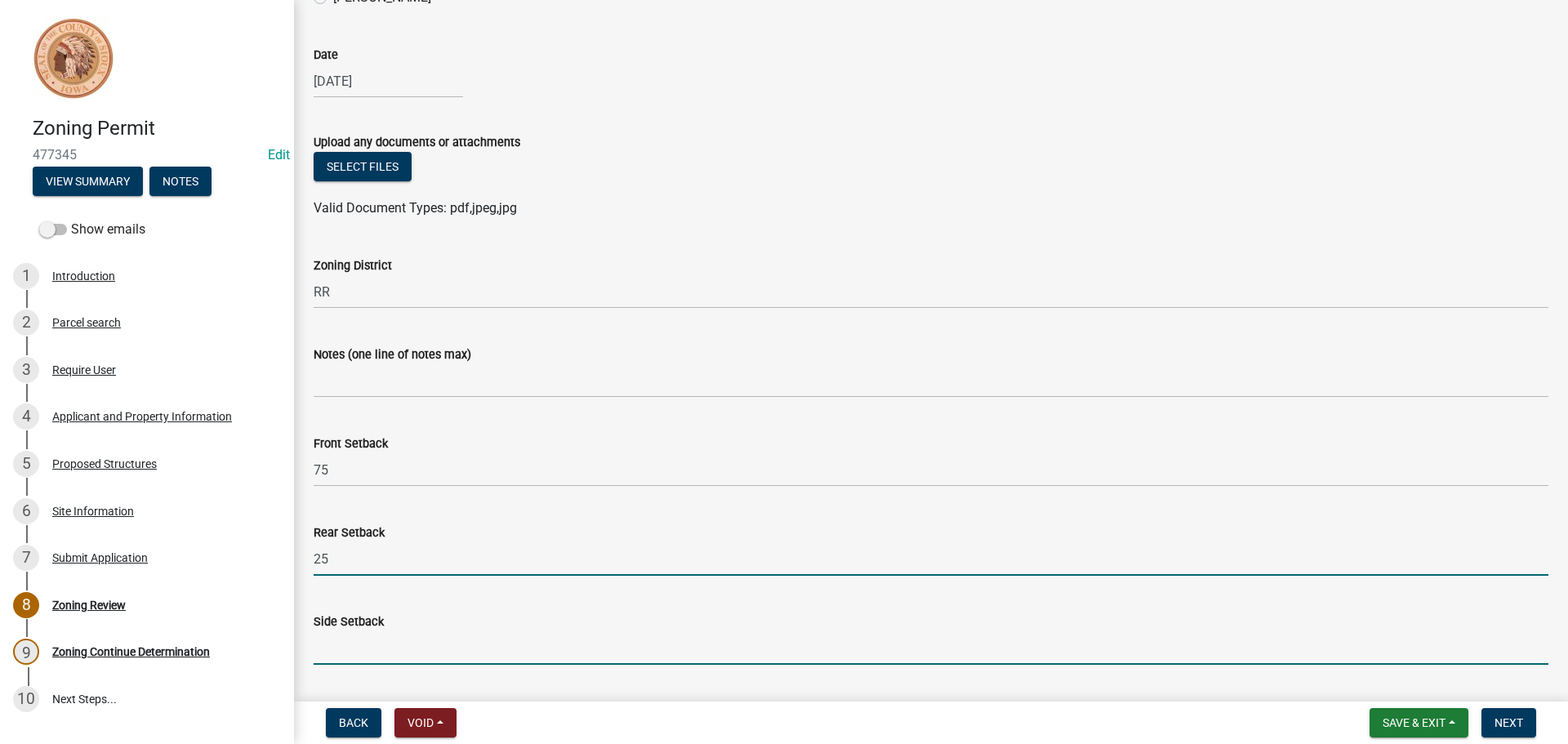
click at [347, 639] on input "Side Setback" at bounding box center [930, 648] width 1235 height 34
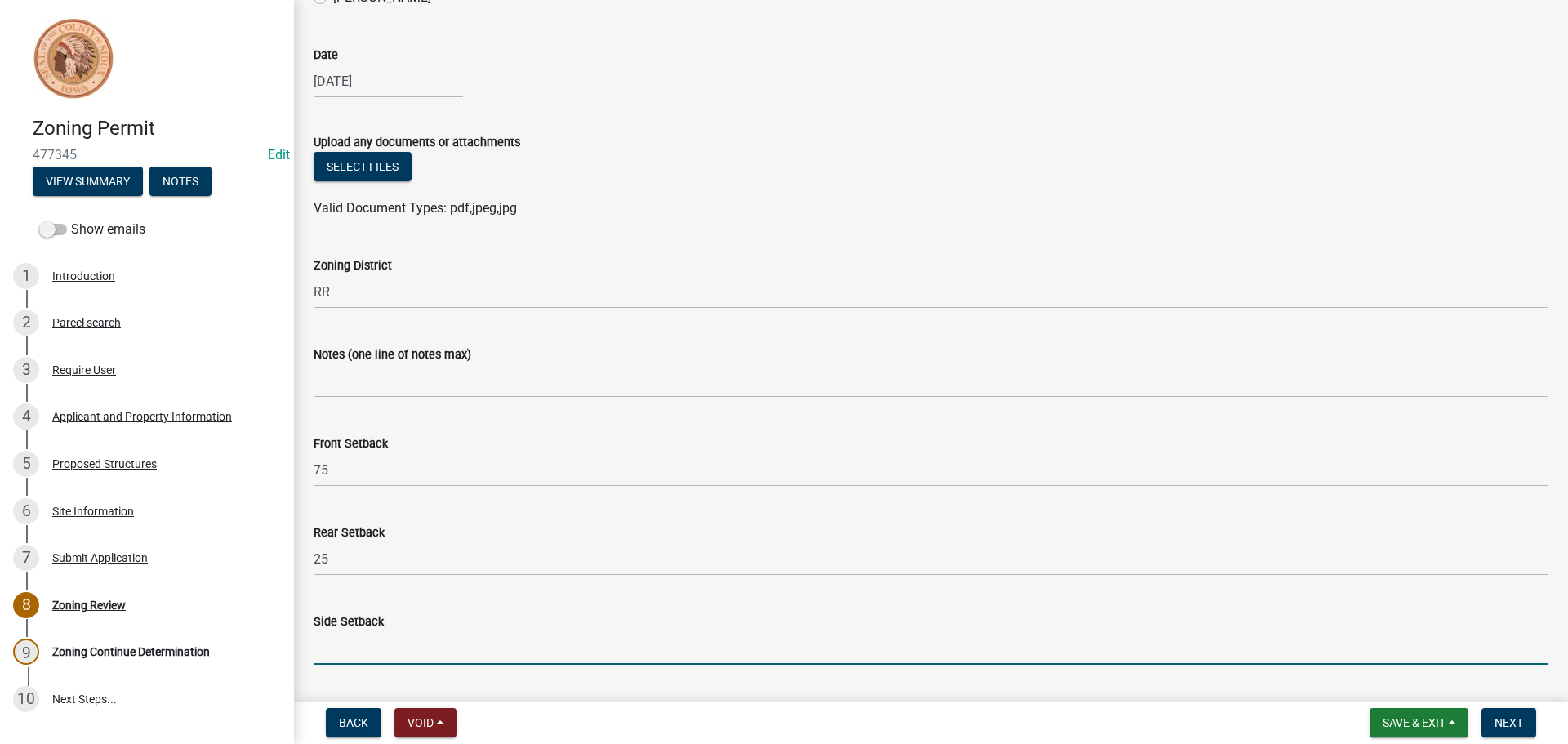
type input "12"
click at [1416, 723] on span "Save & Exit" at bounding box center [1414, 722] width 63 height 13
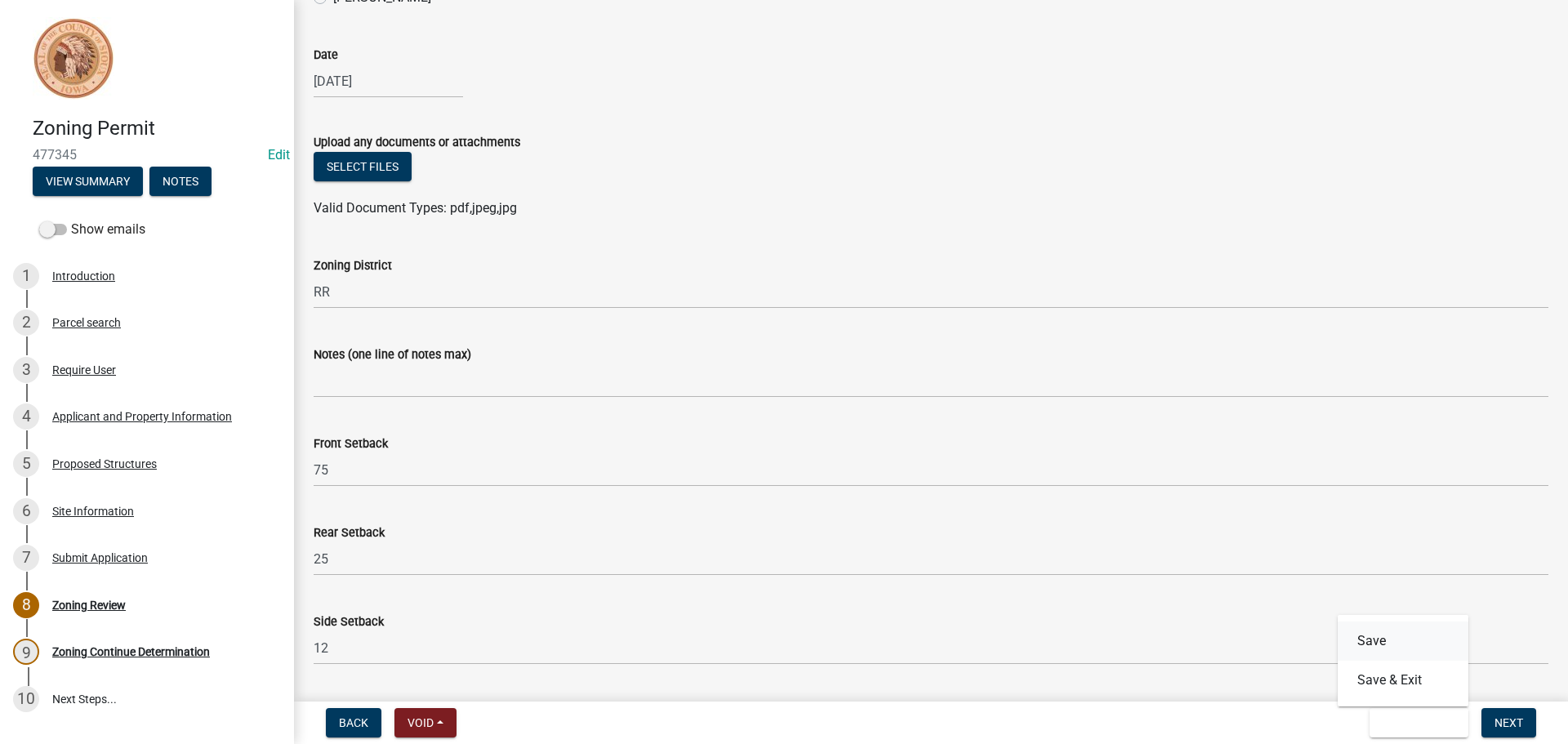
click at [1384, 643] on button "Save" at bounding box center [1403, 640] width 131 height 39
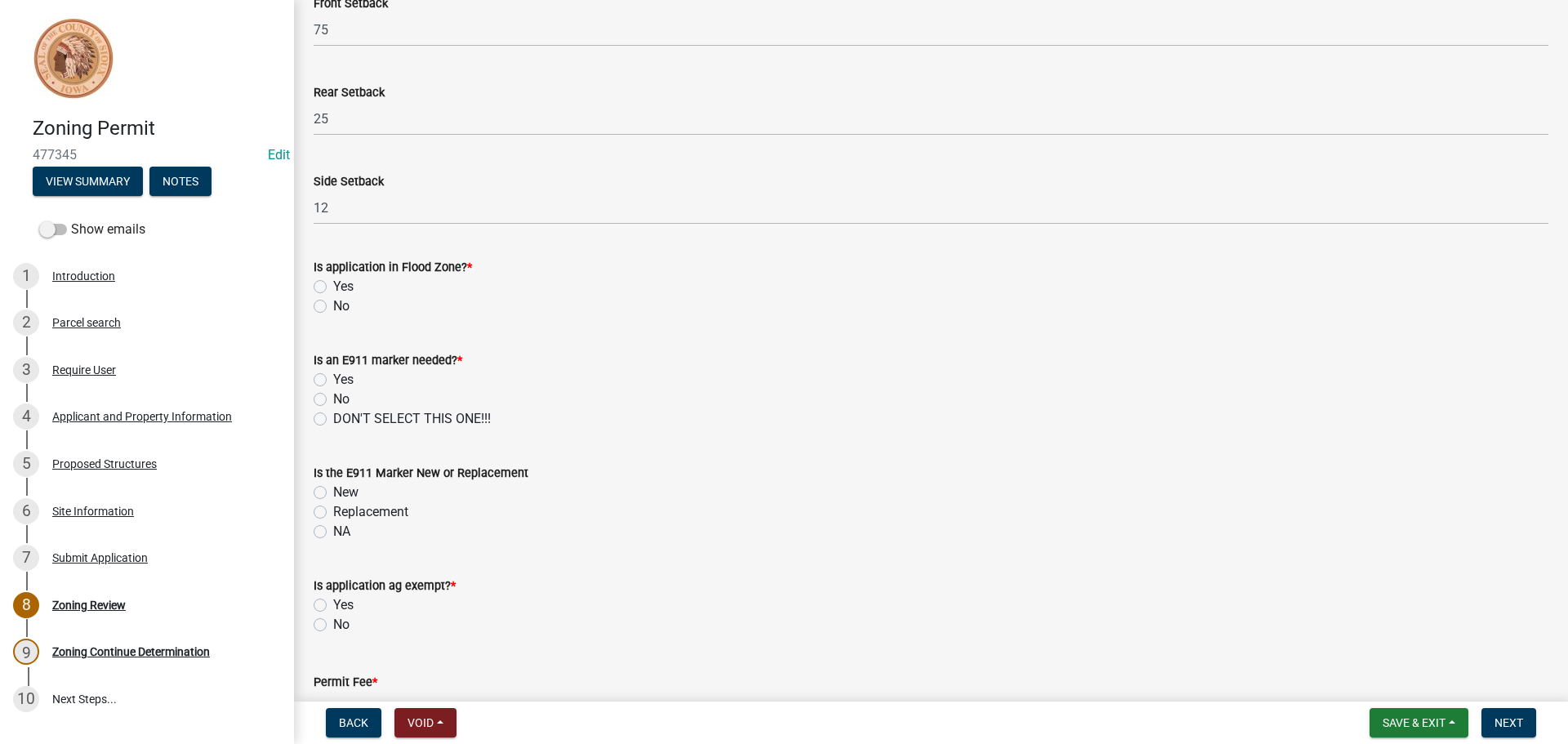
scroll to position [635, 0]
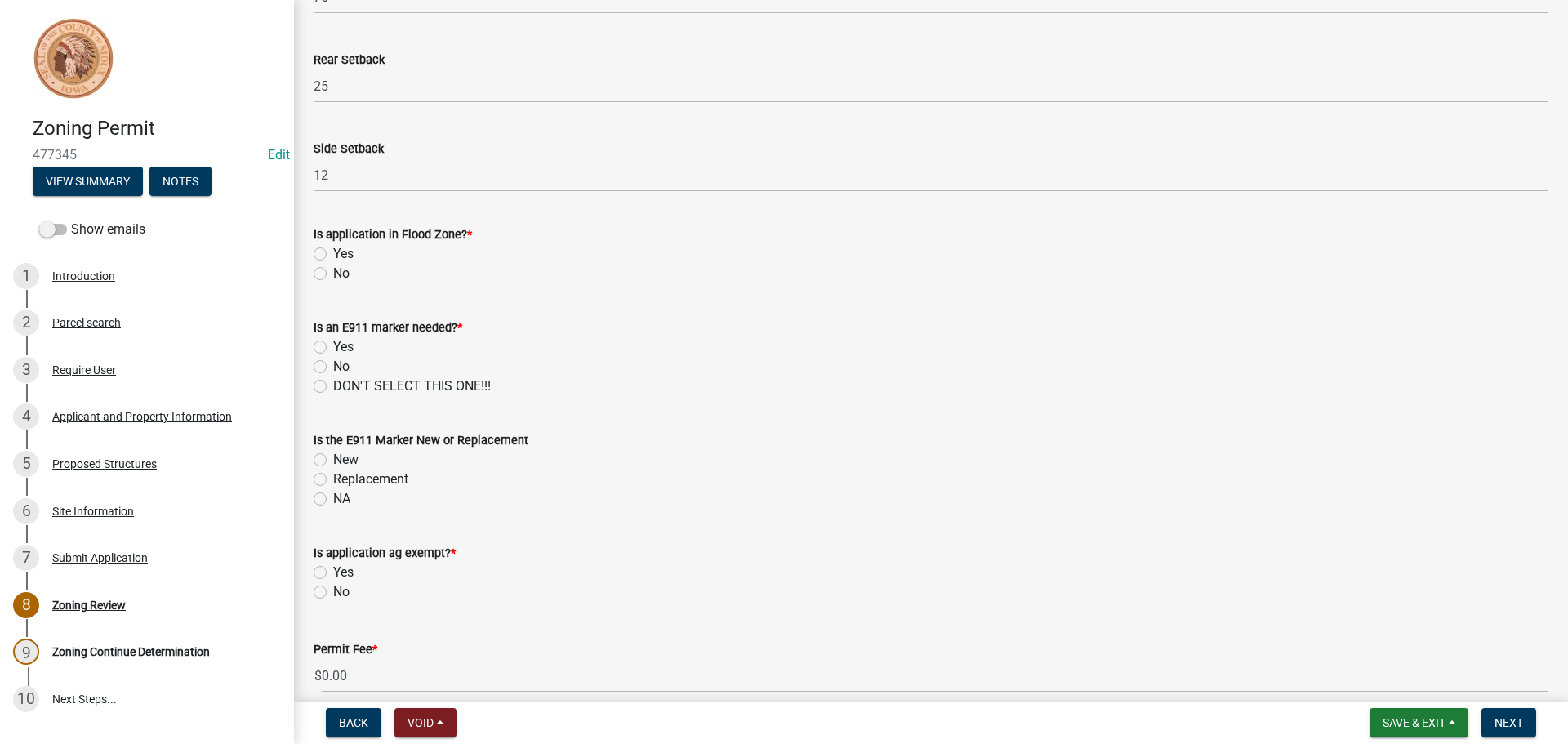
click at [333, 273] on label "No" at bounding box center [342, 273] width 16 height 20
click at [333, 273] on input "No" at bounding box center [339, 269] width 11 height 11
radio input "true"
click at [333, 365] on label "No" at bounding box center [342, 367] width 16 height 20
click at [333, 365] on input "No" at bounding box center [339, 362] width 11 height 11
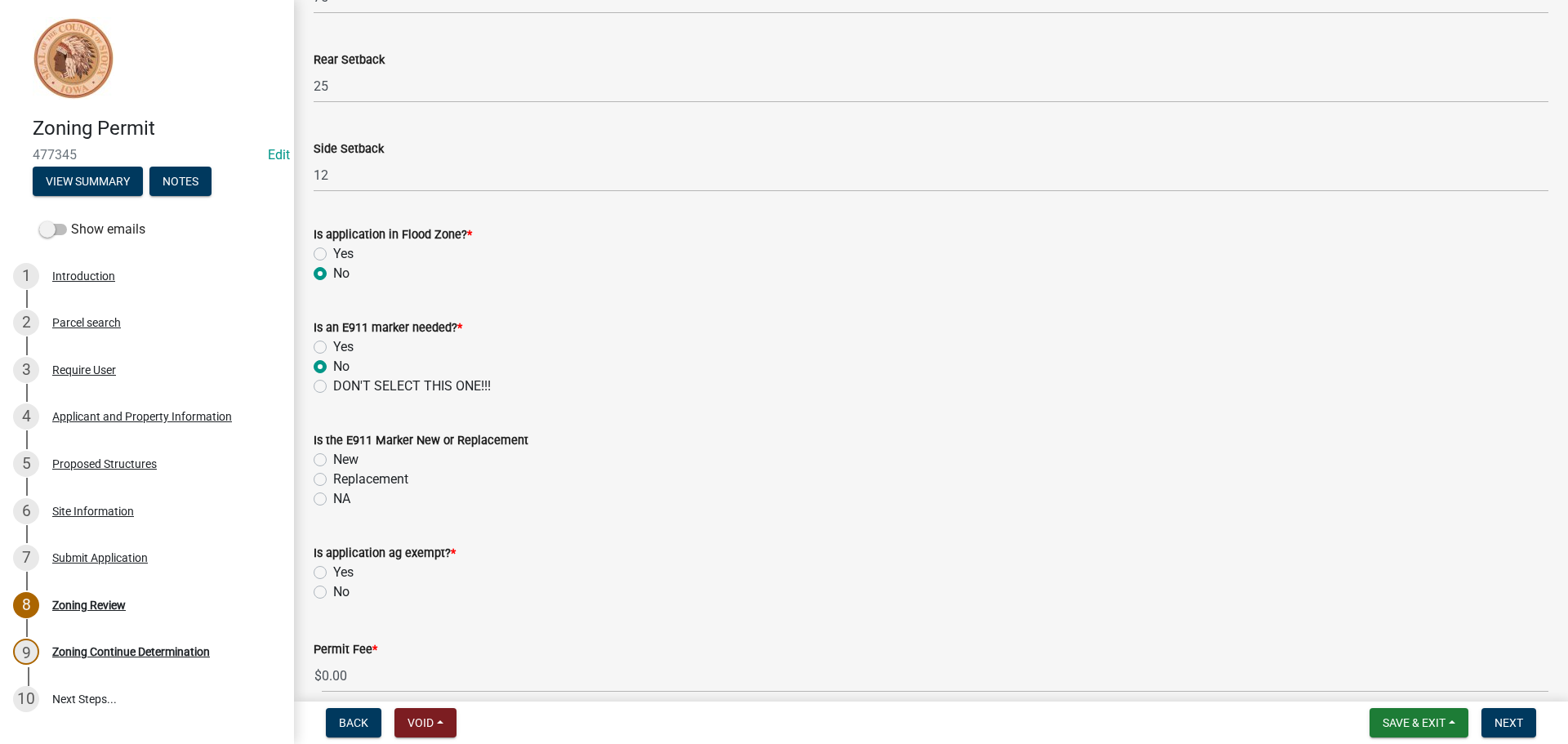
radio input "true"
click at [333, 497] on label "NA" at bounding box center [342, 499] width 17 height 20
click at [333, 497] on input "NA" at bounding box center [339, 494] width 11 height 11
radio input "true"
click at [333, 595] on label "No" at bounding box center [342, 592] width 16 height 20
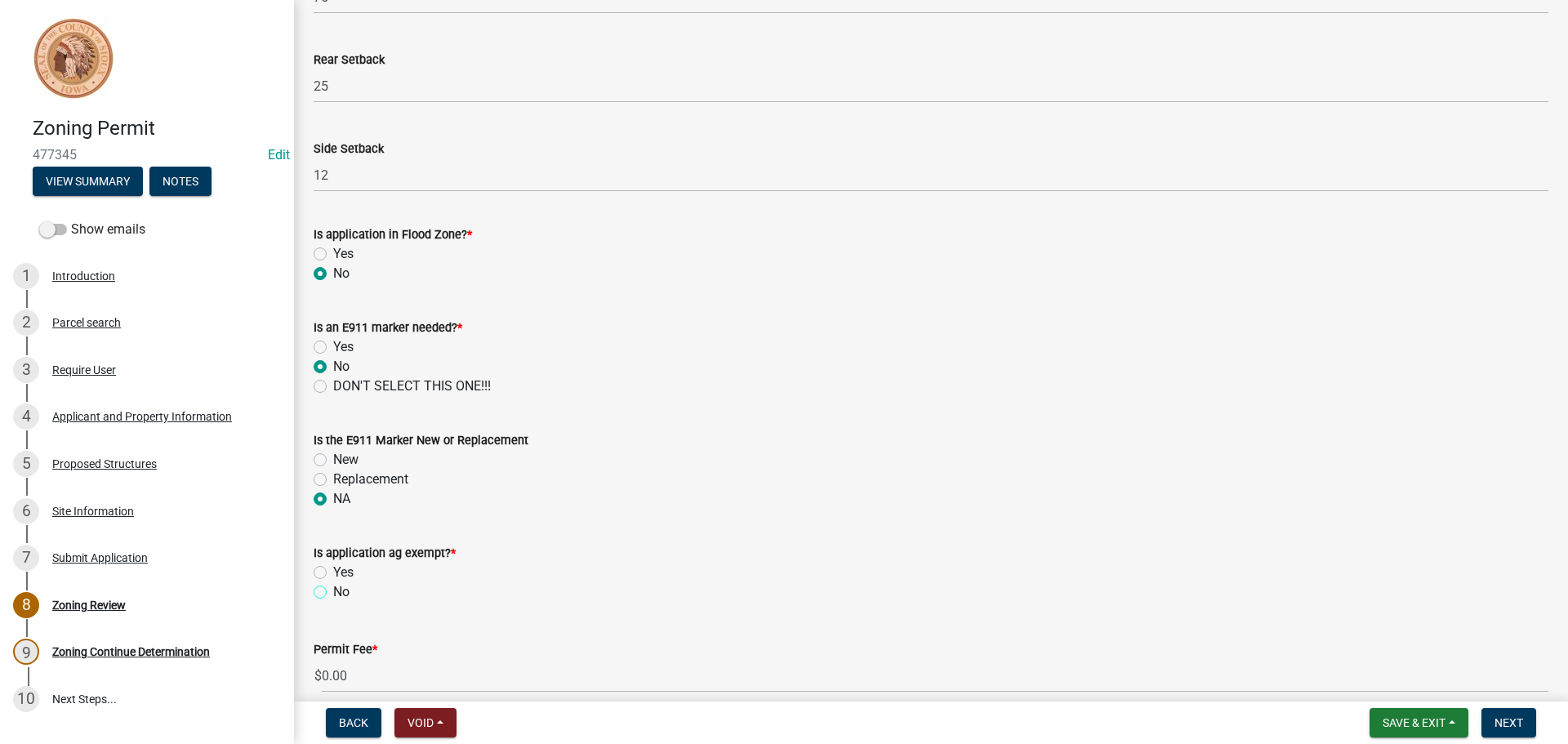
click at [333, 593] on input "No" at bounding box center [339, 588] width 11 height 11
radio input "true"
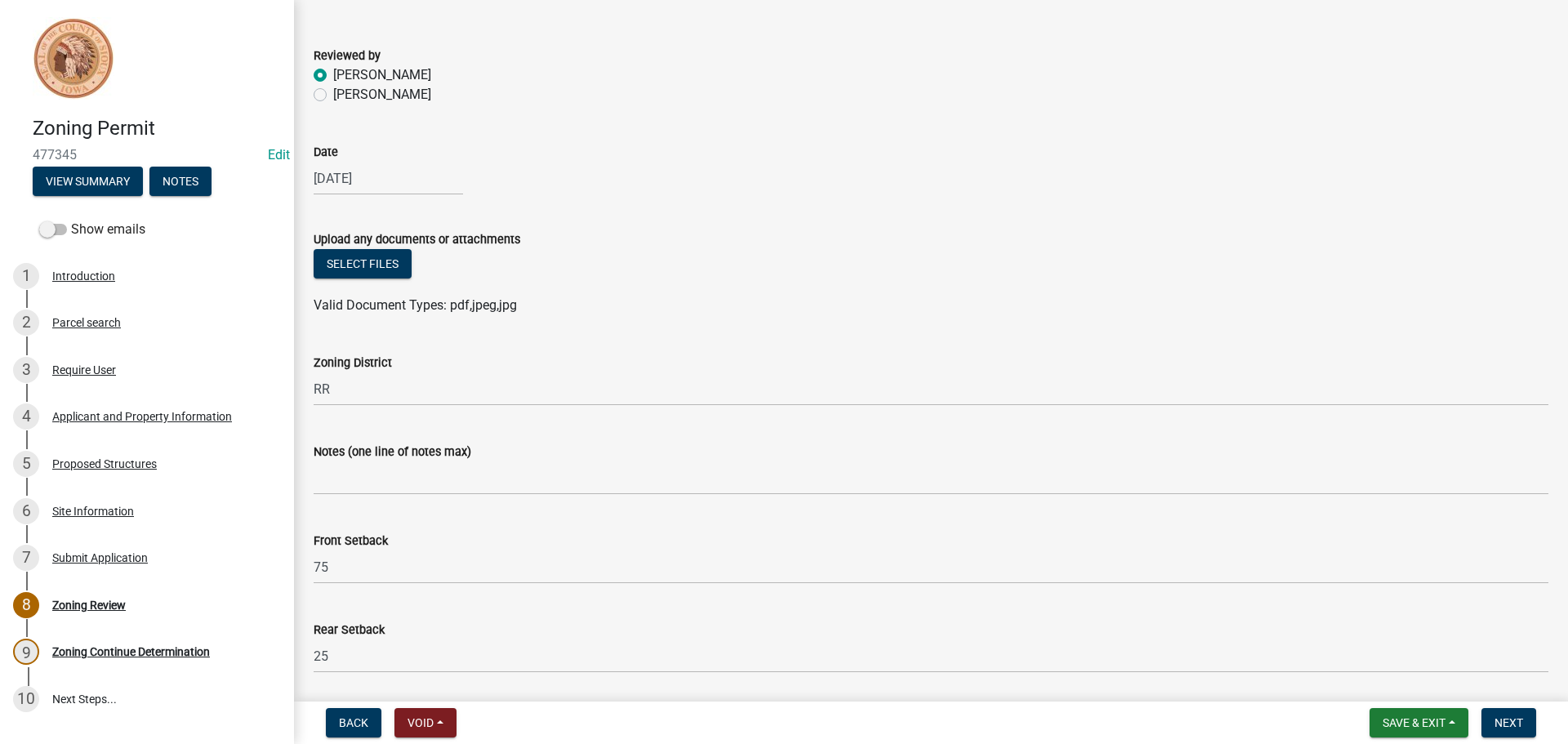
scroll to position [0, 0]
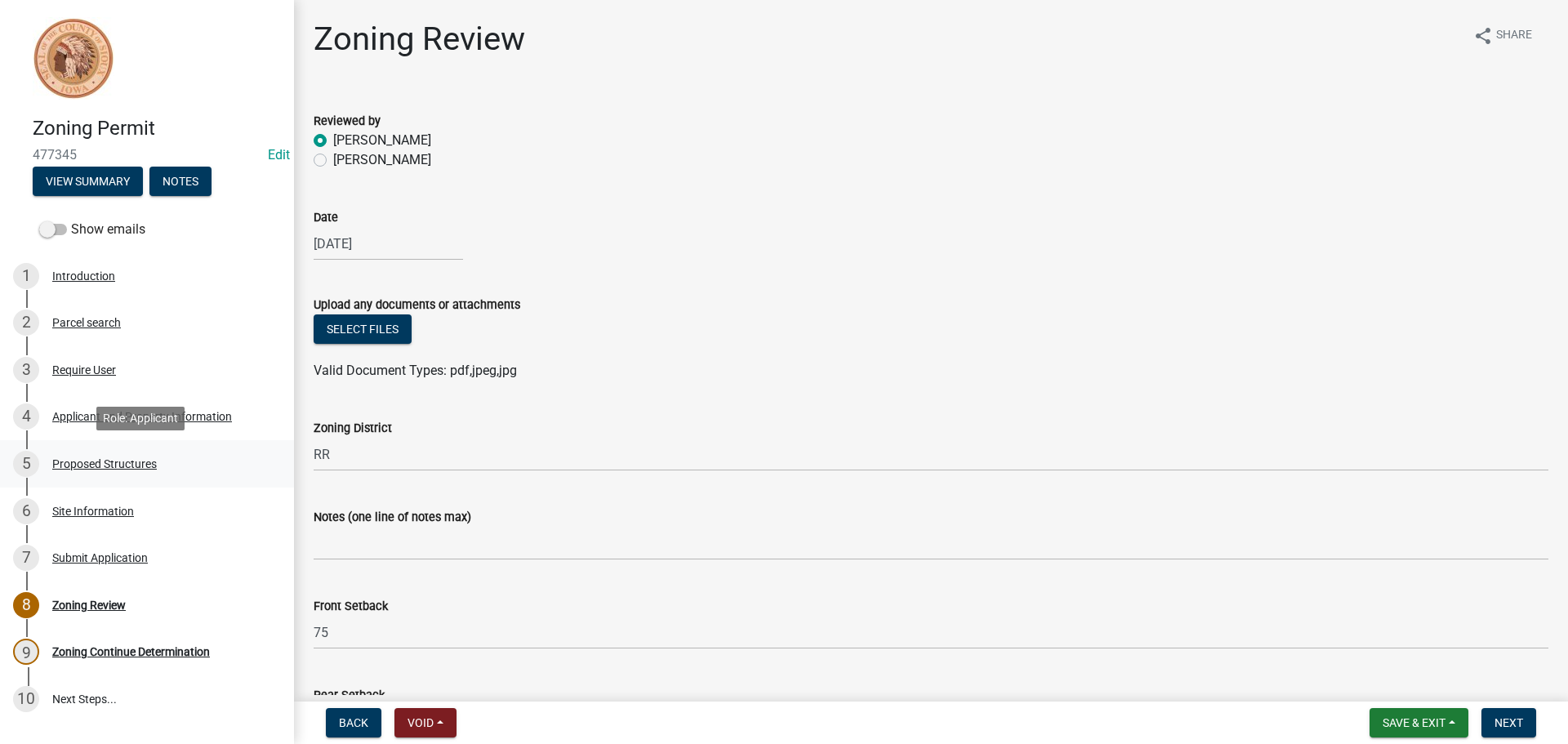
click at [98, 456] on div "5 Proposed Structures" at bounding box center [140, 463] width 254 height 26
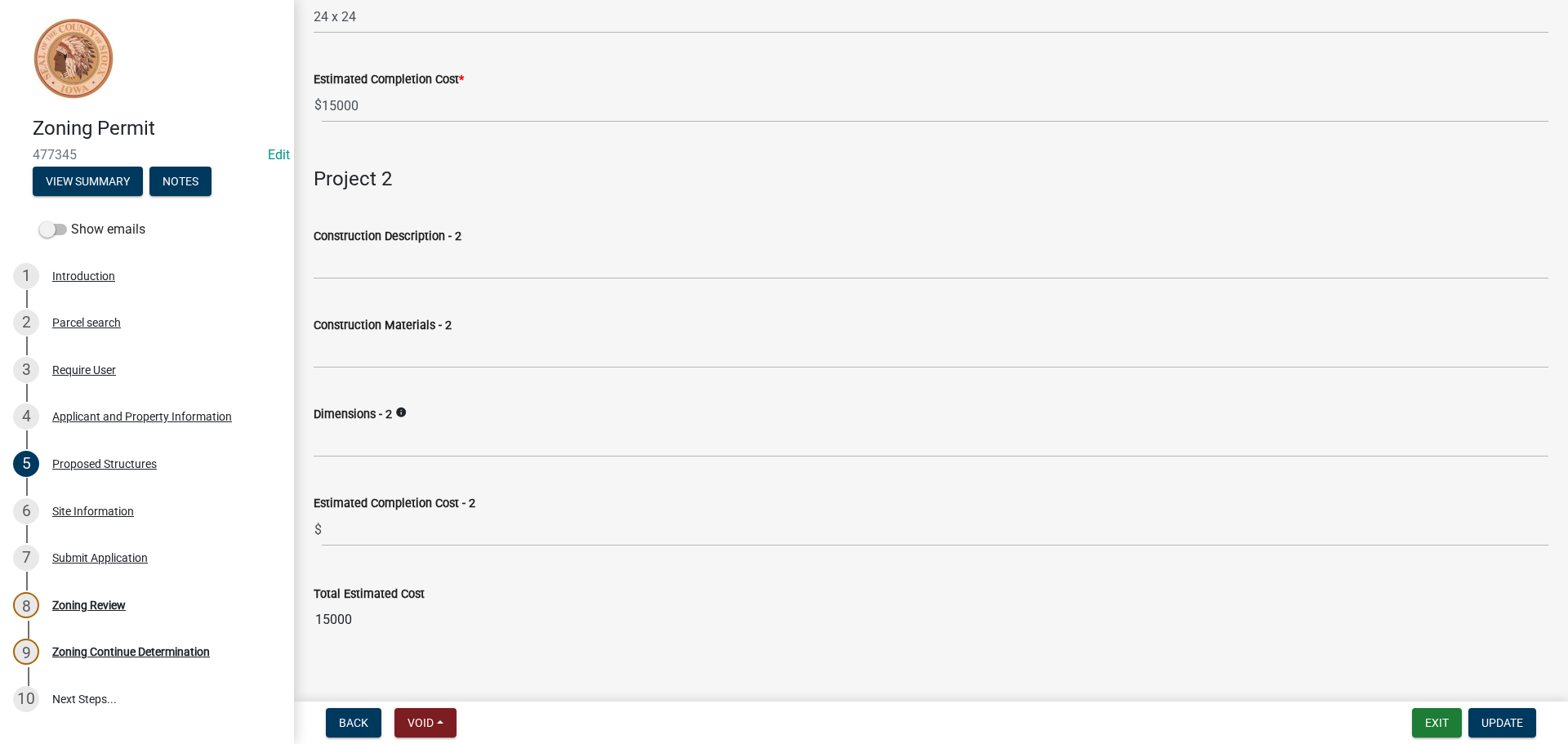
scroll to position [368, 0]
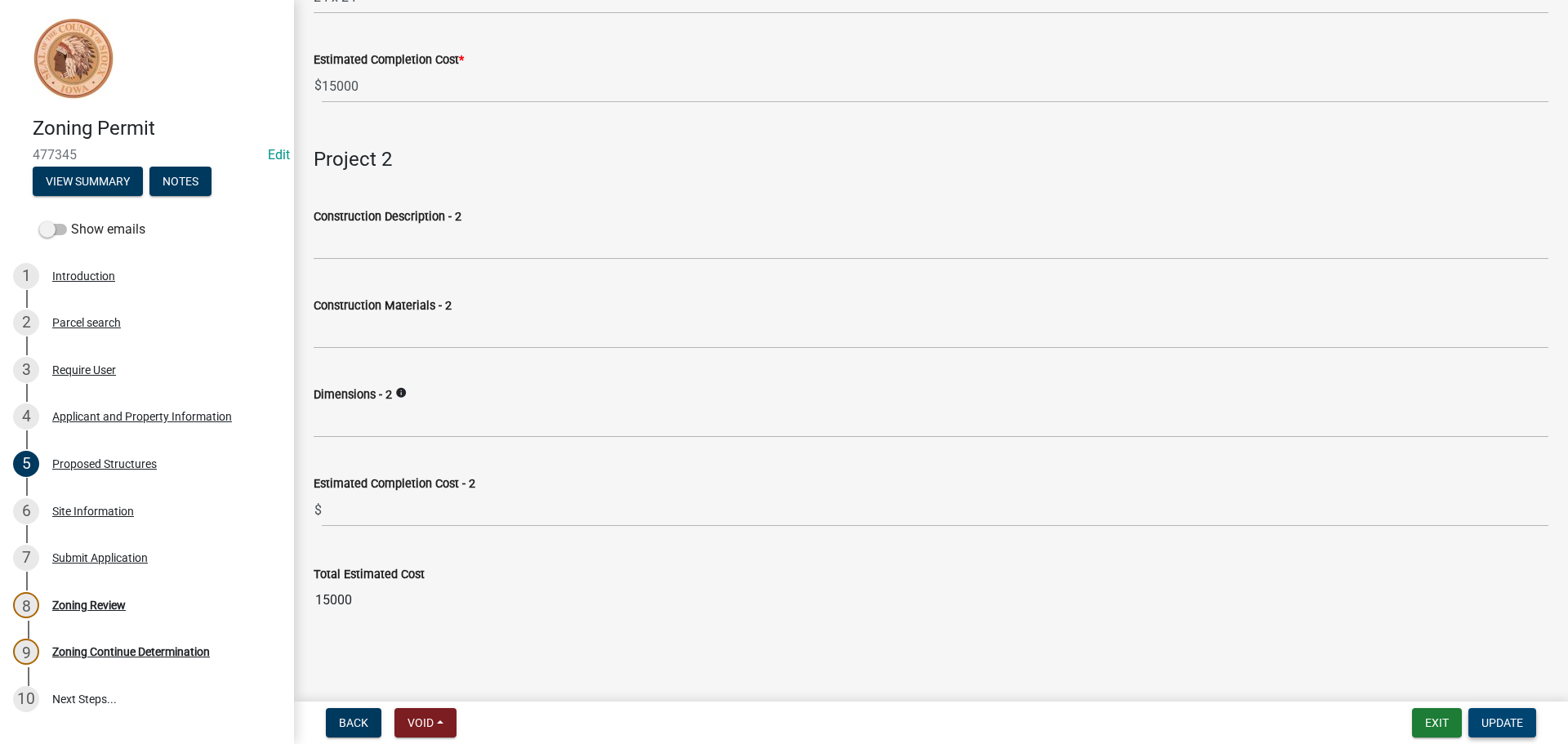
click at [1496, 716] on span "Update" at bounding box center [1503, 722] width 42 height 13
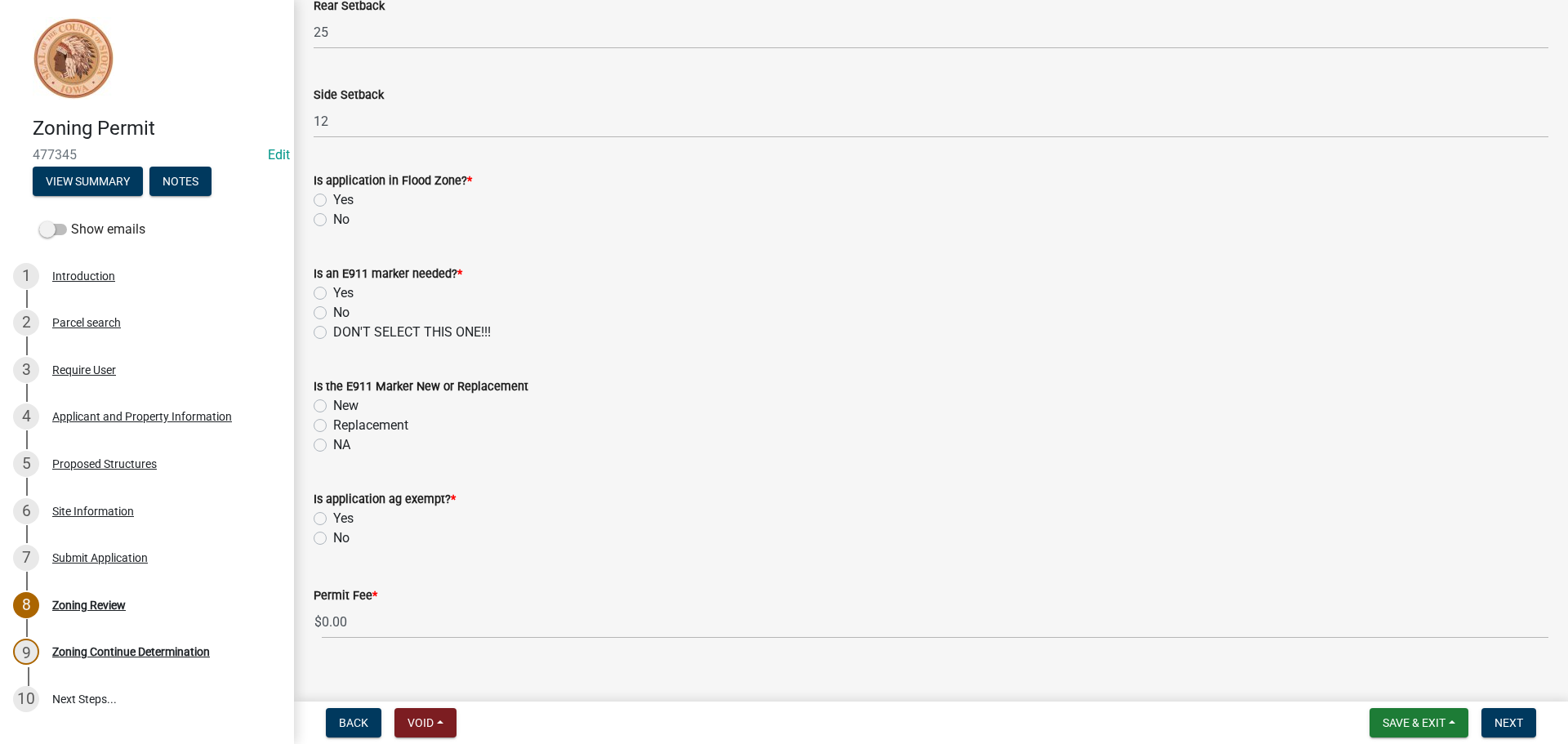
scroll to position [711, 0]
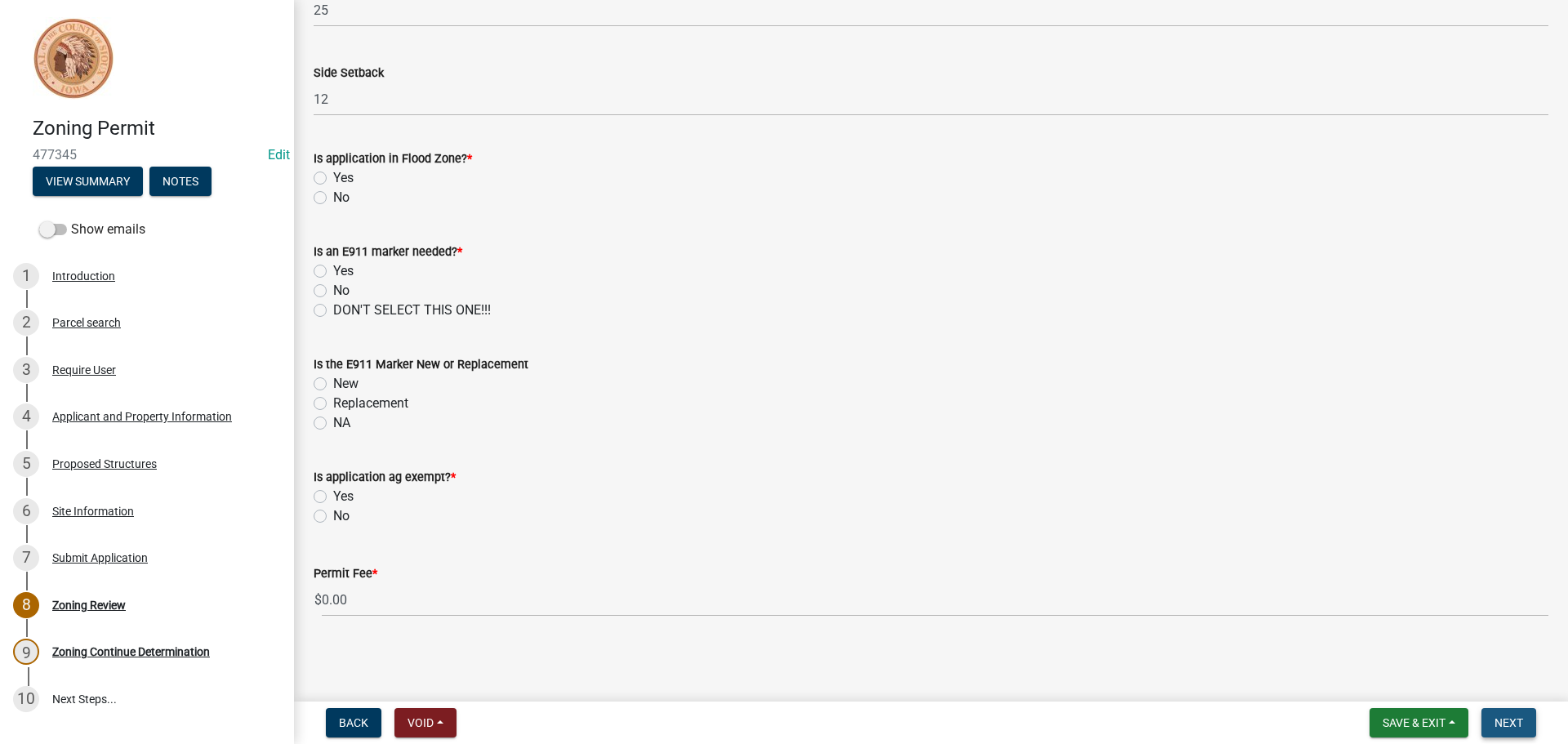
click at [1503, 721] on span "Next" at bounding box center [1508, 722] width 28 height 13
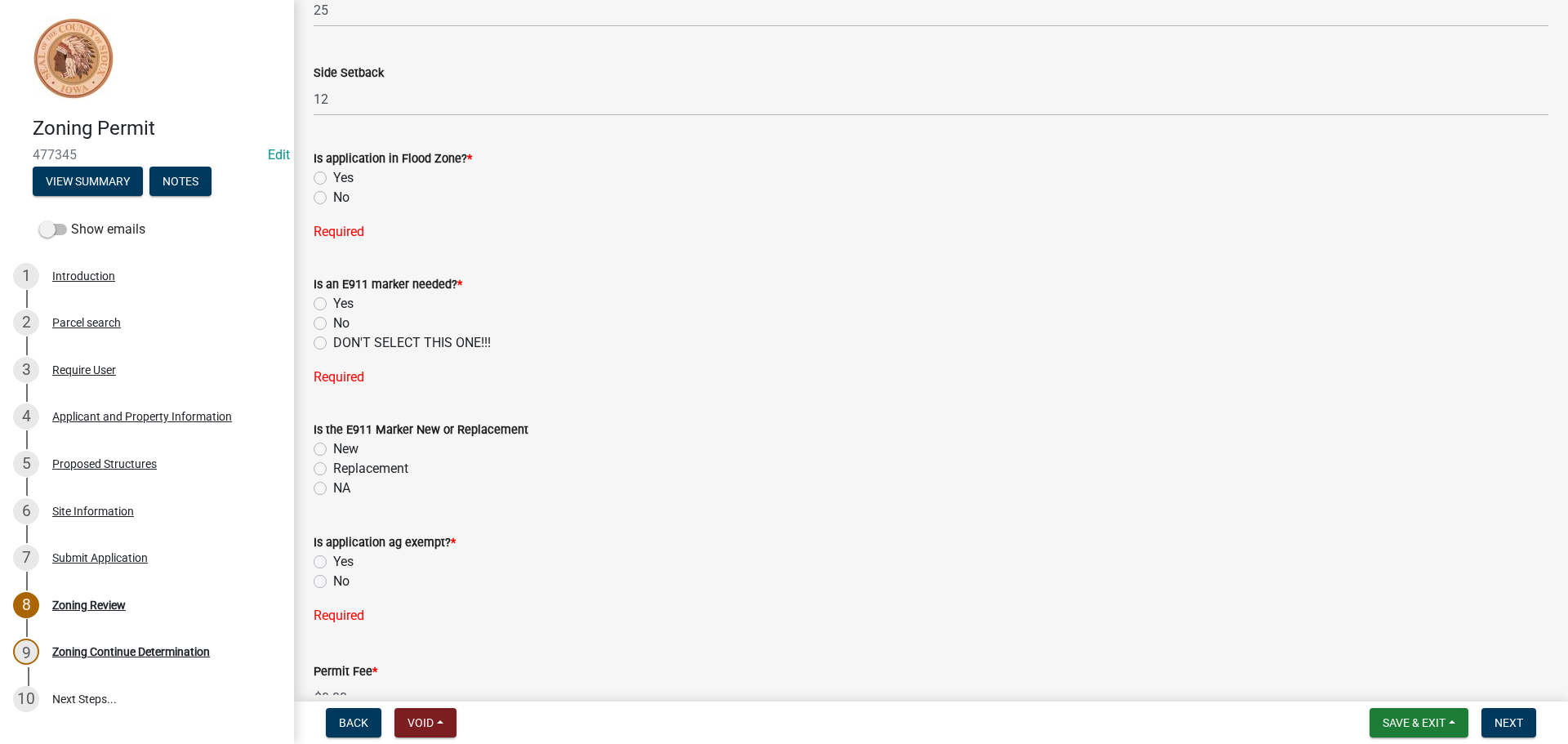
click at [333, 584] on label "No" at bounding box center [342, 581] width 16 height 20
click at [333, 582] on input "No" at bounding box center [339, 577] width 11 height 11
radio input "true"
click at [333, 490] on label "NA" at bounding box center [342, 489] width 17 height 20
click at [333, 489] on input "NA" at bounding box center [339, 484] width 11 height 11
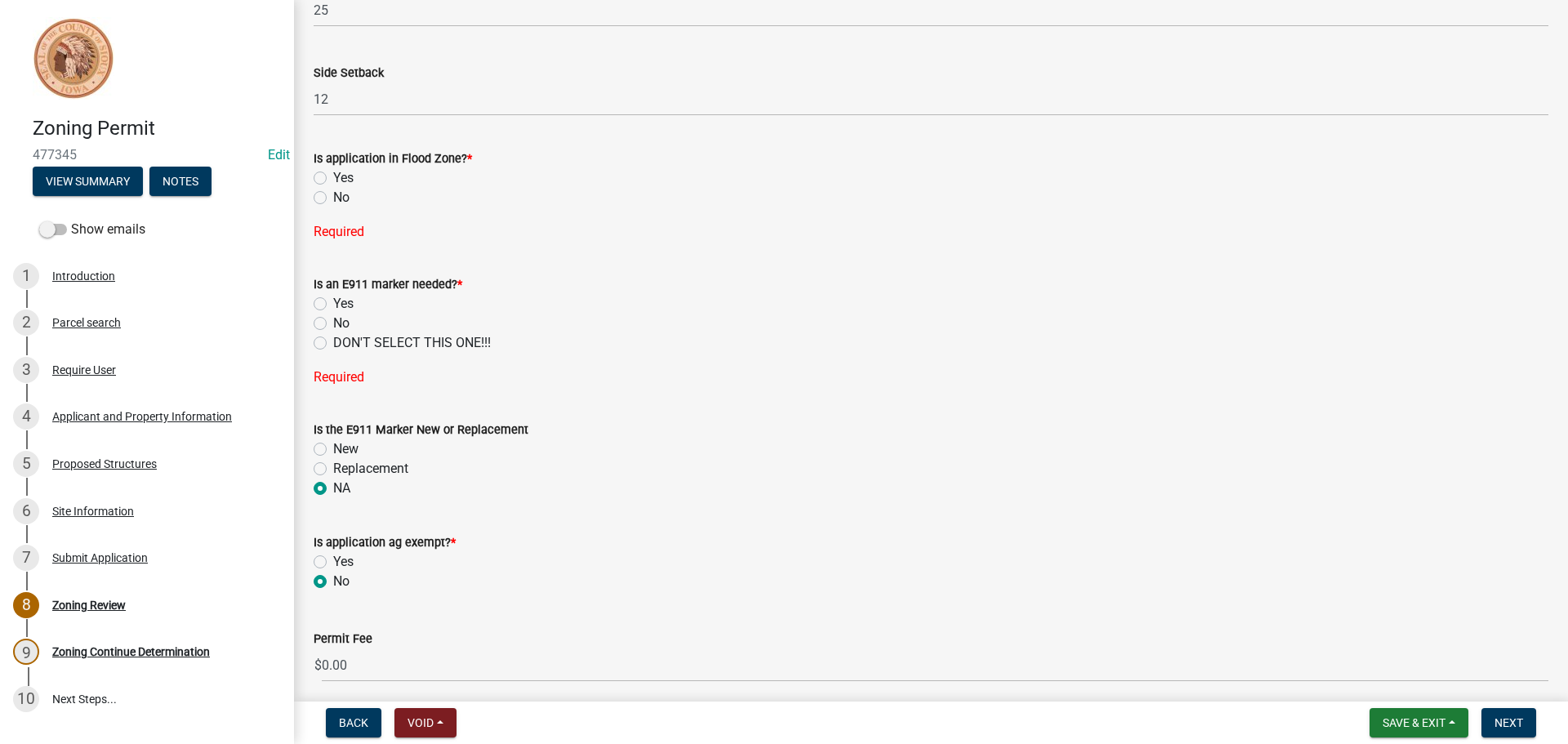
radio input "true"
click at [333, 321] on label "No" at bounding box center [342, 323] width 16 height 20
click at [333, 321] on input "No" at bounding box center [339, 319] width 11 height 11
radio input "true"
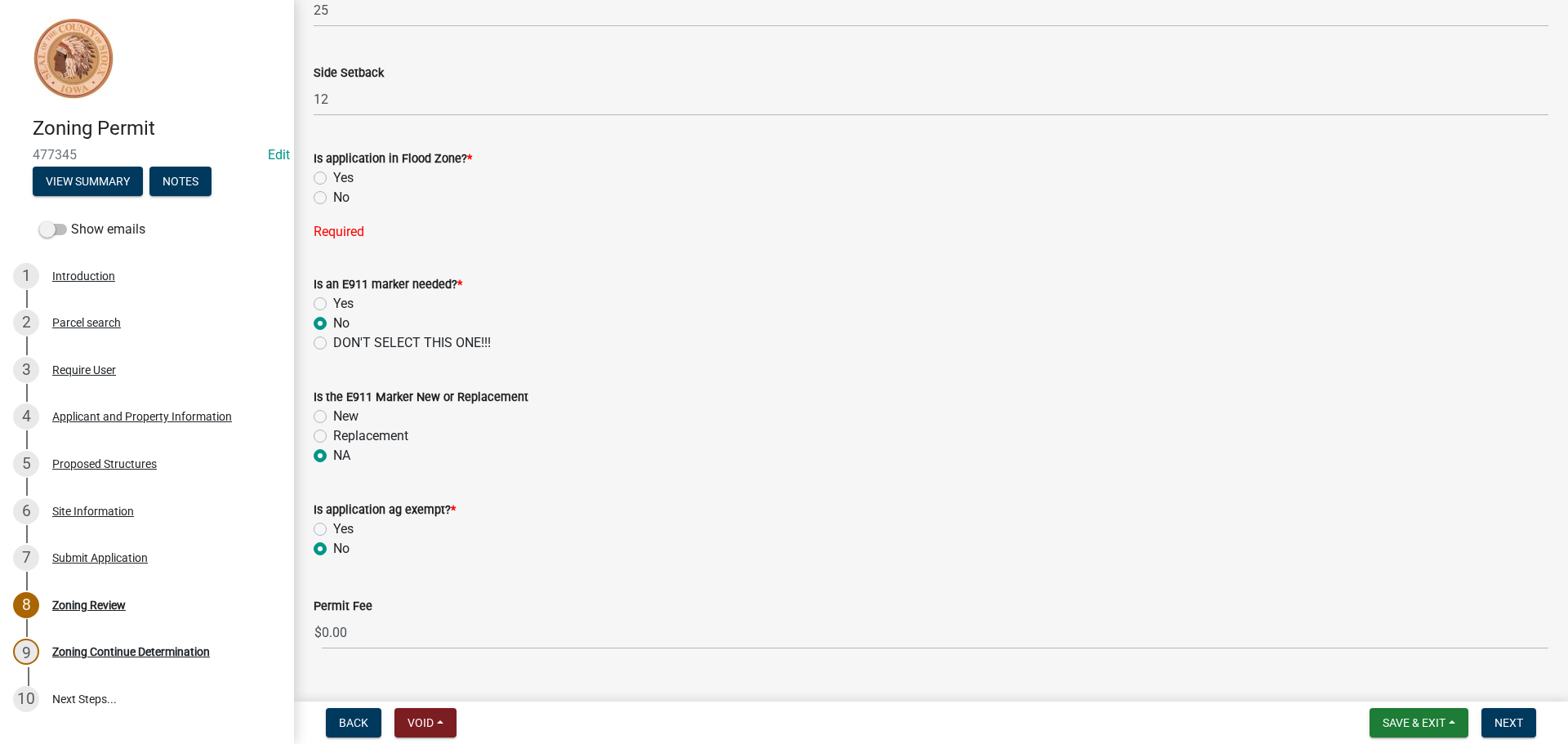
click at [333, 195] on label "No" at bounding box center [342, 198] width 16 height 20
click at [333, 195] on input "No" at bounding box center [339, 193] width 11 height 11
radio input "true"
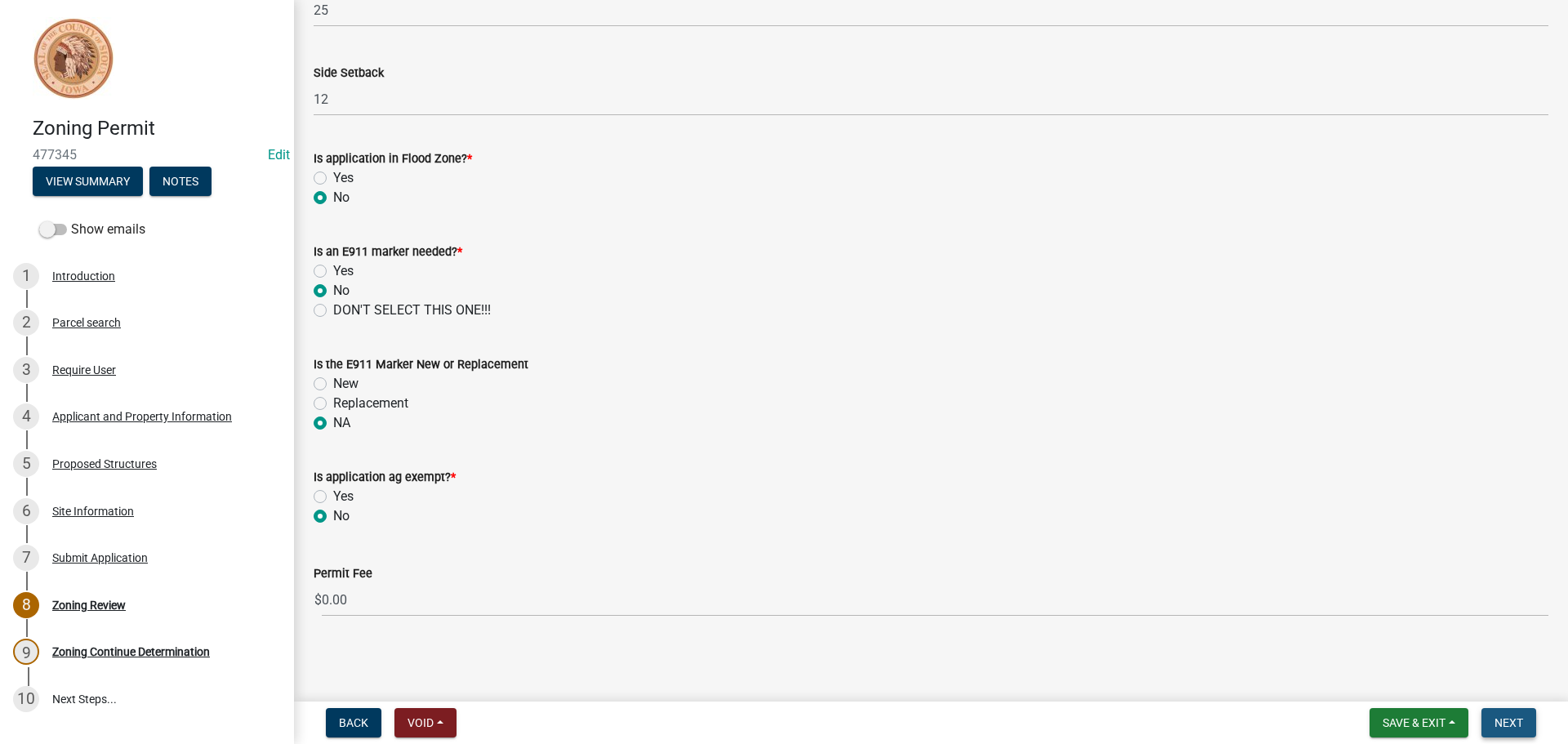
click at [1505, 716] on span "Next" at bounding box center [1508, 722] width 28 height 13
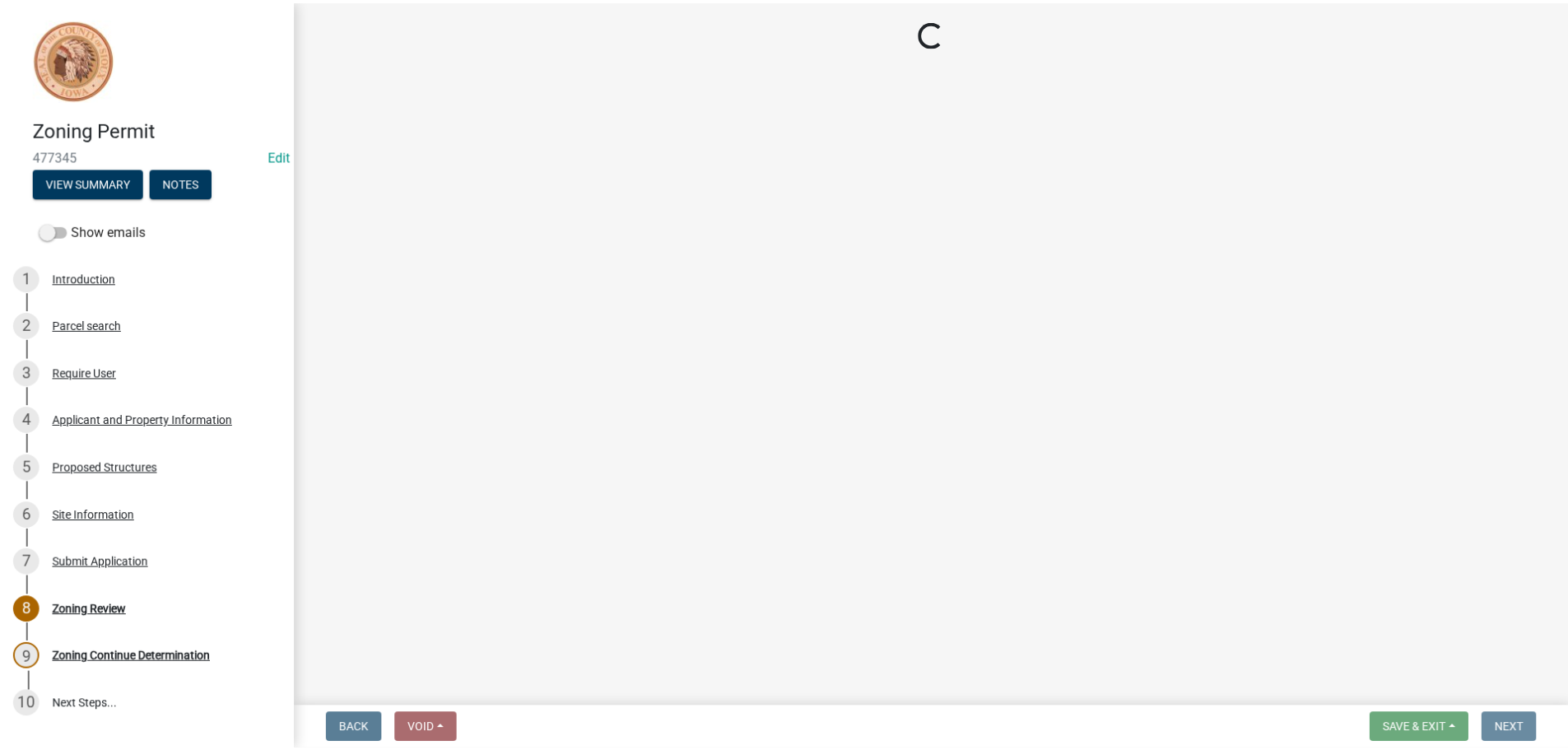
scroll to position [0, 0]
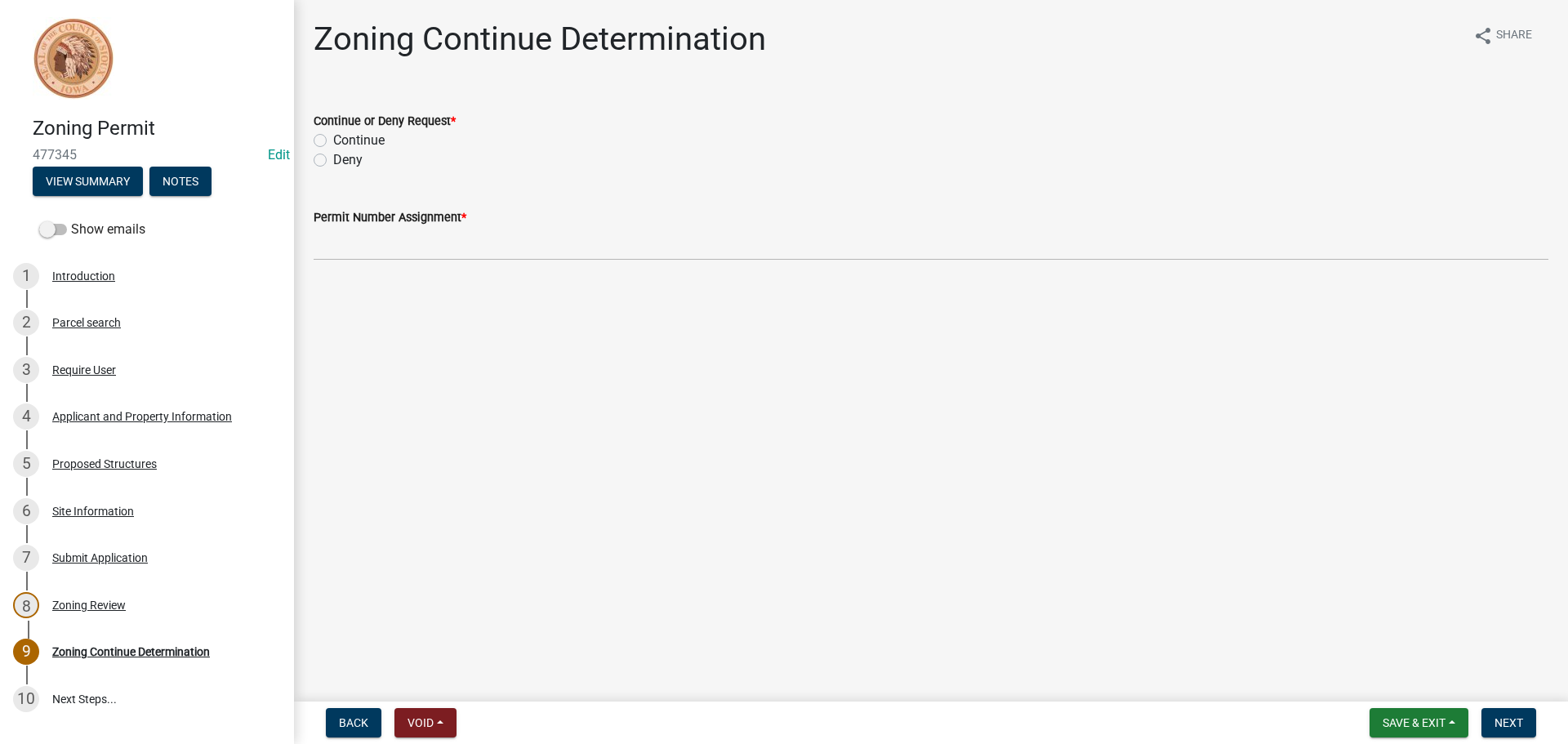
click at [333, 143] on label "Continue" at bounding box center [359, 141] width 52 height 20
click at [333, 142] on input "Continue" at bounding box center [339, 136] width 11 height 11
radio input "true"
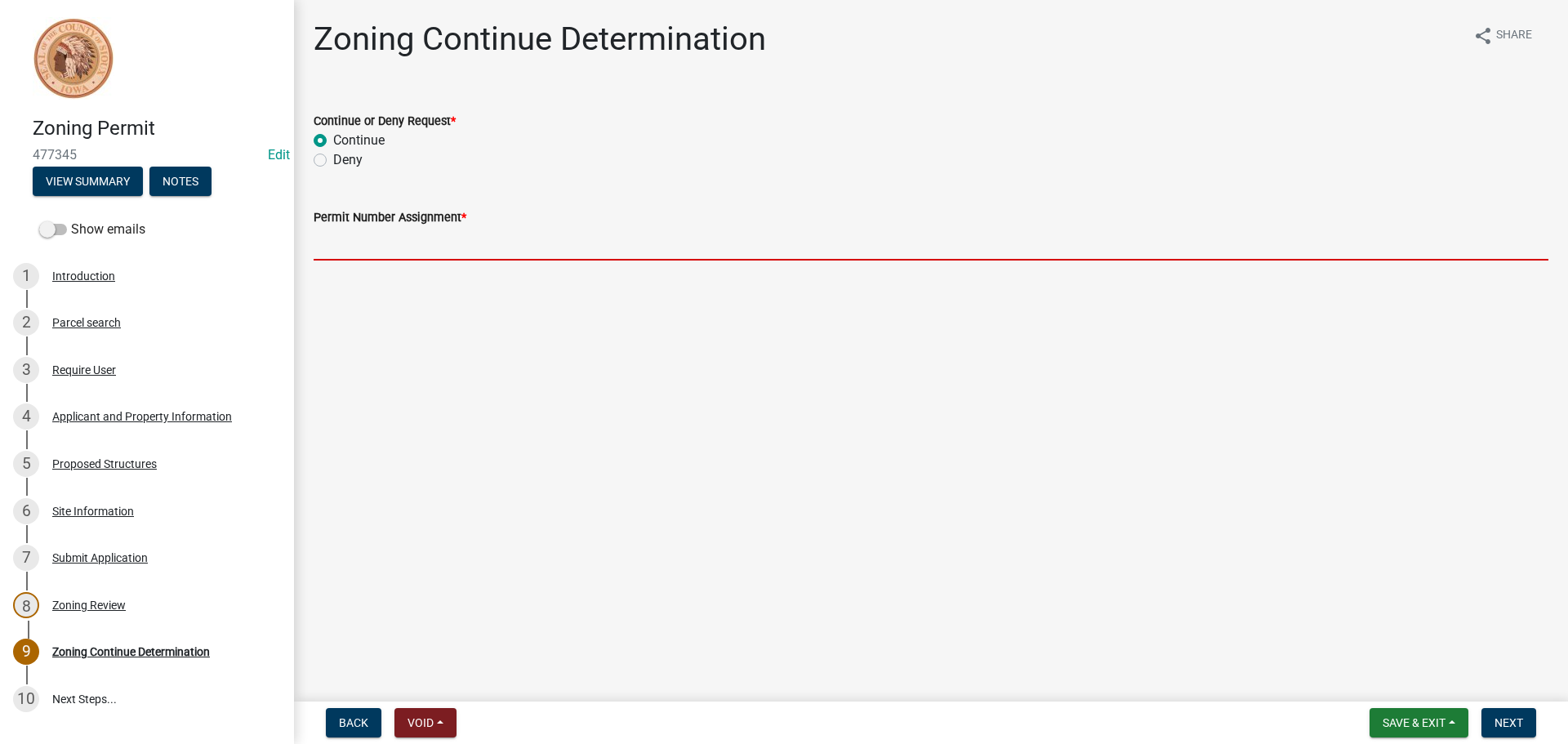
click at [384, 241] on input "Permit Number Assignment *" at bounding box center [930, 243] width 1235 height 34
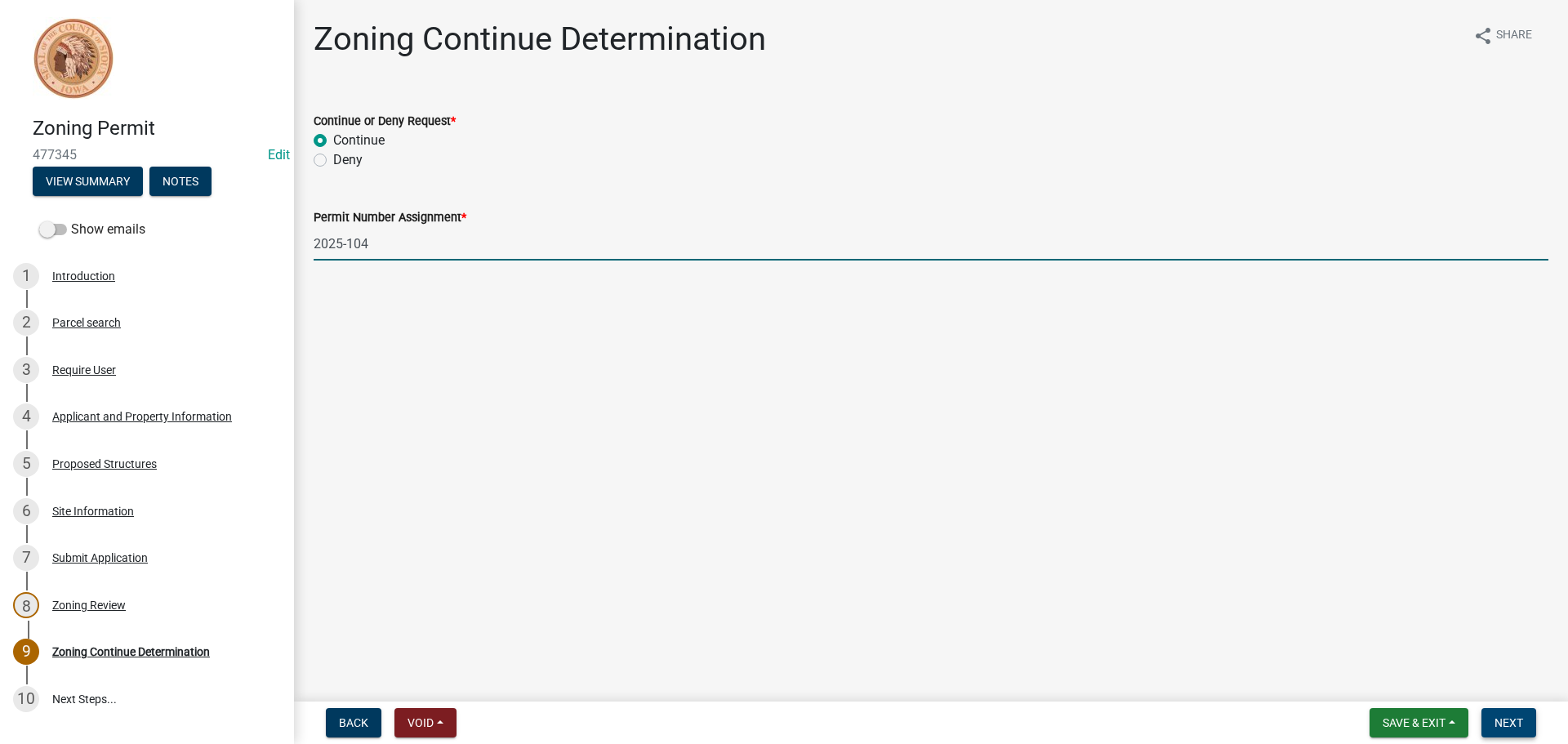
type input "2025-104"
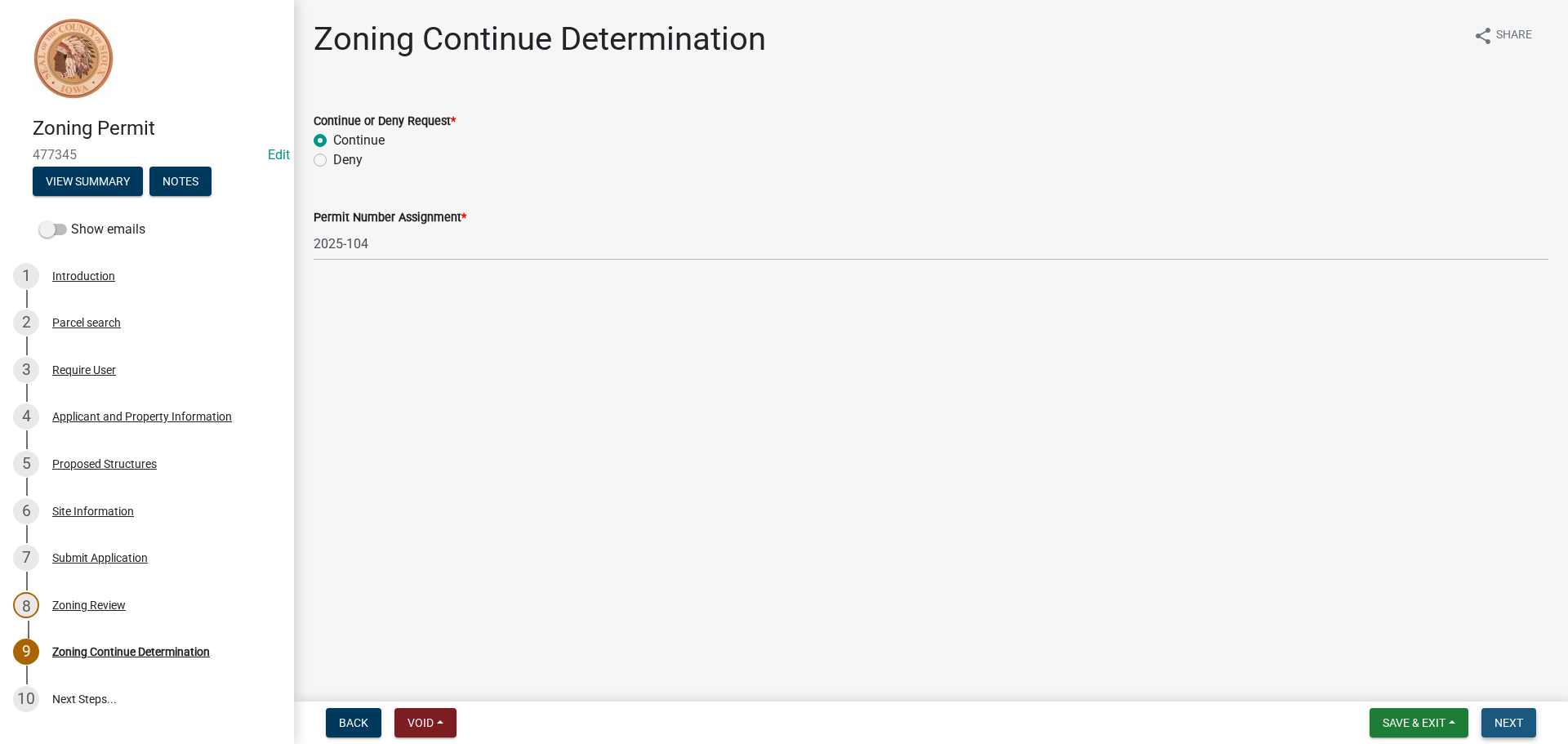
click at [1506, 716] on span "Next" at bounding box center [1508, 722] width 28 height 13
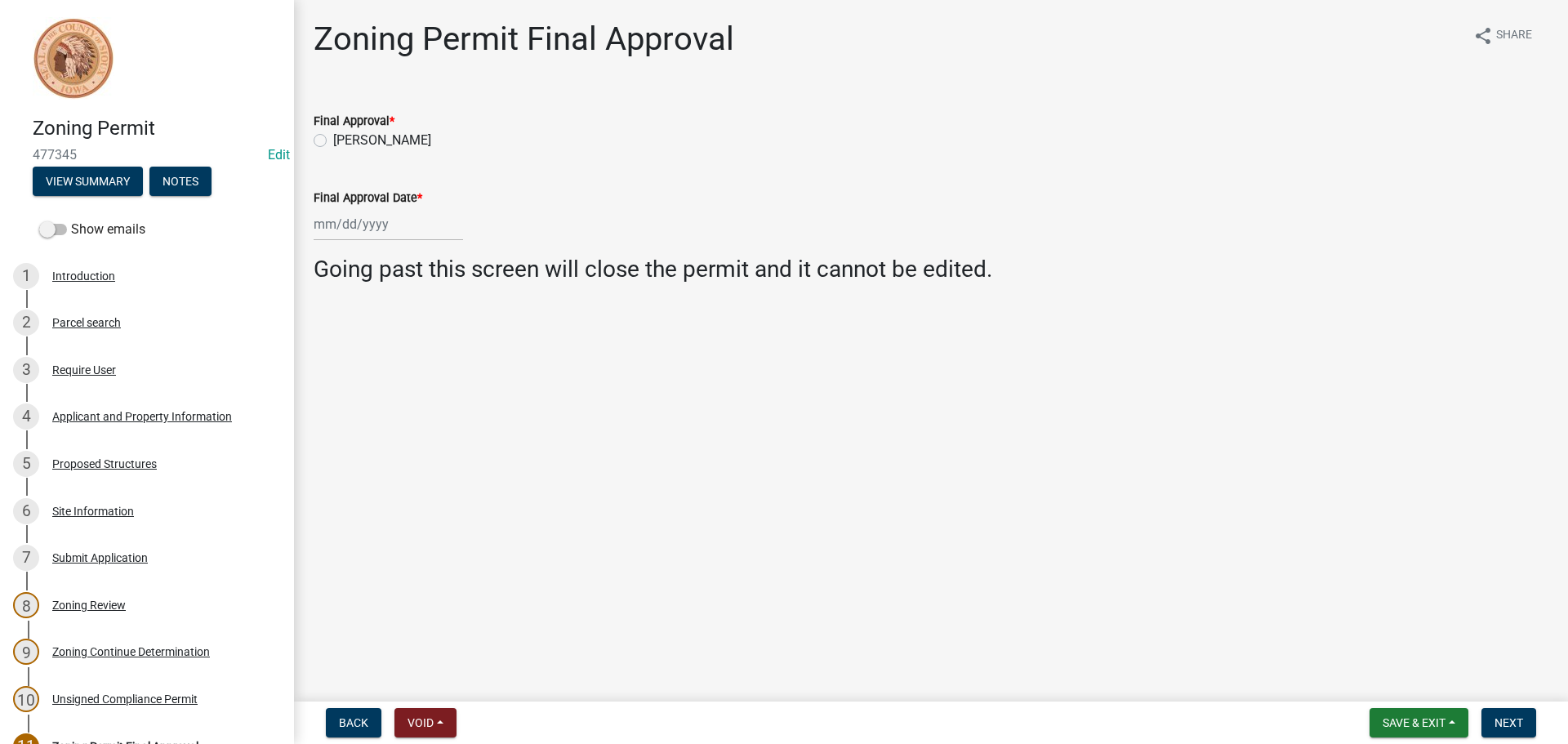
click at [333, 138] on label "[PERSON_NAME]" at bounding box center [382, 141] width 98 height 20
click at [333, 138] on input "[PERSON_NAME]" at bounding box center [339, 136] width 11 height 11
radio input "true"
click at [332, 225] on div at bounding box center [388, 223] width 150 height 34
select select "9"
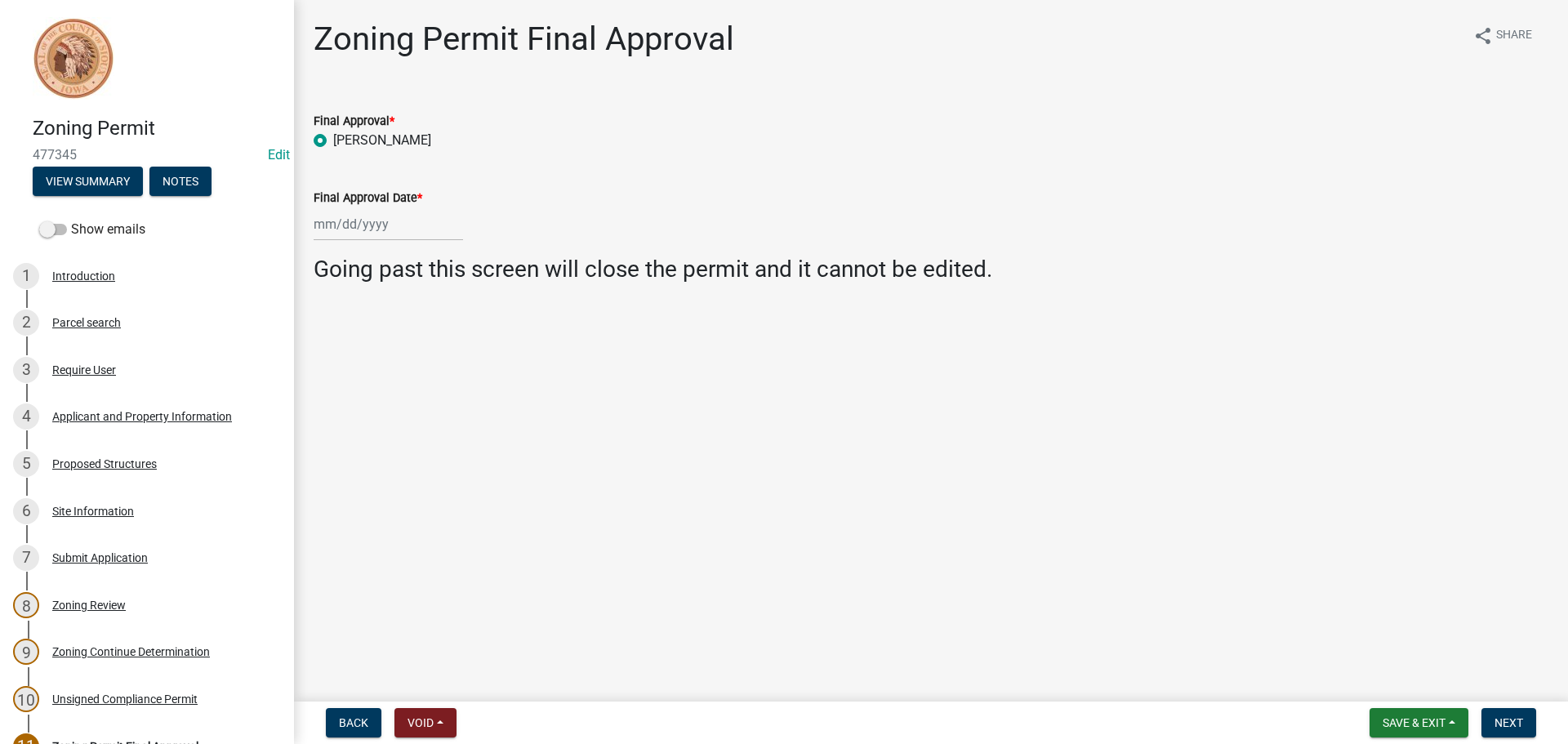
select select "2025"
click at [406, 336] on div "11" at bounding box center [408, 337] width 26 height 26
type input "[DATE]"
click at [1417, 711] on button "Save & Exit" at bounding box center [1418, 722] width 99 height 29
click at [1410, 650] on button "Save" at bounding box center [1403, 640] width 131 height 39
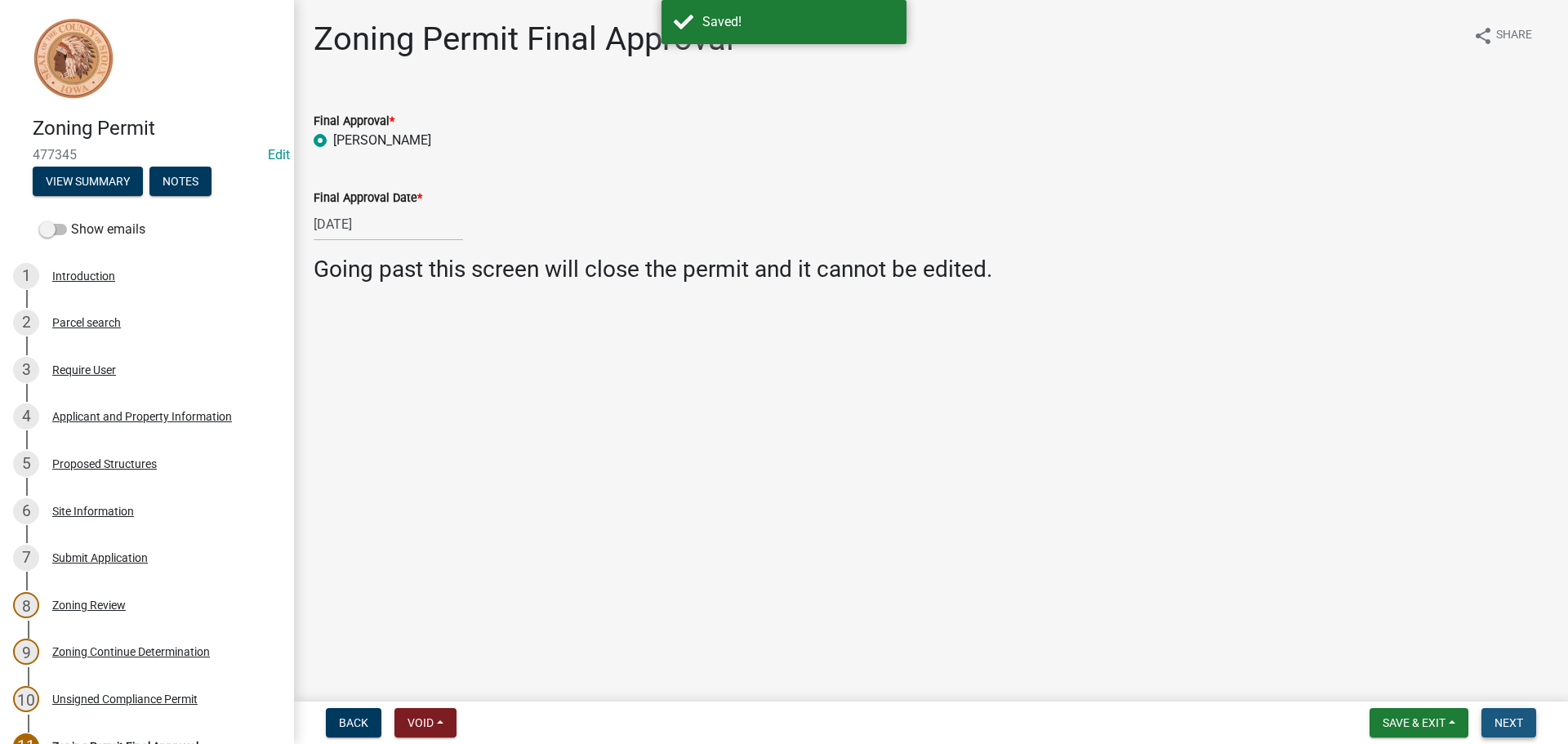
click at [1513, 716] on span "Next" at bounding box center [1508, 722] width 28 height 13
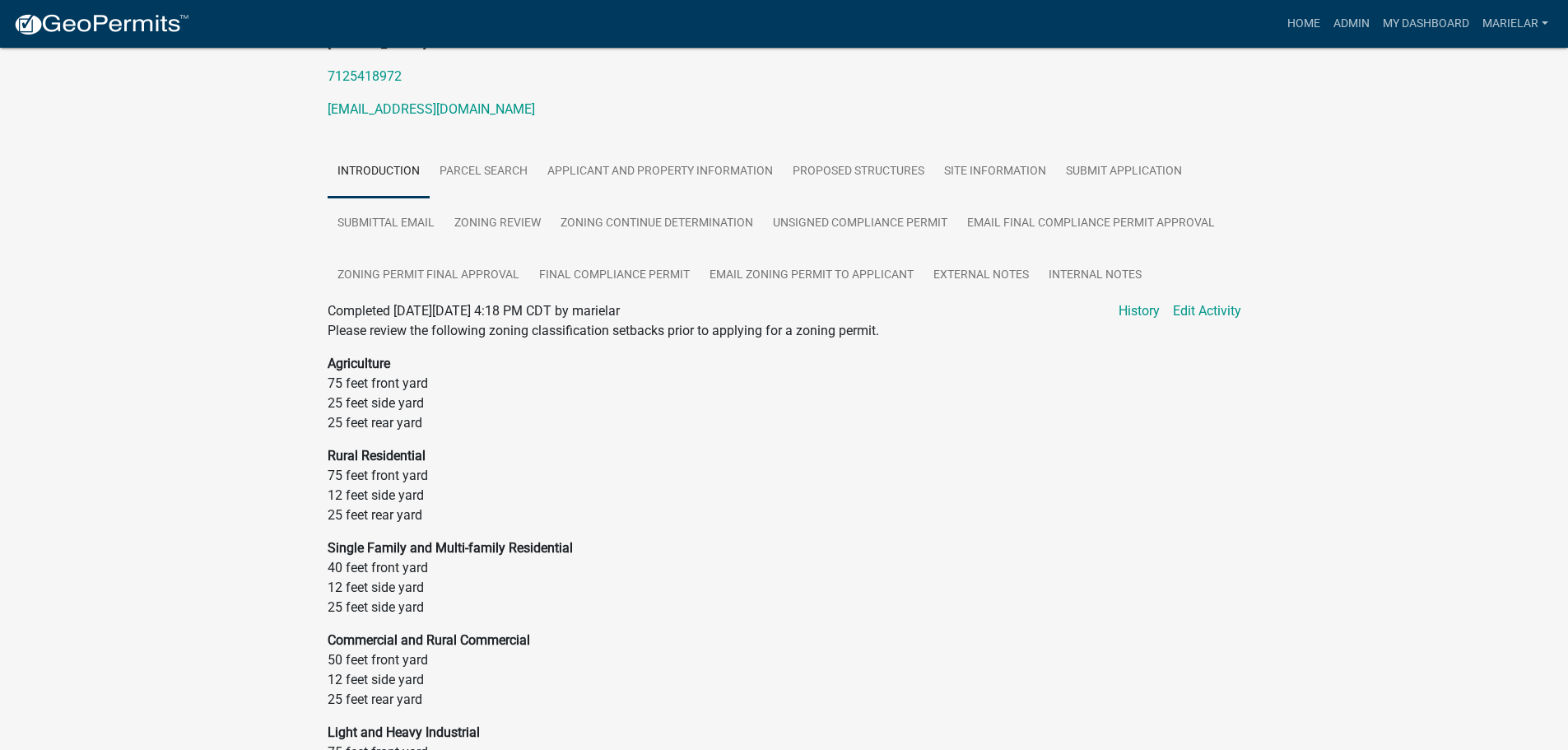
scroll to position [229, 0]
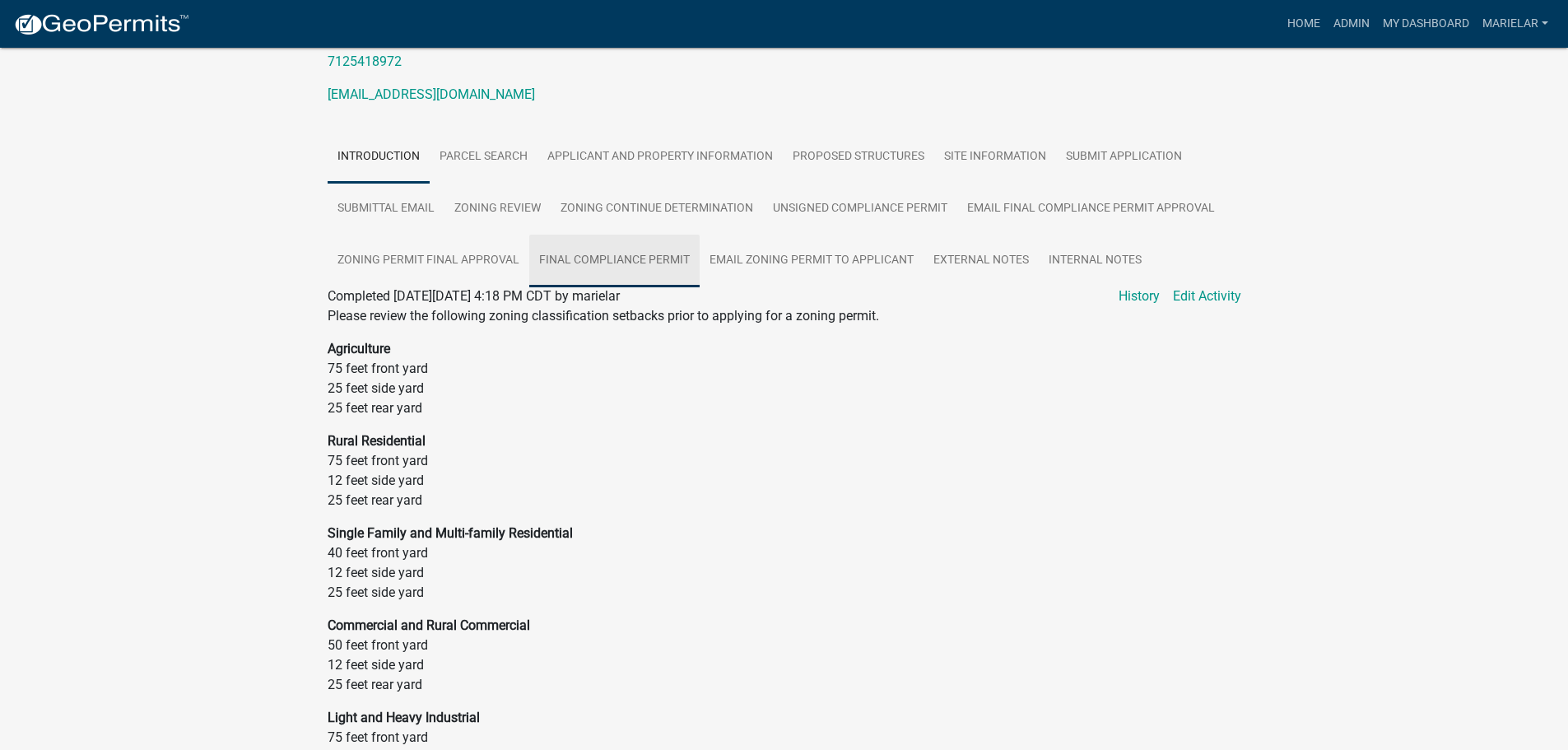
click at [637, 252] on link "Final Compliance Permit" at bounding box center [615, 261] width 170 height 53
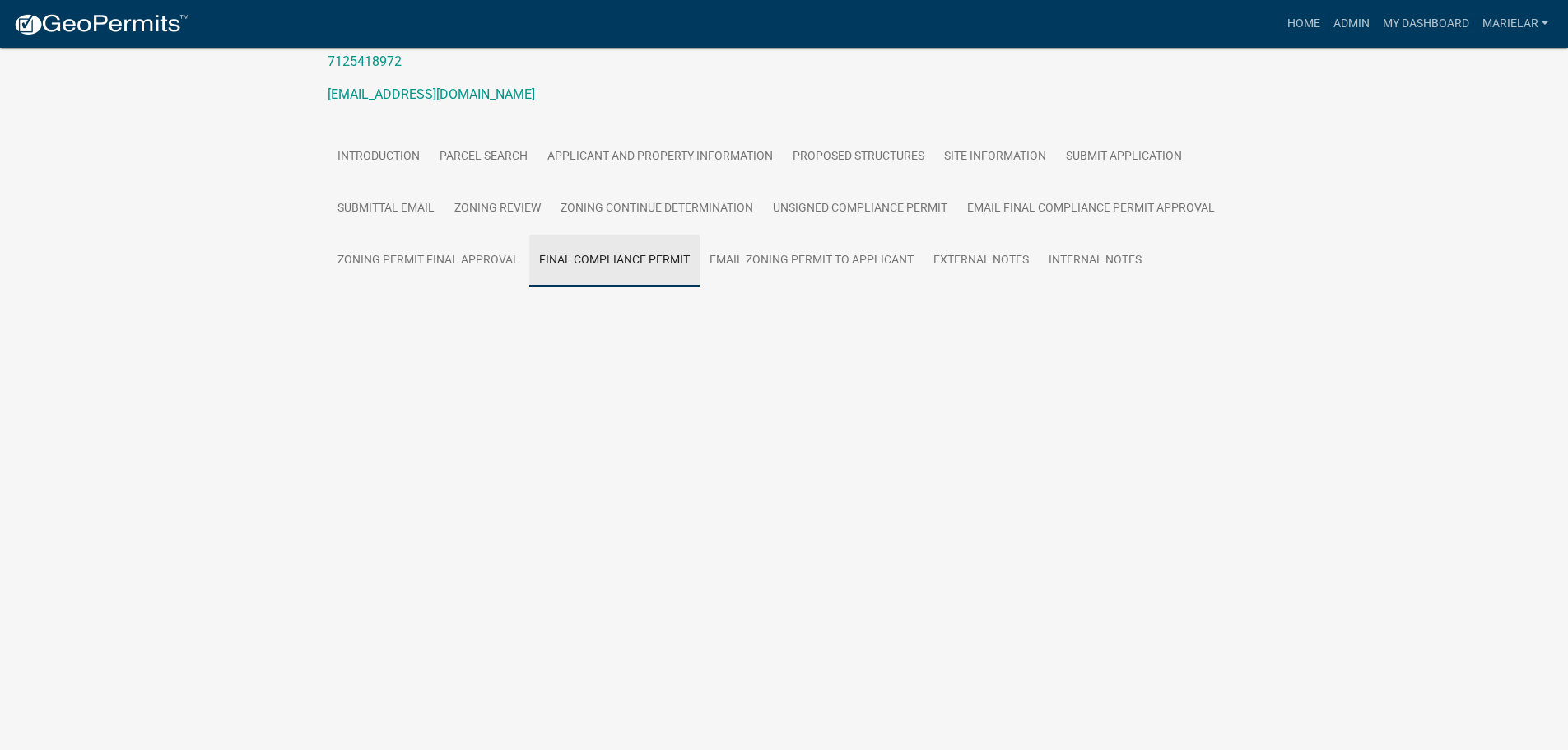
scroll to position [48, 0]
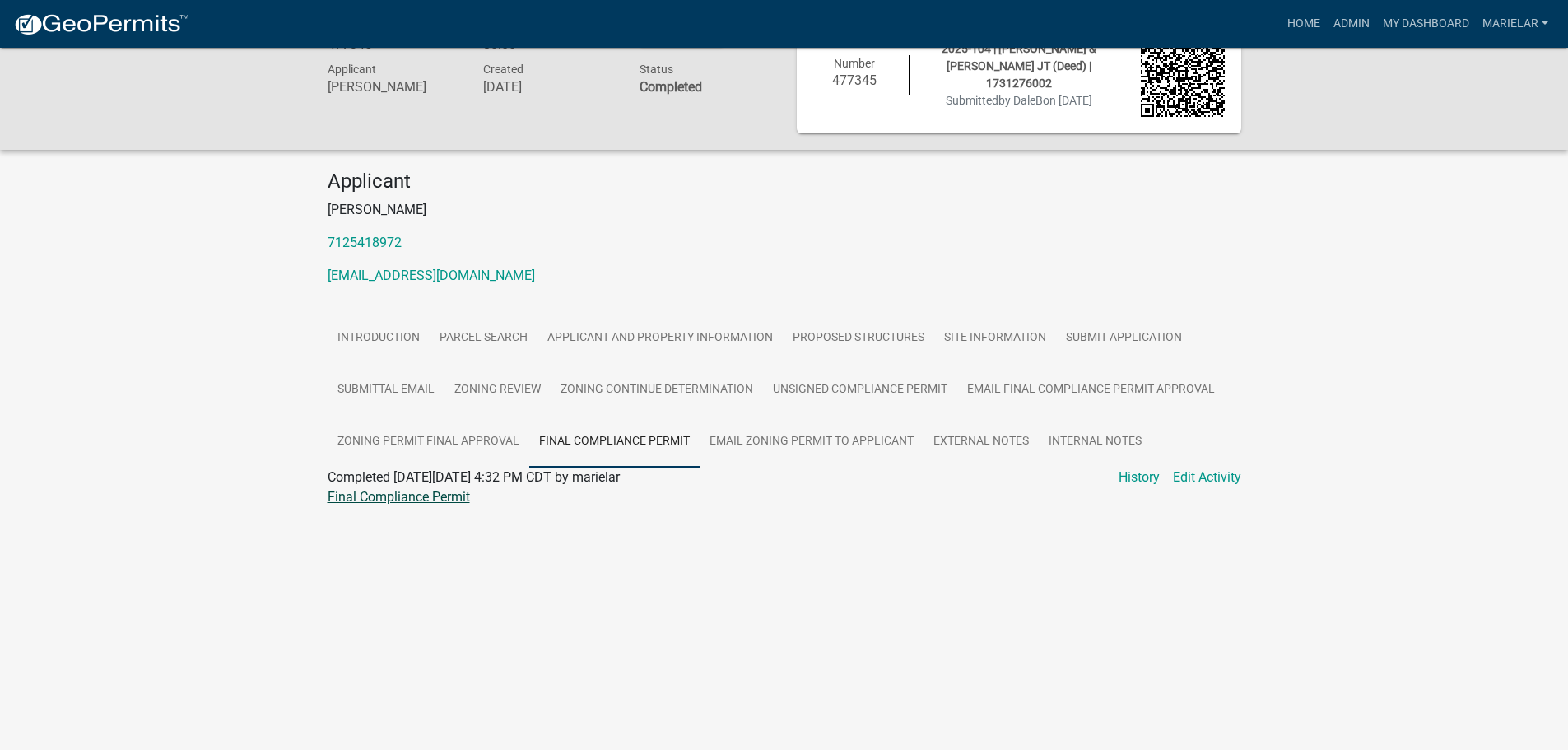
click at [426, 496] on link "Final Compliance Permit" at bounding box center [399, 496] width 143 height 16
